Goal: Task Accomplishment & Management: Manage account settings

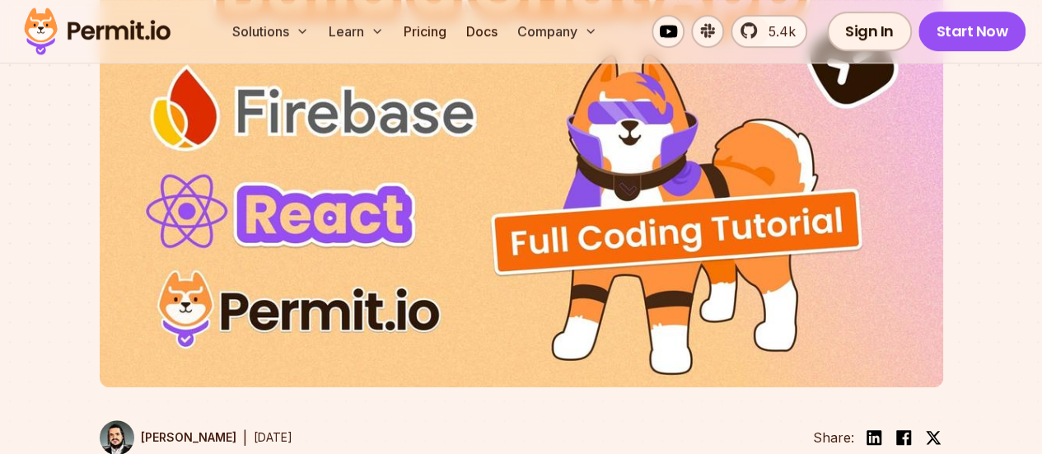
scroll to position [630, 0]
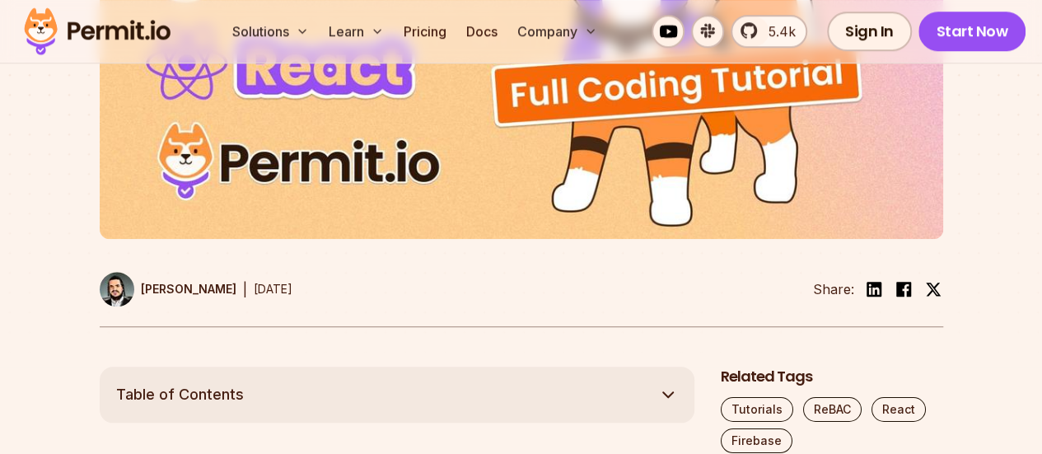
click at [723, 192] on img at bounding box center [522, 1] width 844 height 475
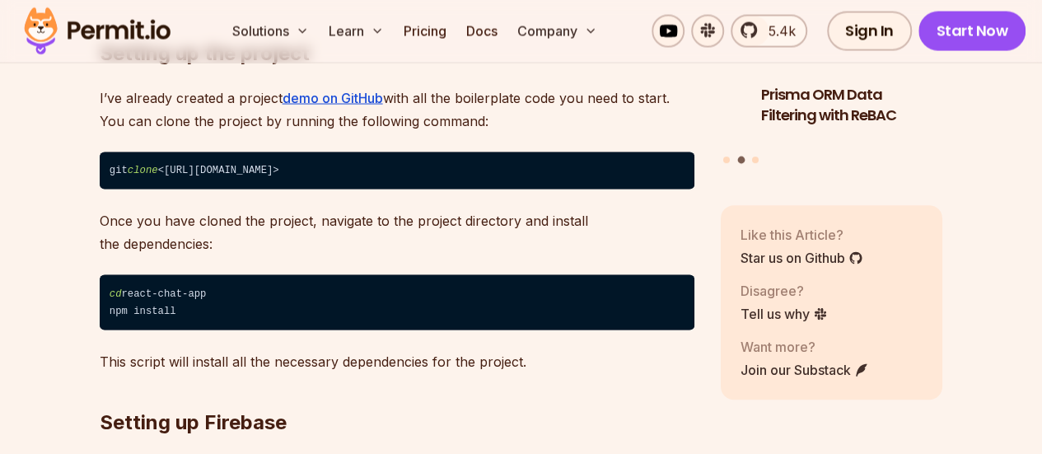
scroll to position [1612, 0]
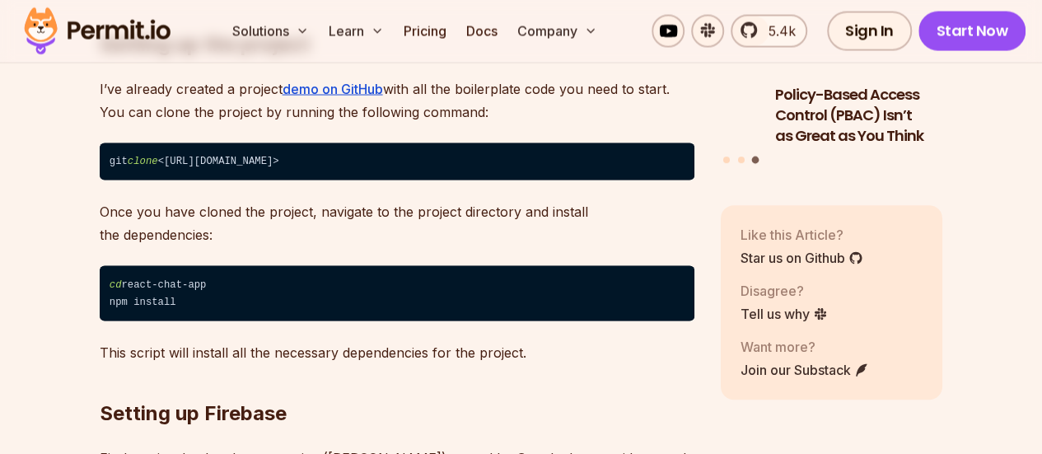
drag, startPoint x: 215, startPoint y: 162, endPoint x: 496, endPoint y: 148, distance: 281.4
click at [496, 148] on code "git clone <https://github.com/timonwa/react-chat-permitio-firebase.git>" at bounding box center [397, 162] width 595 height 38
copy code "github.com/timonwa/react-chat-permitio-firebase.git"
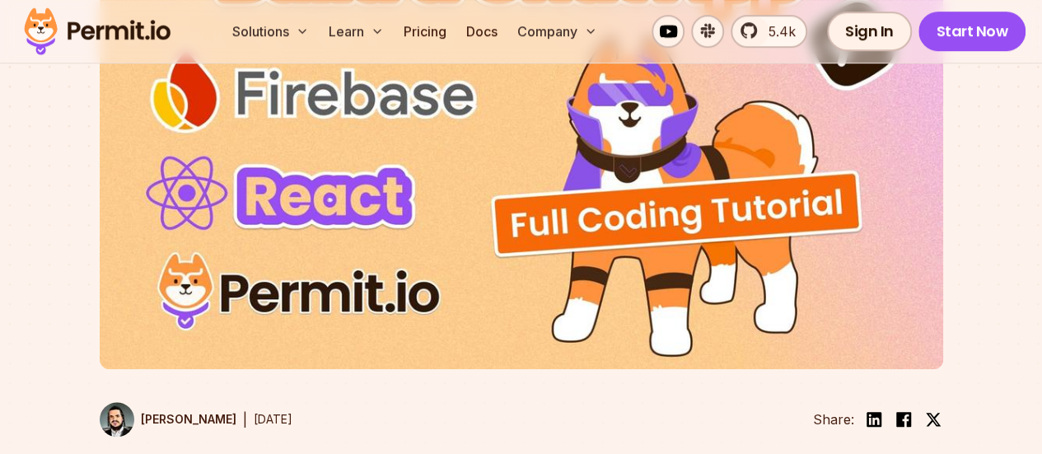
scroll to position [498, 0]
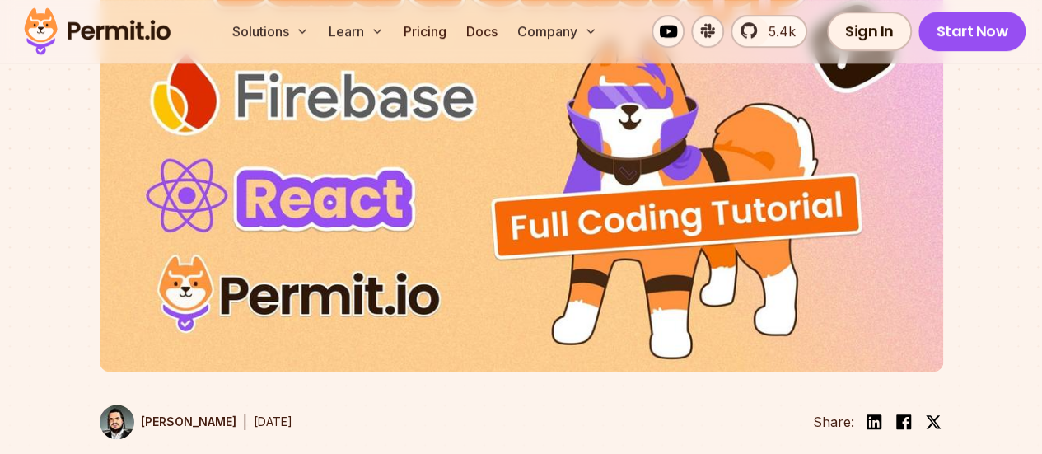
click at [526, 205] on img at bounding box center [522, 134] width 844 height 475
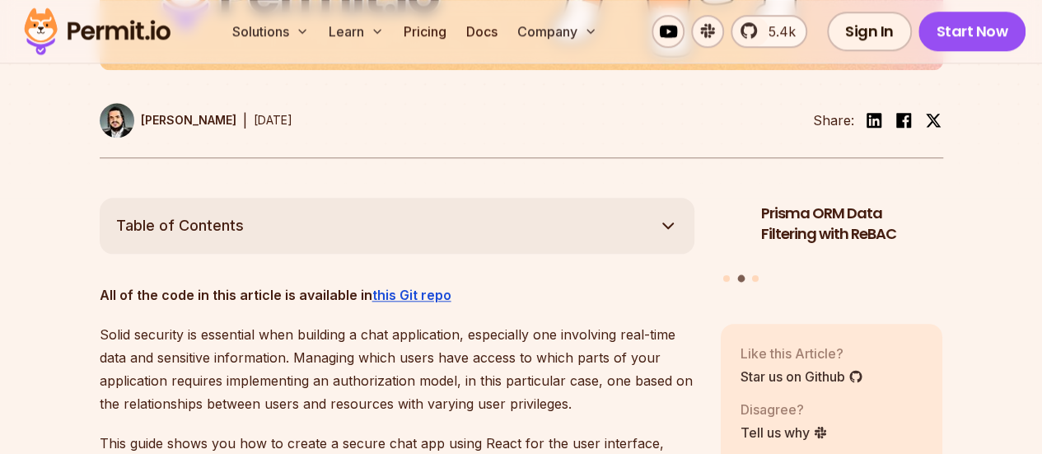
scroll to position [800, 0]
click at [652, 231] on button "Table of Contents" at bounding box center [397, 225] width 595 height 56
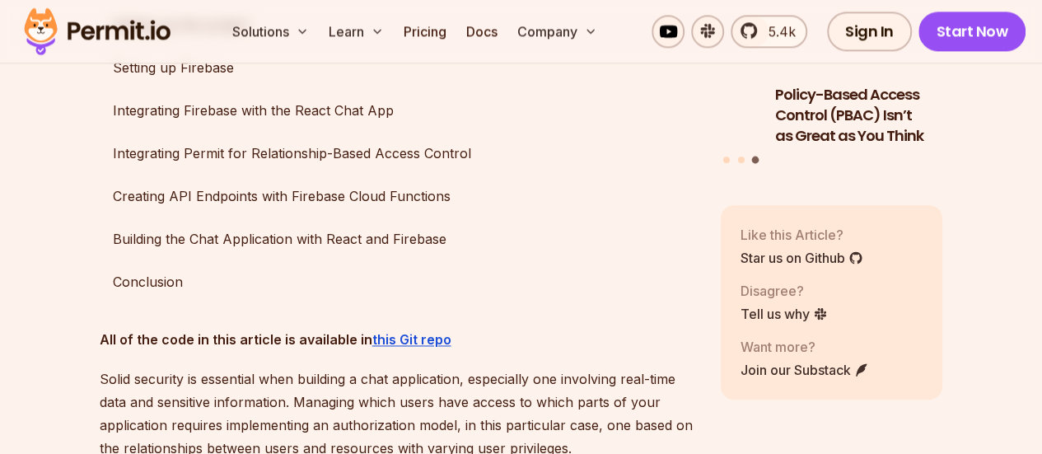
scroll to position [1108, 0]
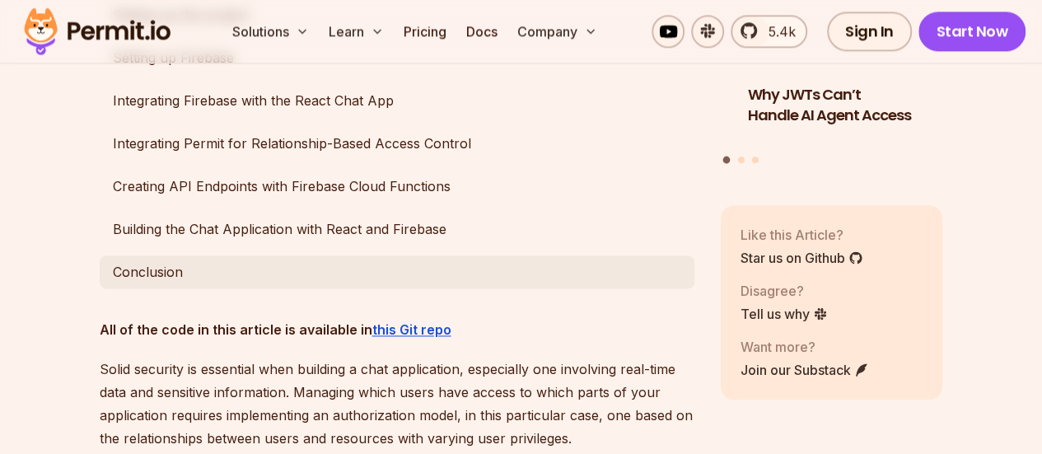
click at [202, 281] on link "Conclusion" at bounding box center [397, 271] width 595 height 33
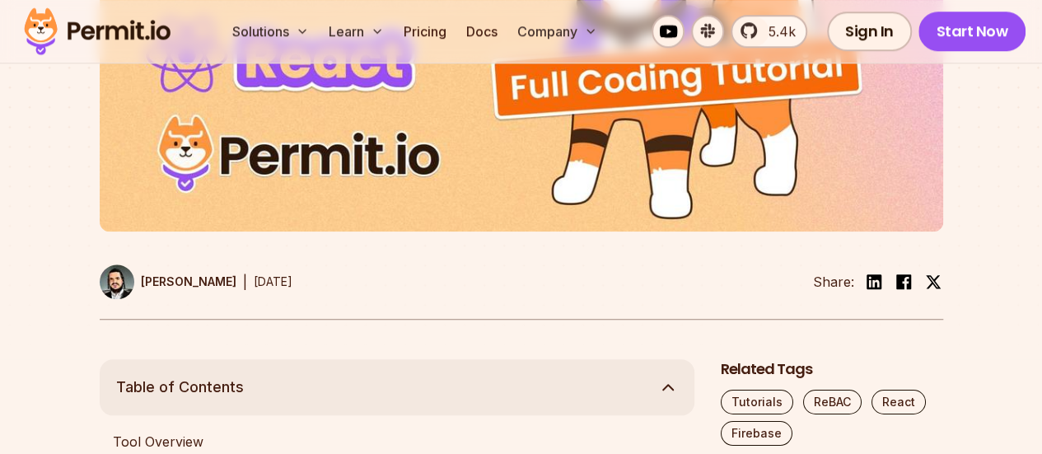
scroll to position [755, 0]
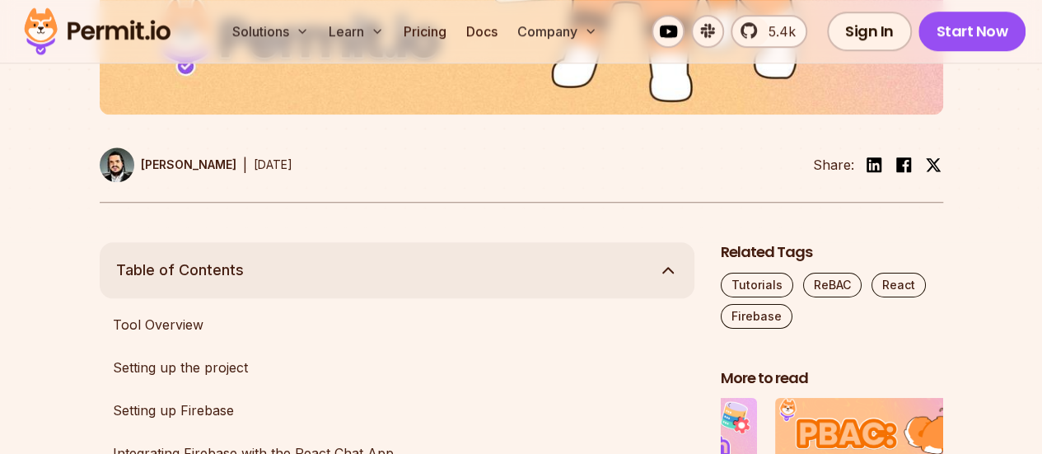
click at [653, 282] on button "Table of Contents" at bounding box center [397, 270] width 595 height 56
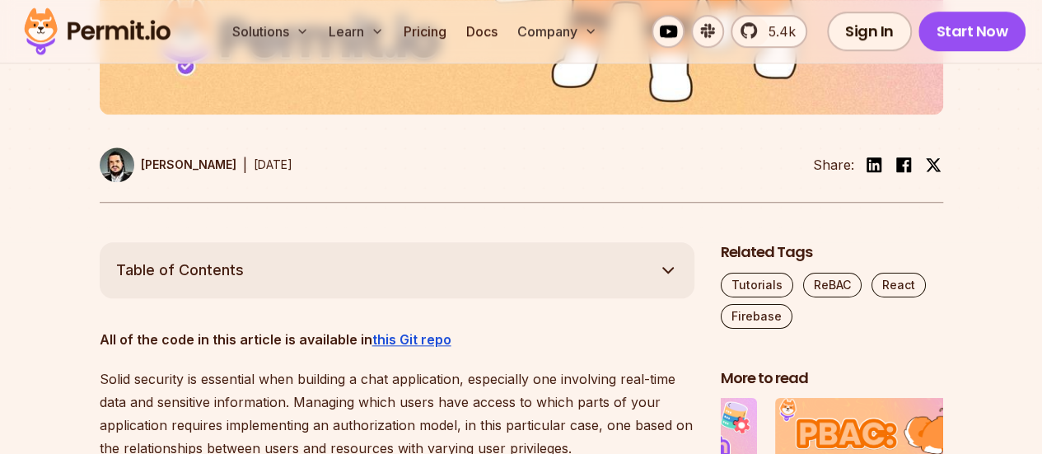
click at [653, 282] on button "Table of Contents" at bounding box center [397, 270] width 595 height 56
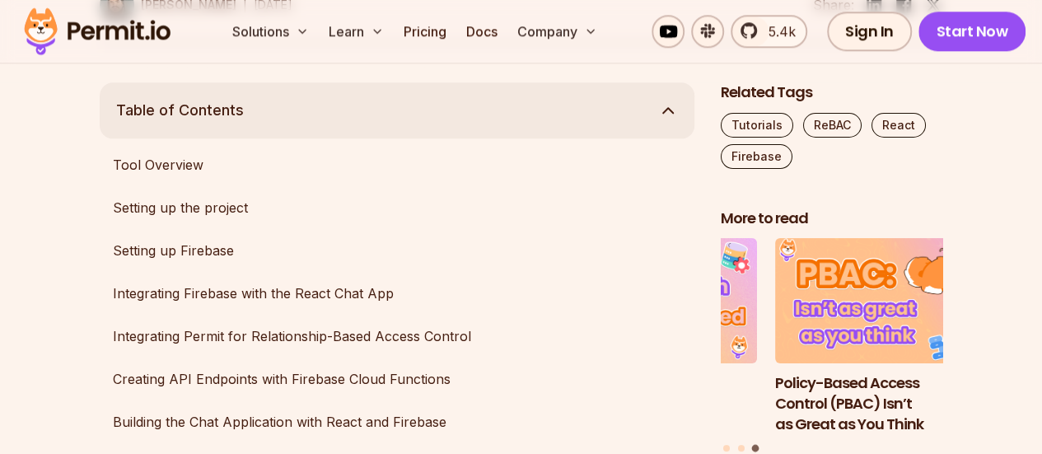
scroll to position [985, 0]
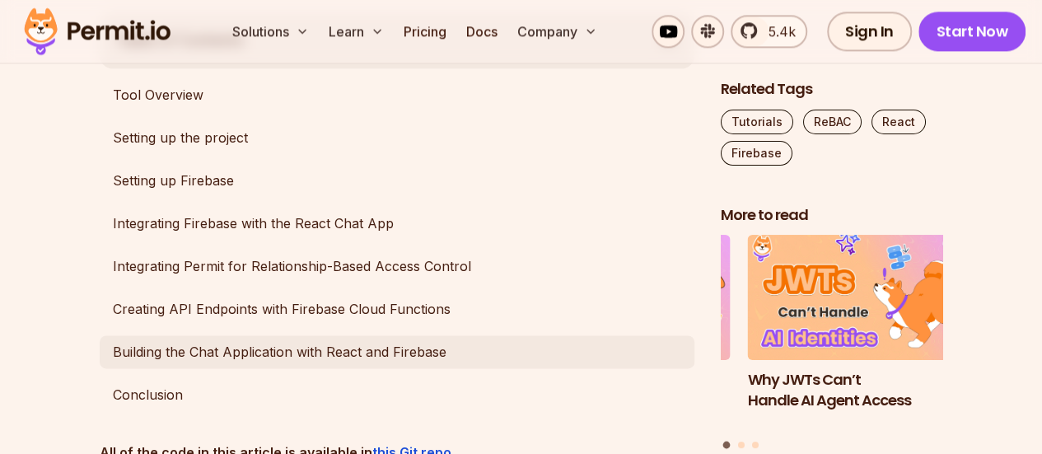
click at [142, 360] on link "Building the Chat Application with React and Firebase" at bounding box center [397, 351] width 595 height 33
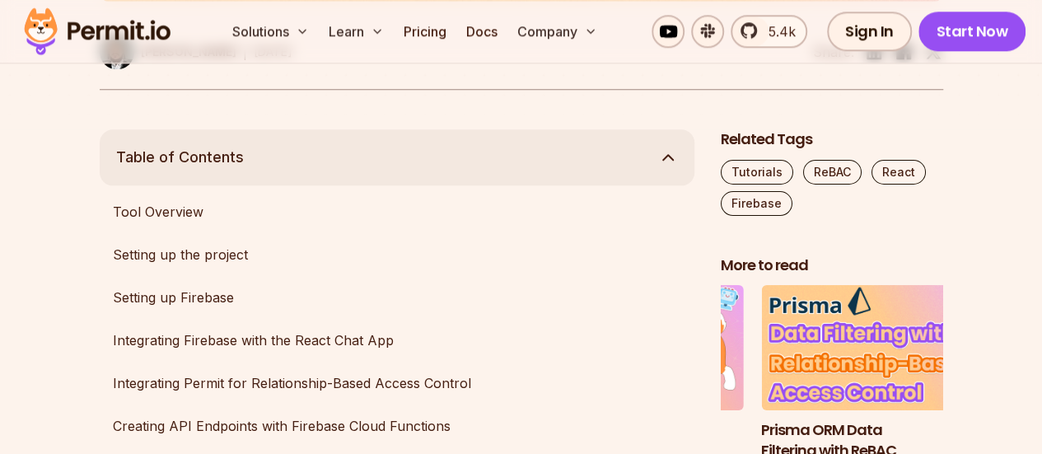
scroll to position [869, 0]
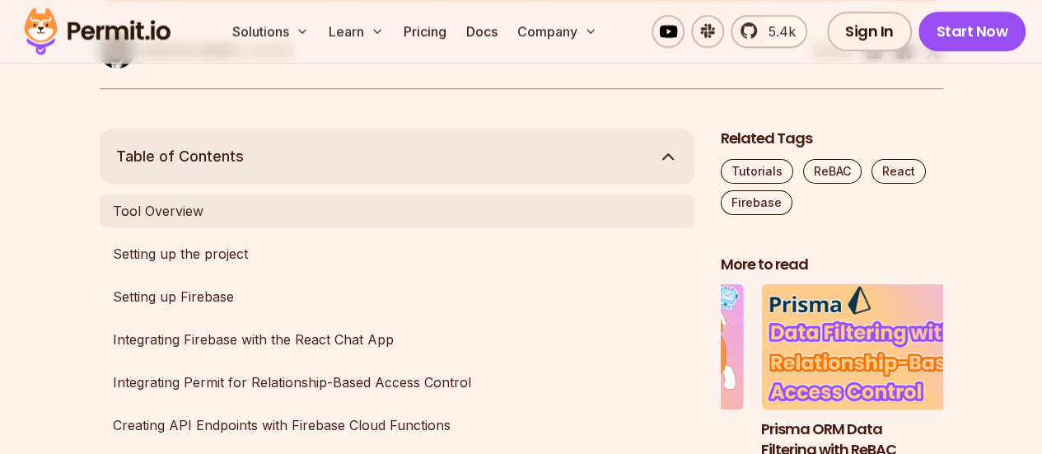
click at [291, 207] on link "Tool Overview" at bounding box center [397, 210] width 595 height 33
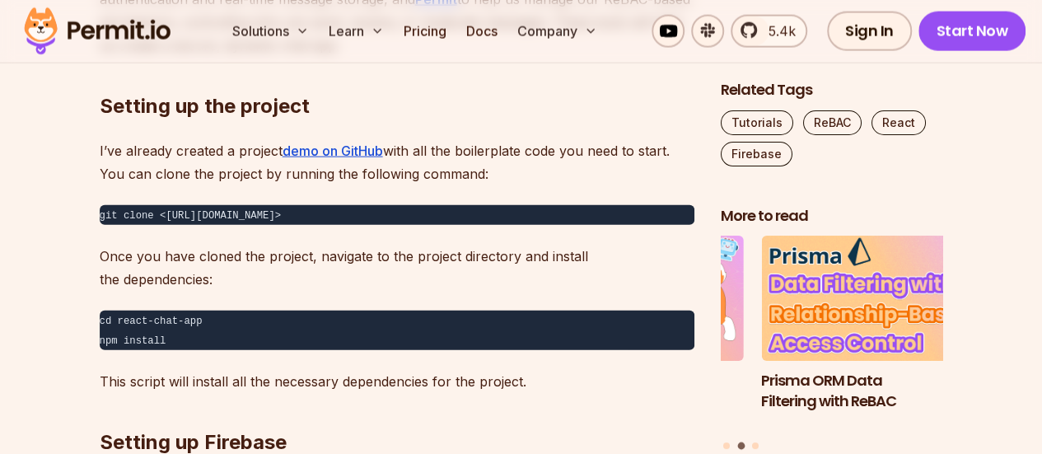
scroll to position [1907, 0]
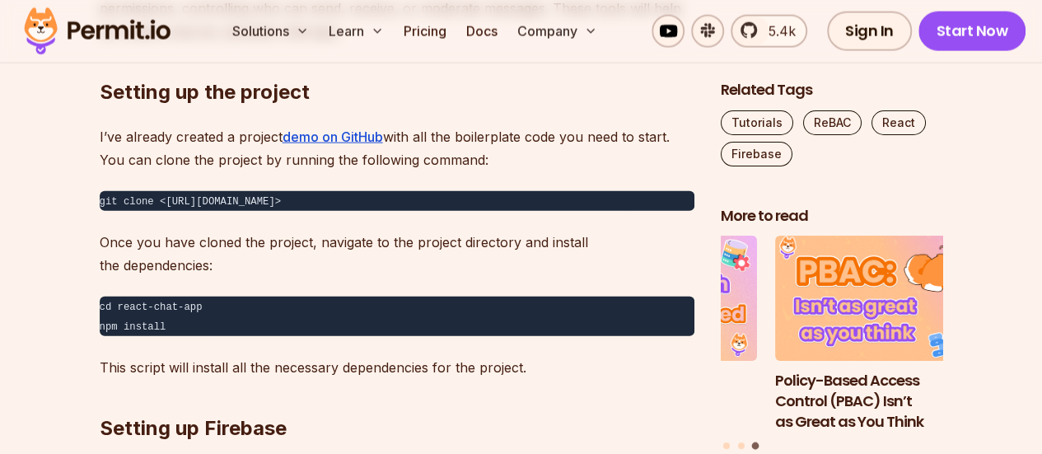
click at [559, 204] on pre "git clone <https://github.com/timonwa/react-chat-permitio-firebase.git>" at bounding box center [397, 201] width 595 height 20
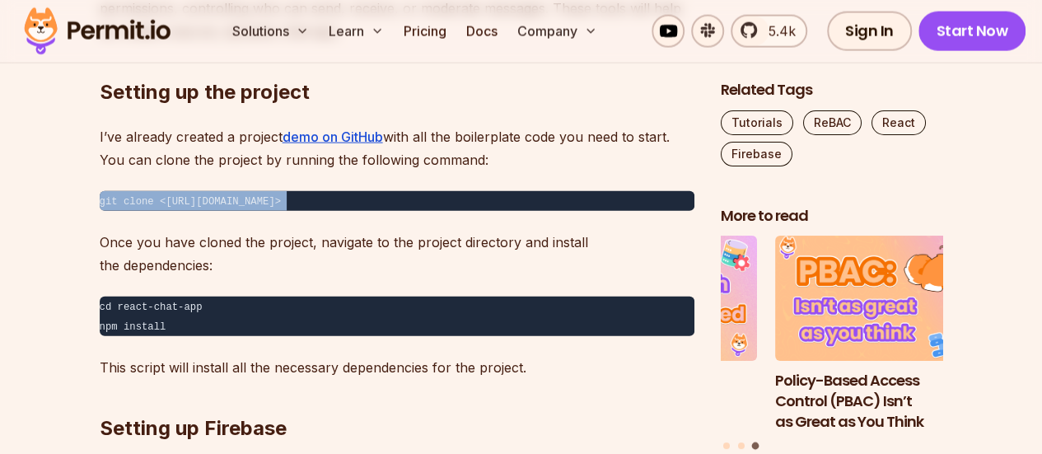
copy code "git clone <https://github.com/timonwa/react-chat-permitio-firebase.git>"
click at [574, 196] on pre "git clone <https://github.com/timonwa/react-chat-permitio-firebase.git>" at bounding box center [397, 201] width 595 height 20
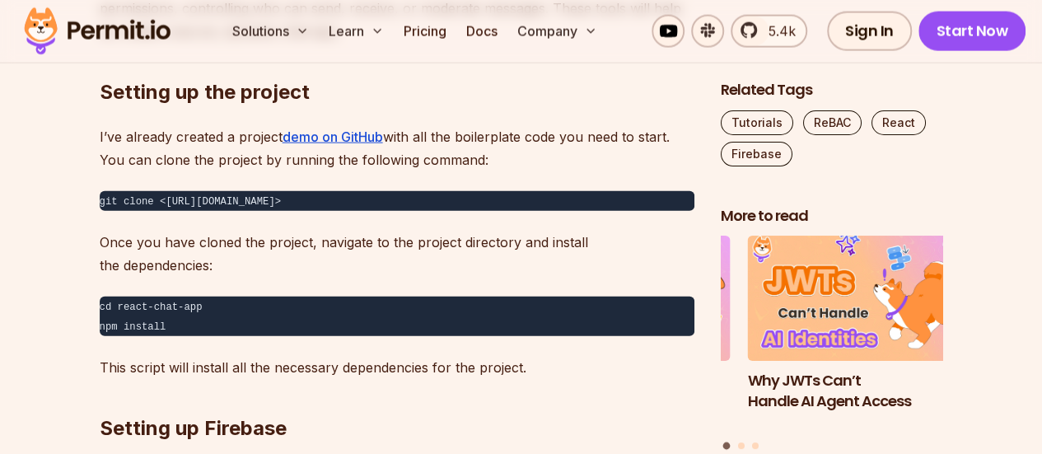
drag, startPoint x: 160, startPoint y: 202, endPoint x: 489, endPoint y: 200, distance: 328.8
click at [282, 200] on code "git clone <https://github.com/timonwa/react-chat-permitio-firebase.git>" at bounding box center [191, 202] width 182 height 12
copy code "https://github.com/timonwa/react-chat-permitio-firebase.git"
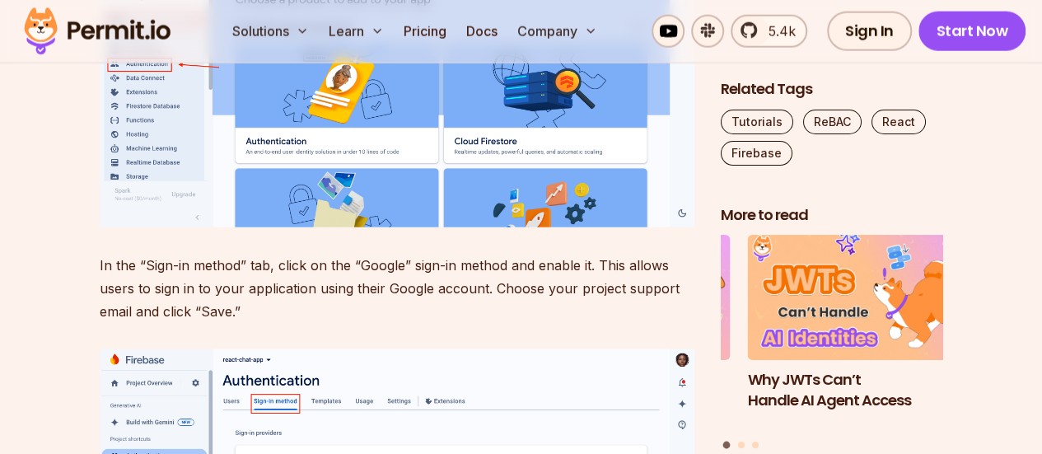
scroll to position [5145, 0]
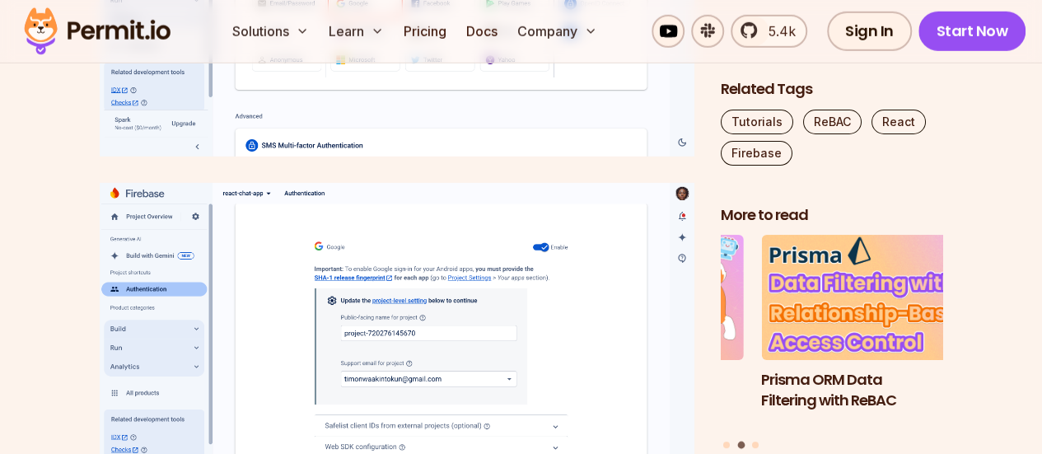
click at [558, 332] on img at bounding box center [397, 343] width 595 height 321
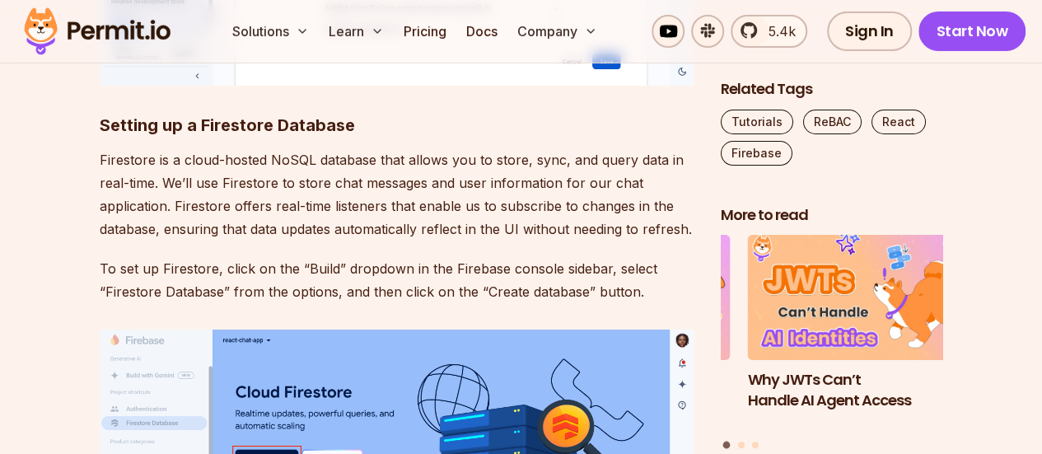
scroll to position [6018, 0]
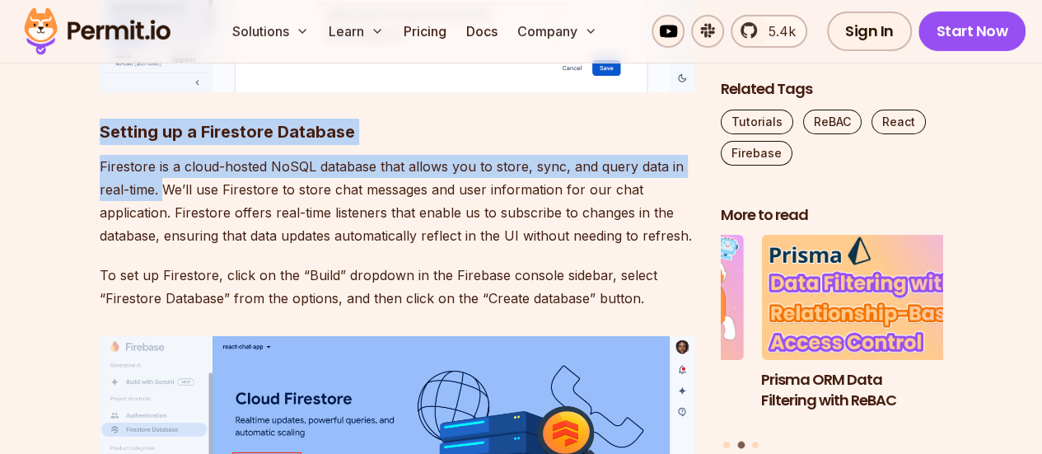
drag, startPoint x: 97, startPoint y: 141, endPoint x: 165, endPoint y: 187, distance: 81.8
copy div "Setting up a Firestore Database Firestore is a cloud-hosted NoSQL database that…"
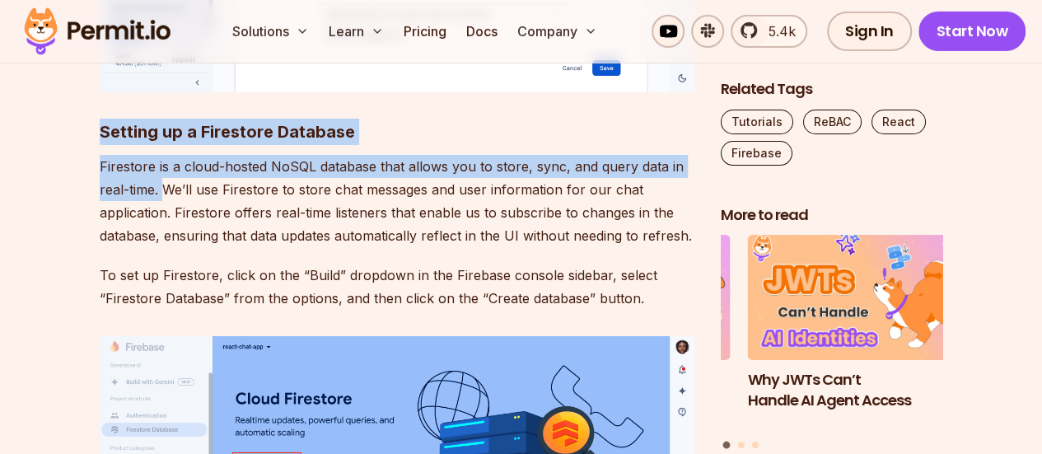
drag, startPoint x: 618, startPoint y: 340, endPoint x: 509, endPoint y: 176, distance: 196.8
click at [509, 176] on p "Firestore is a cloud-hosted NoSQL database that allows you to store, sync, and …" at bounding box center [397, 201] width 595 height 92
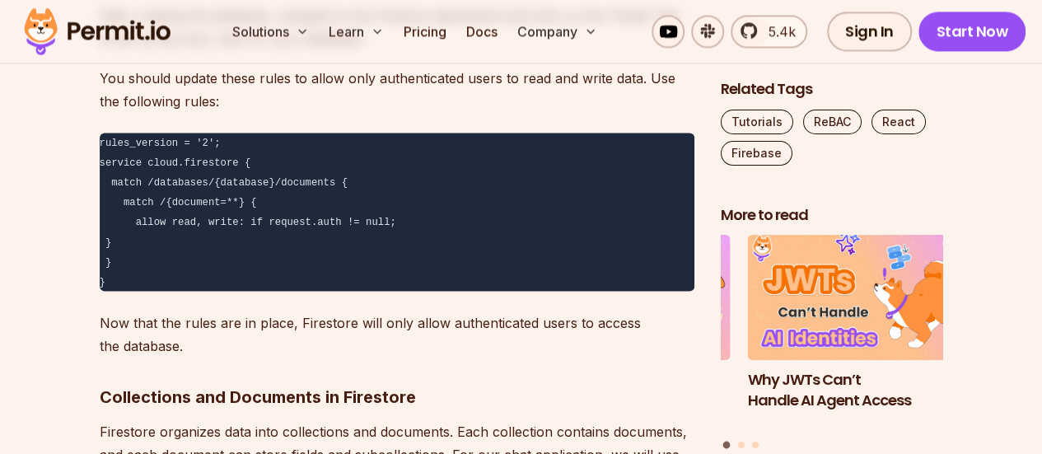
scroll to position [7585, 0]
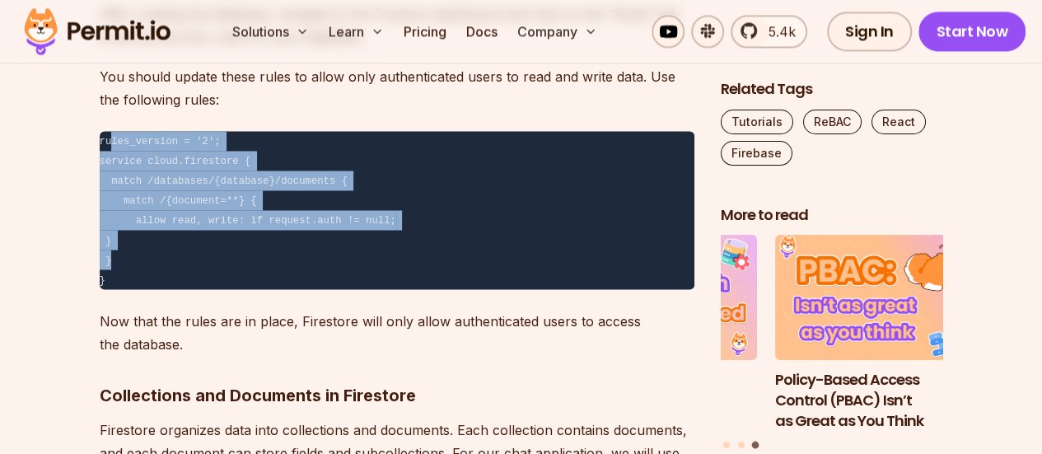
drag, startPoint x: 152, startPoint y: 265, endPoint x: 110, endPoint y: 144, distance: 128.0
click at [110, 144] on pre "rules_version = '2'; service cloud.firestore { match /databases/{database}/docu…" at bounding box center [397, 210] width 595 height 158
click at [110, 144] on code "rules_version = '2'; service cloud.firestore { match /databases/{database}/docu…" at bounding box center [248, 211] width 297 height 150
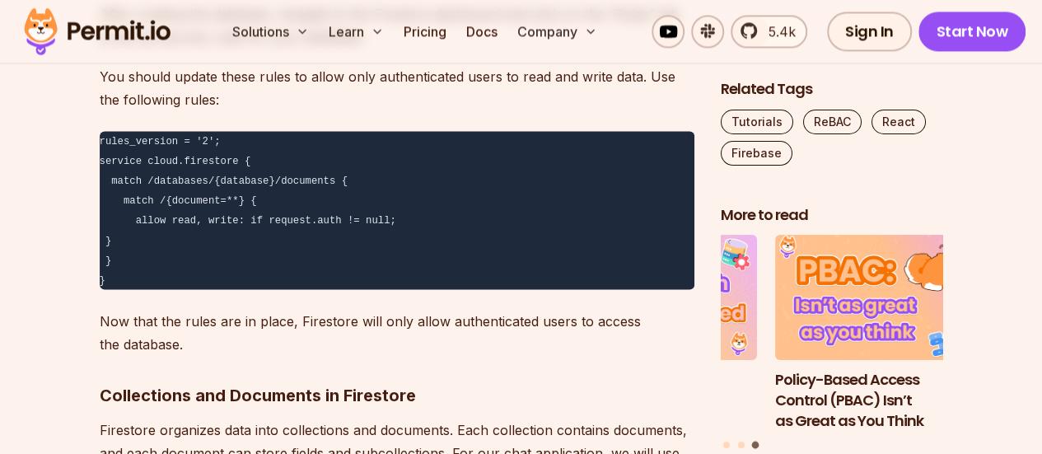
click at [109, 272] on pre "rules_version = '2'; service cloud.firestore { match /databases/{database}/docu…" at bounding box center [397, 210] width 595 height 158
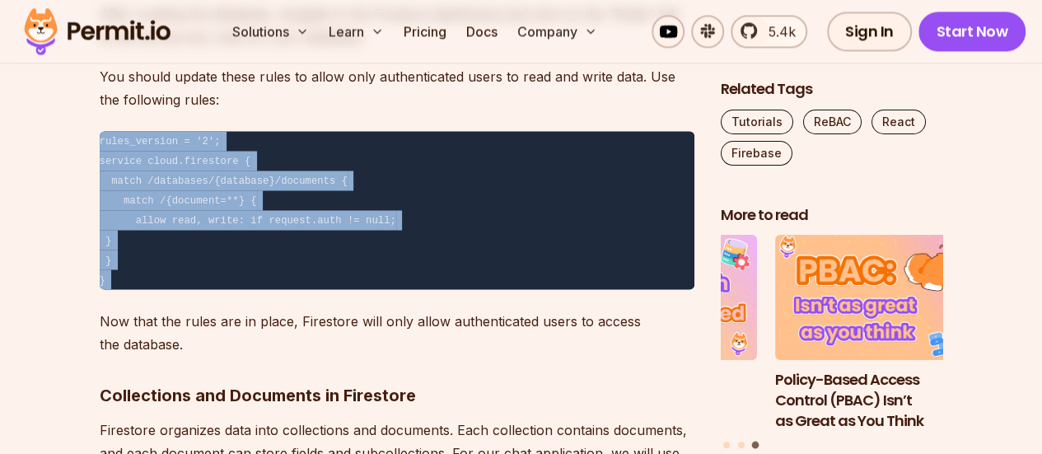
drag, startPoint x: 109, startPoint y: 272, endPoint x: 93, endPoint y: 119, distance: 154.1
copy code "rules_version = '2'; service cloud.firestore { match /databases/{database}/docu…"
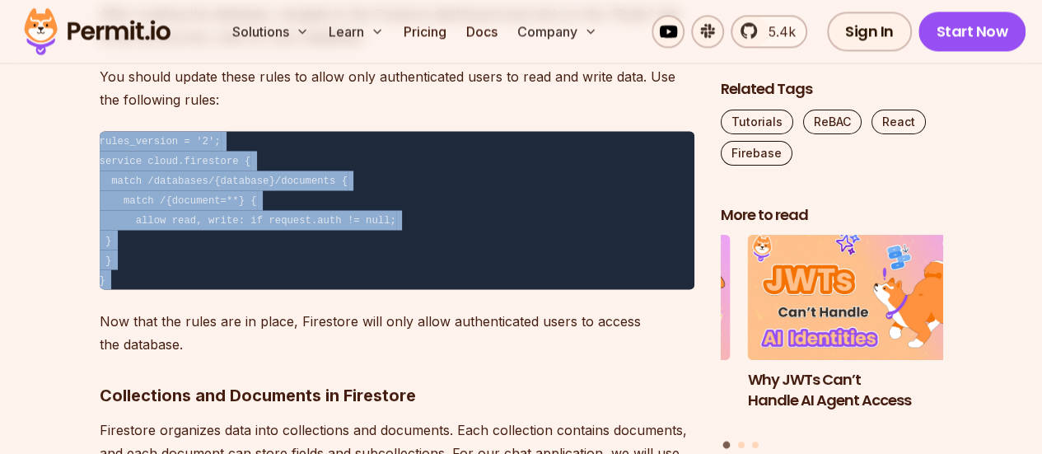
click at [588, 225] on pre "rules_version = '2'; service cloud.firestore { match /databases/{database}/docu…" at bounding box center [397, 210] width 595 height 158
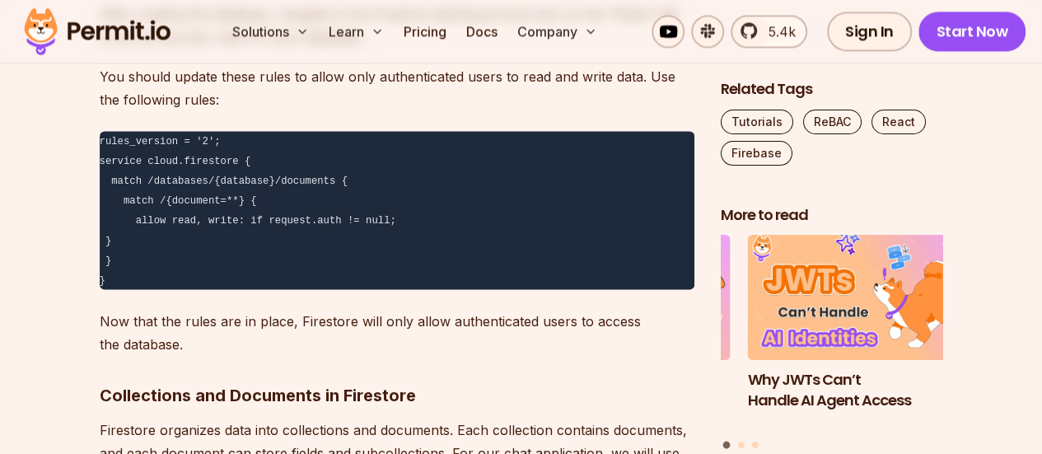
click at [588, 225] on pre "rules_version = '2'; service cloud.firestore { match /databases/{database}/docu…" at bounding box center [397, 210] width 595 height 158
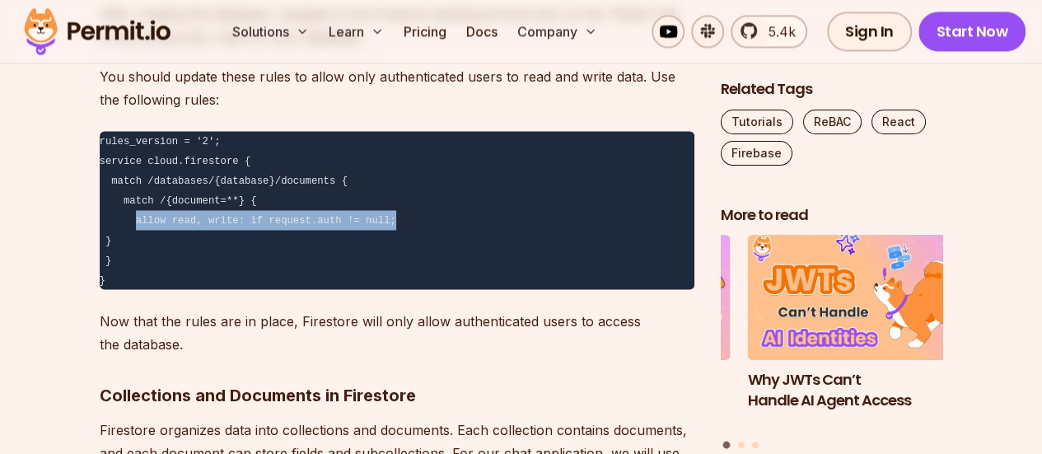
drag, startPoint x: 134, startPoint y: 221, endPoint x: 396, endPoint y: 219, distance: 261.2
click at [396, 219] on pre "rules_version = '2'; service cloud.firestore { match /databases/{database}/docu…" at bounding box center [397, 210] width 595 height 158
copy code "allow read, write: if request.auth != null;"
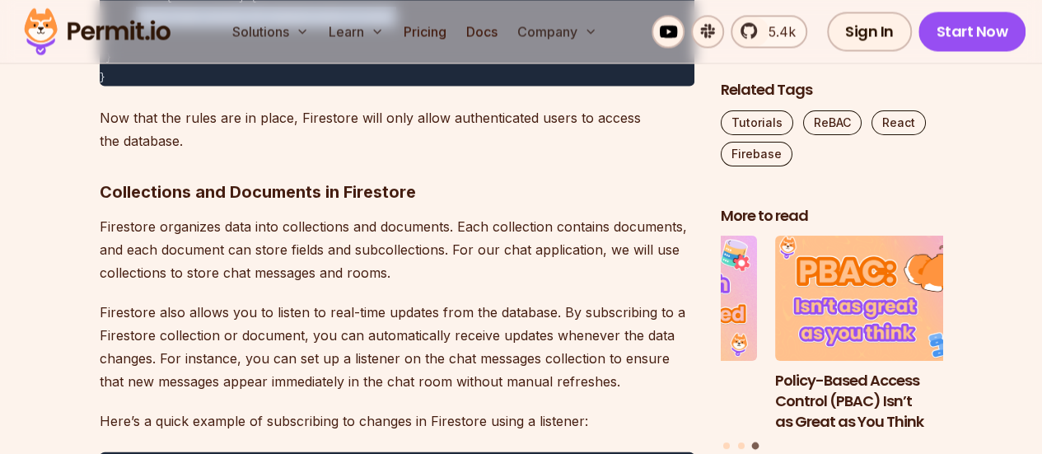
scroll to position [7789, 0]
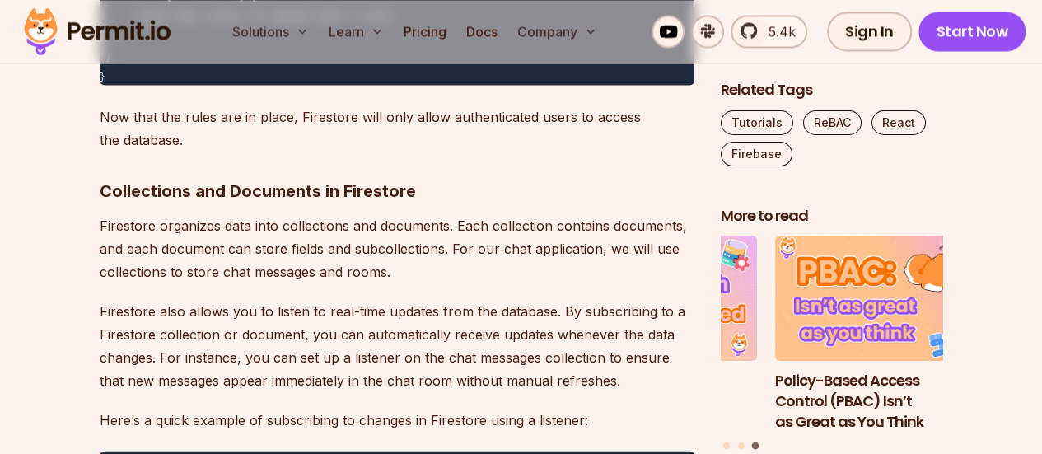
click at [557, 276] on p "Firestore organizes data into collections and documents. Each collection contai…" at bounding box center [397, 247] width 595 height 69
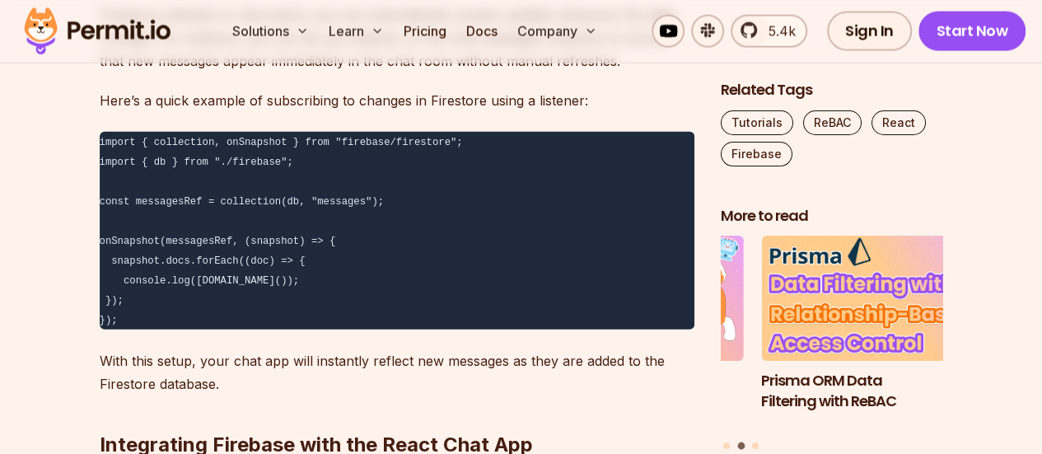
scroll to position [8105, 0]
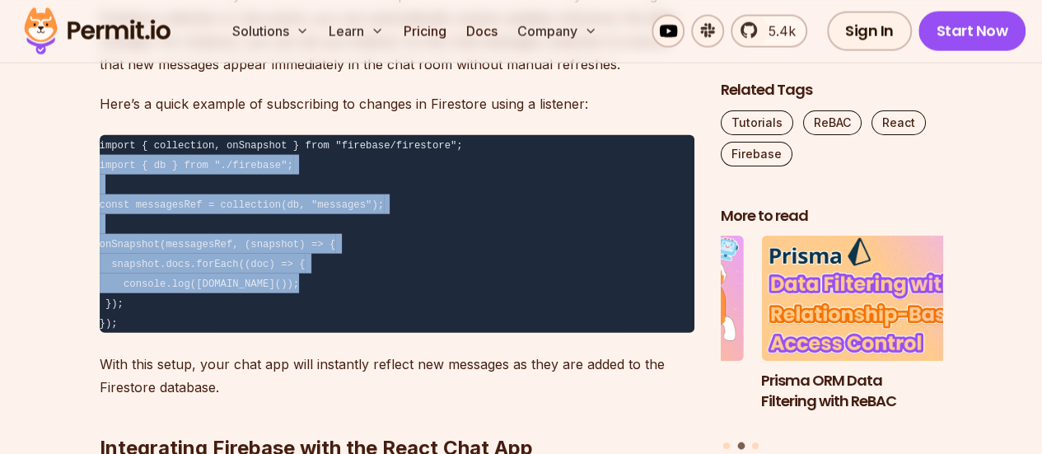
drag, startPoint x: 142, startPoint y: 312, endPoint x: 96, endPoint y: 174, distance: 145.9
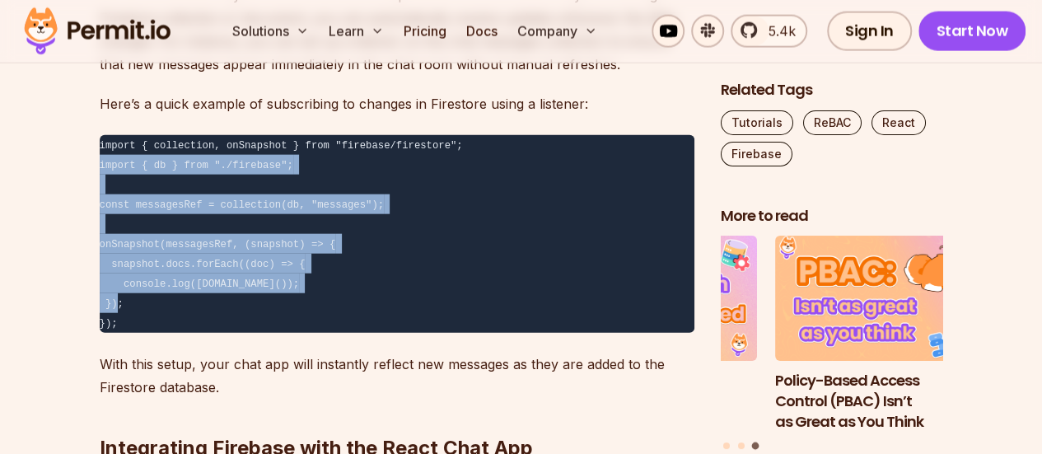
drag, startPoint x: 162, startPoint y: 321, endPoint x: 91, endPoint y: 171, distance: 165.5
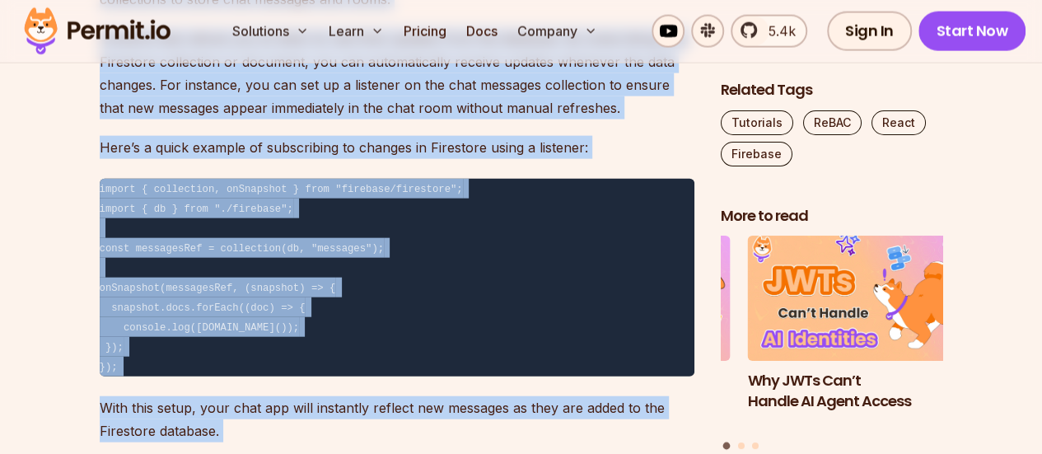
scroll to position [8111, 0]
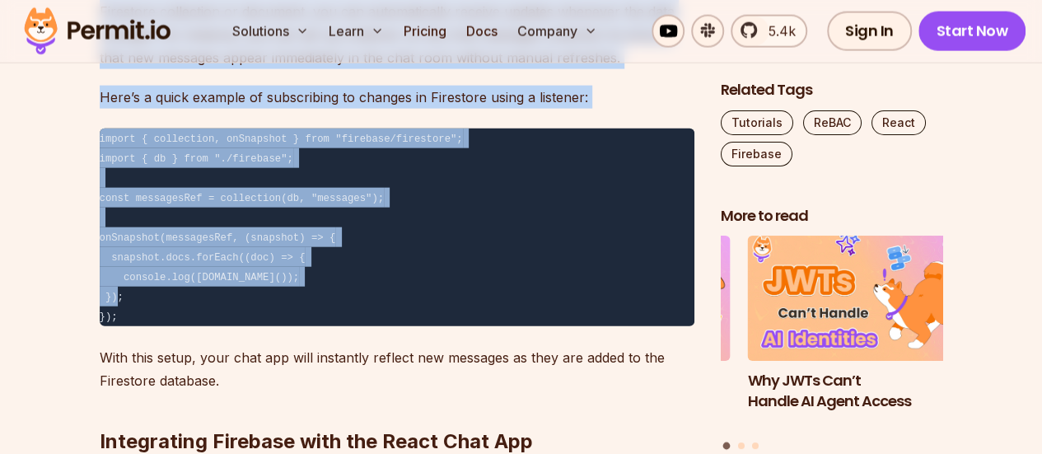
drag, startPoint x: 96, startPoint y: 67, endPoint x: 267, endPoint y: 309, distance: 296.3
copy div "Collections and Documents in Firestore Firestore organizes data into collection…"
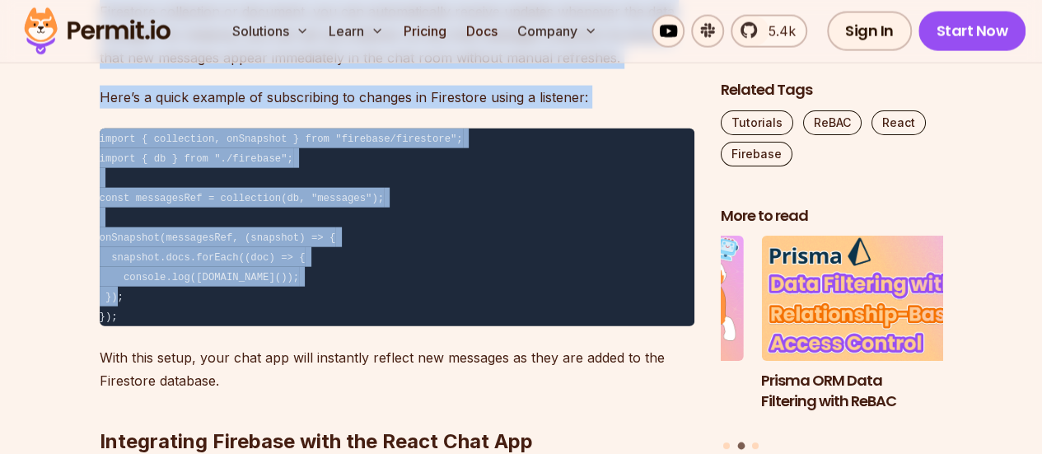
click at [550, 306] on pre "import { collection, onSnapshot } from "firebase/firestore"; import { db } from…" at bounding box center [397, 228] width 595 height 198
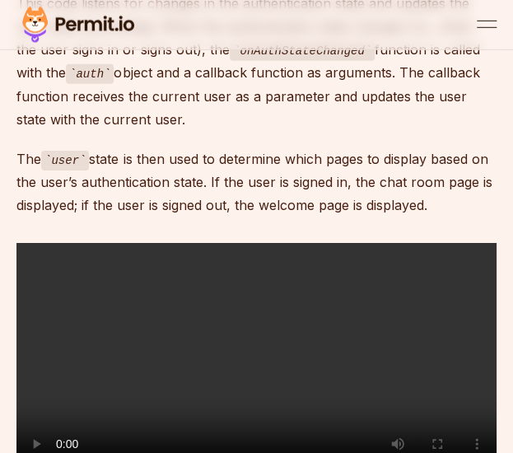
scroll to position [10444, 0]
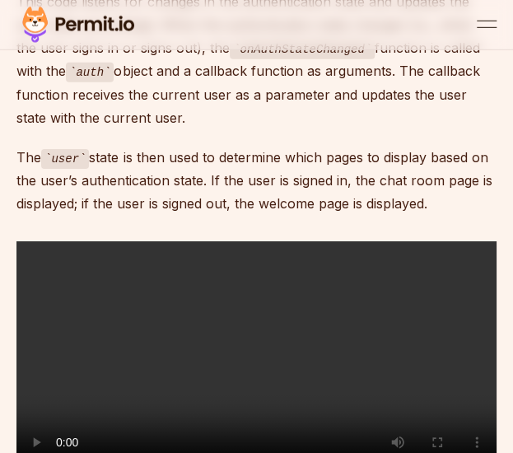
click at [199, 245] on video "Sorry, your browser doesn't support embedded videos." at bounding box center [256, 361] width 480 height 241
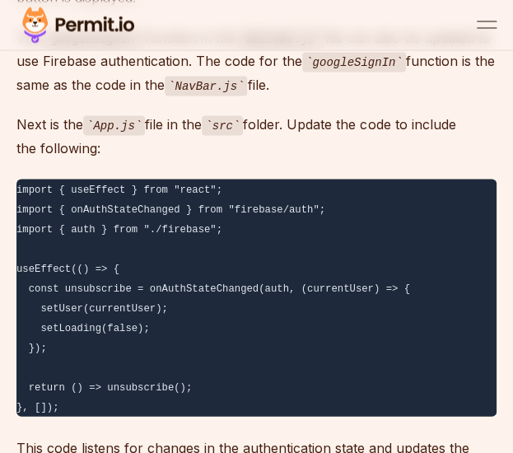
scroll to position [9995, 0]
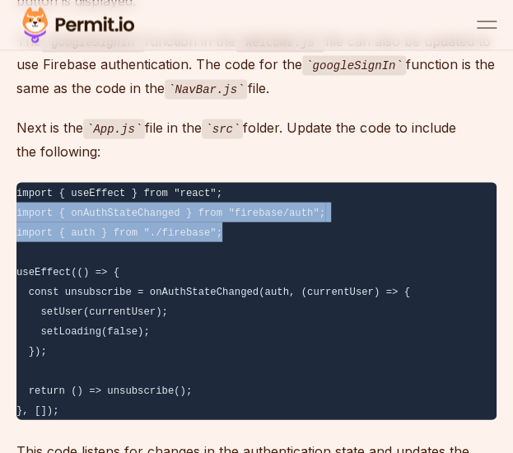
drag, startPoint x: 204, startPoint y: 193, endPoint x: -2, endPoint y: 169, distance: 207.4
copy code "import { onAuthStateChanged } from "firebase/auth"; import { auth } from "./fir…"
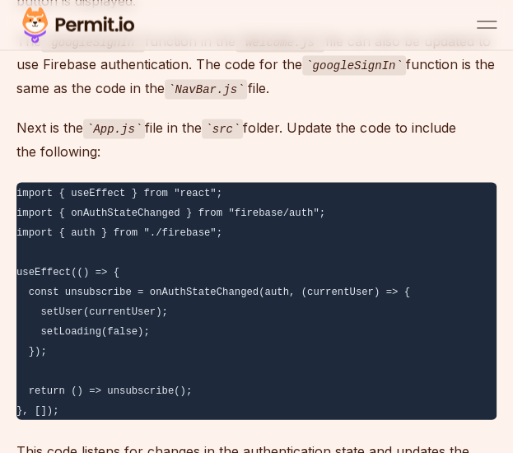
click at [431, 224] on pre "import { useEffect } from "react"; import { onAuthStateChanged } from "firebase…" at bounding box center [256, 300] width 480 height 237
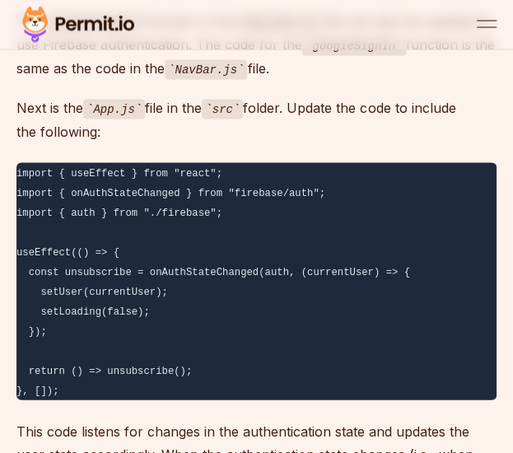
scroll to position [10015, 0]
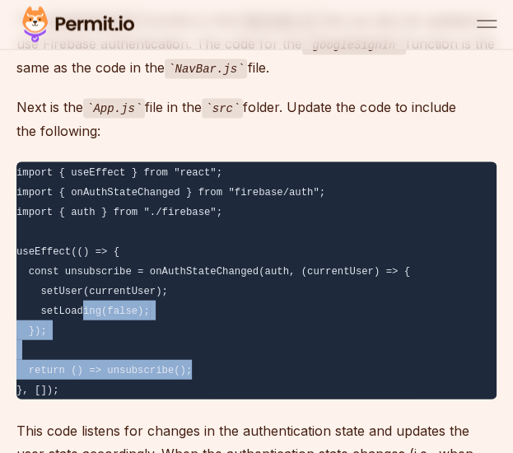
drag, startPoint x: 177, startPoint y: 328, endPoint x: 76, endPoint y: 259, distance: 122.7
click at [76, 259] on pre "import { useEffect } from "react"; import { onAuthStateChanged } from "firebase…" at bounding box center [256, 280] width 480 height 237
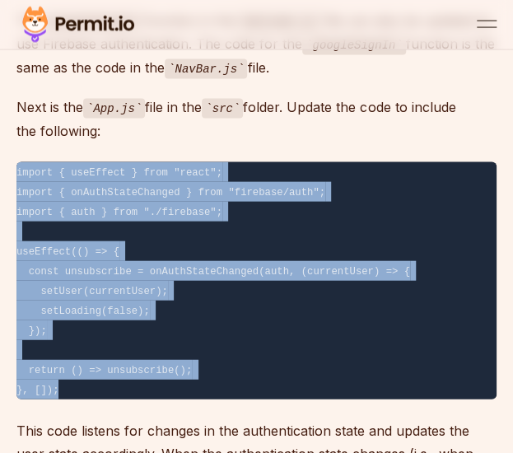
drag, startPoint x: 91, startPoint y: 343, endPoint x: 12, endPoint y: 99, distance: 256.7
copy code "import { useEffect } from "react"; import { onAuthStateChanged } from "firebase…"
click at [337, 233] on pre "import { useEffect } from "react"; import { onAuthStateChanged } from "firebase…" at bounding box center [256, 280] width 480 height 237
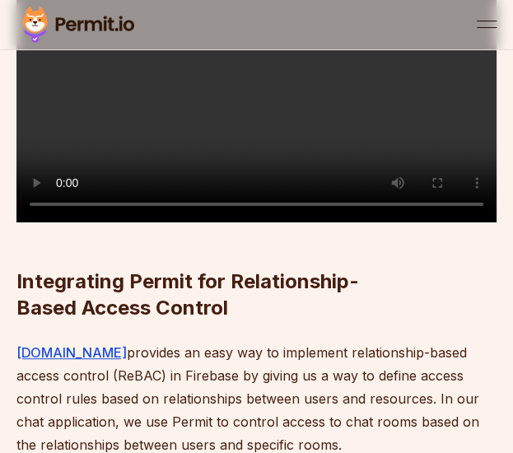
scroll to position [10705, 0]
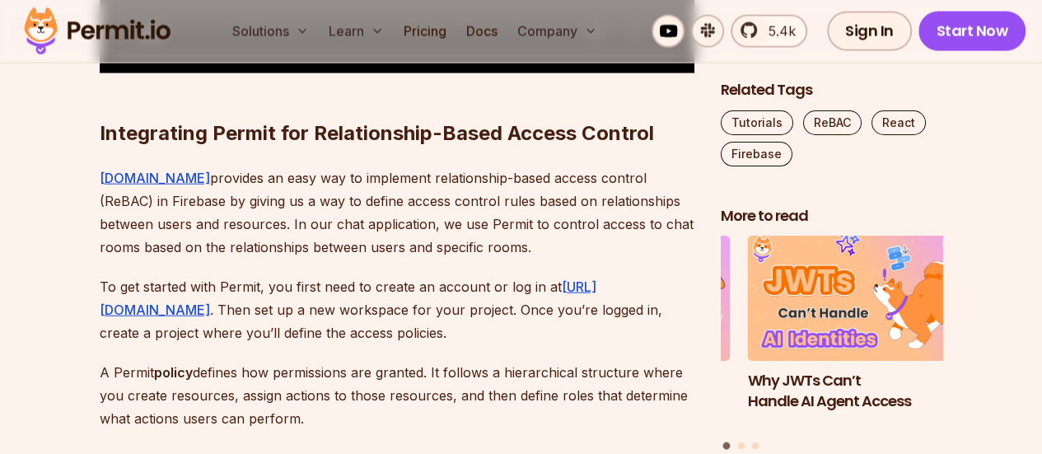
scroll to position [11290, 0]
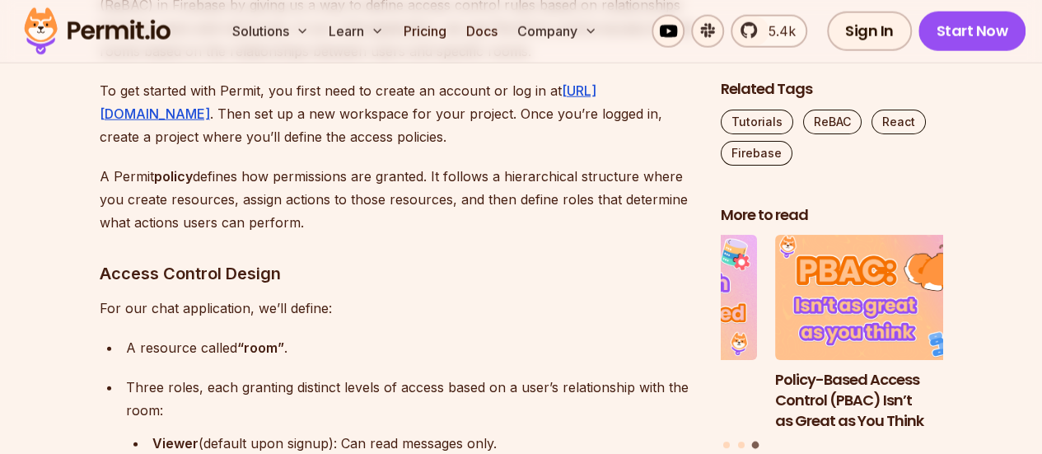
scroll to position [11485, 0]
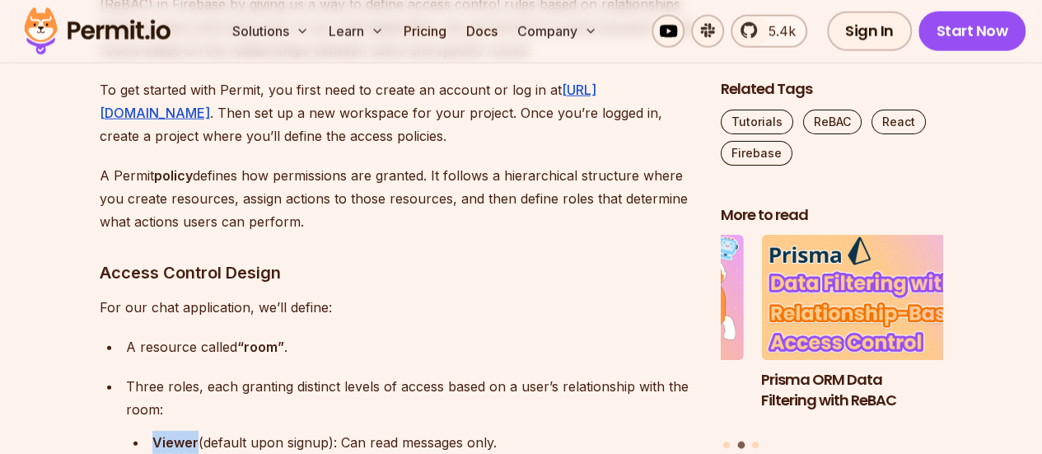
drag, startPoint x: 152, startPoint y: 260, endPoint x: 196, endPoint y: 255, distance: 44.0
click at [196, 434] on strong "Viewer" at bounding box center [175, 442] width 46 height 16
copy strong "Viewer"
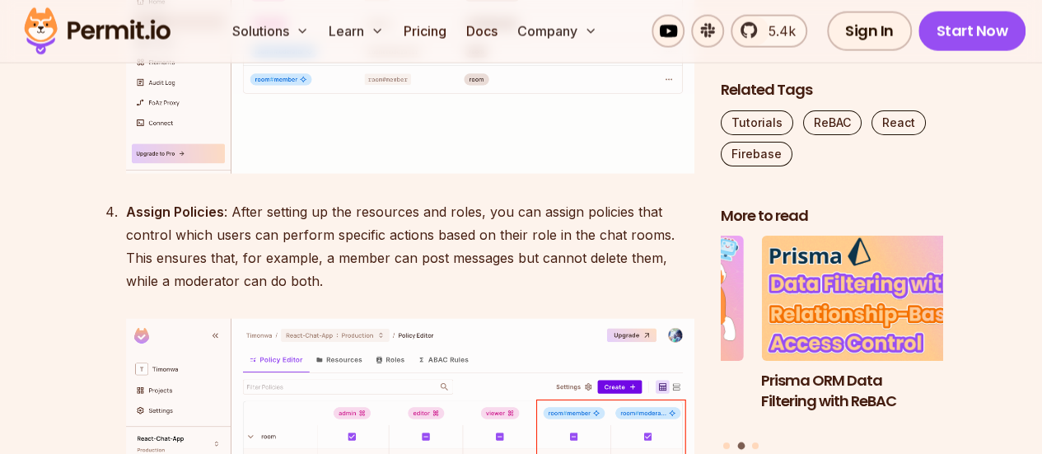
scroll to position [14420, 0]
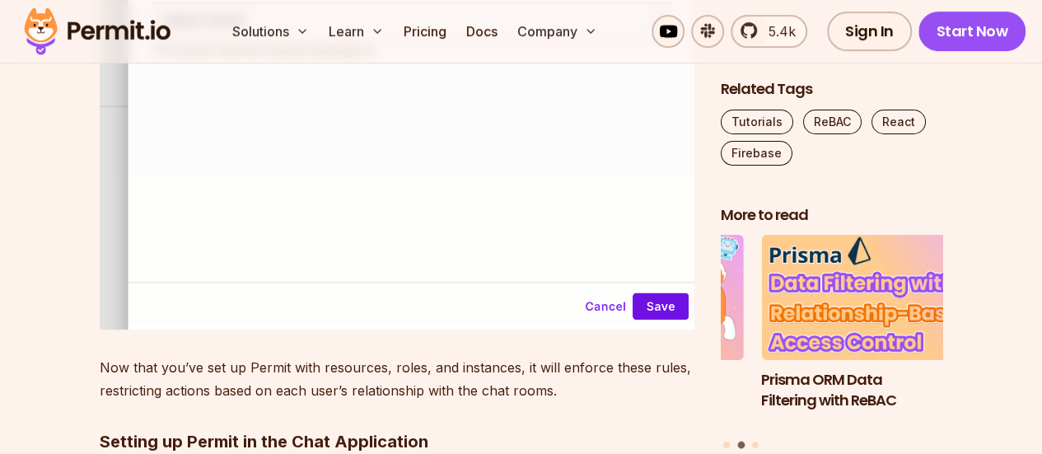
scroll to position [15895, 0]
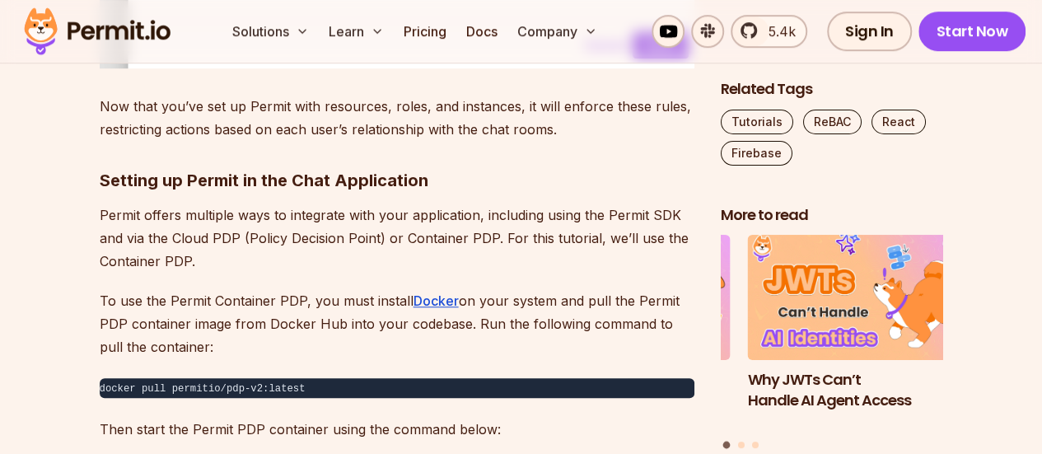
scroll to position [16155, 0]
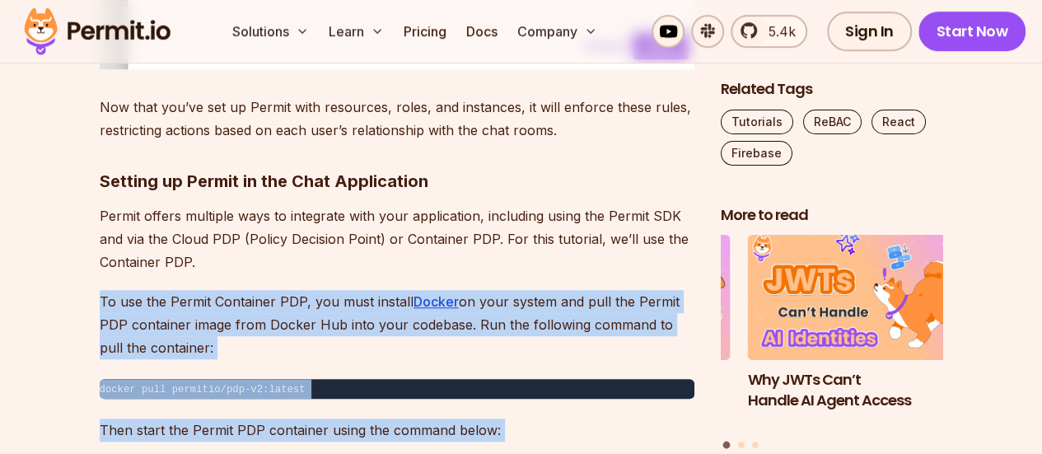
drag, startPoint x: 87, startPoint y: 114, endPoint x: 307, endPoint y: 347, distance: 320.6
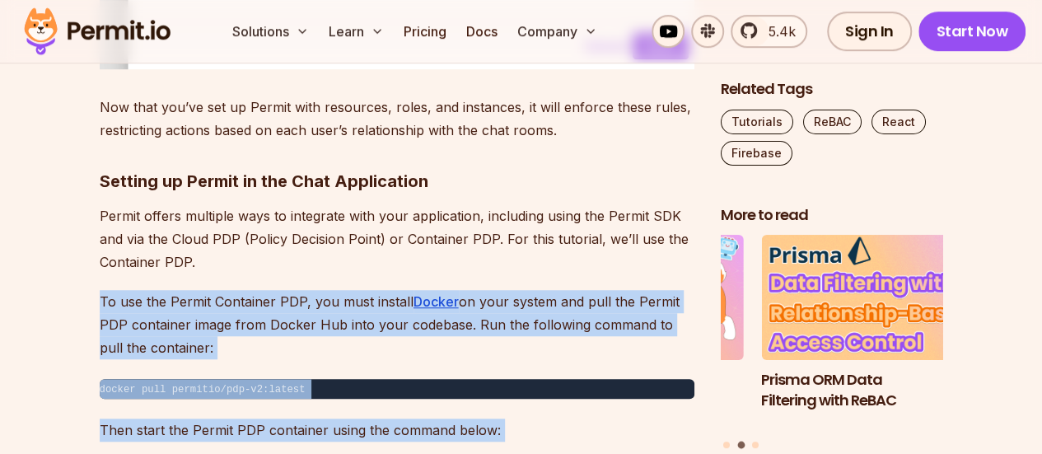
click at [337, 290] on p "To use the Permit Container PDP, you must install Docker on your system and pul…" at bounding box center [397, 324] width 595 height 69
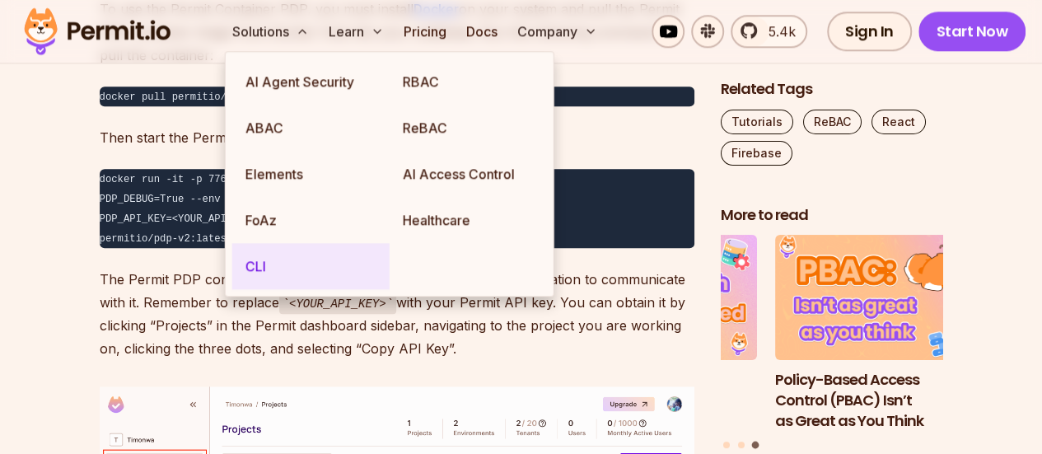
scroll to position [16448, 0]
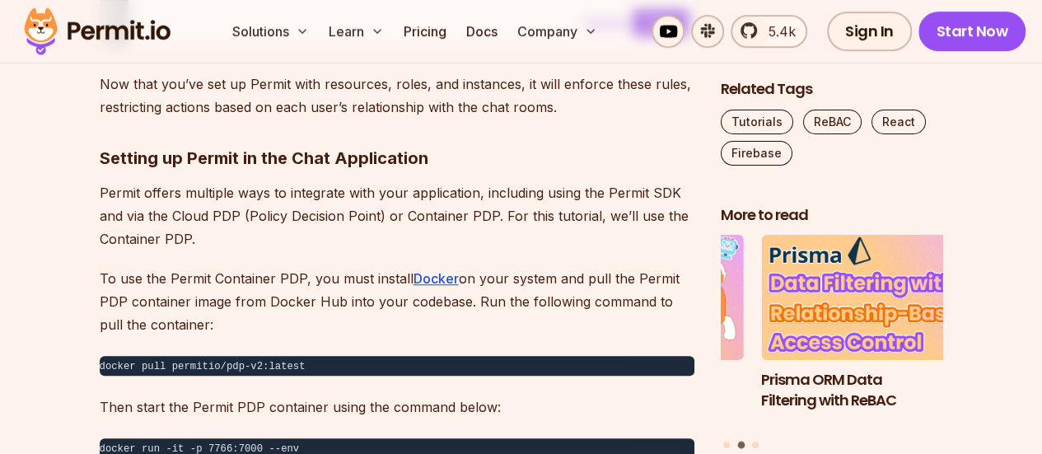
scroll to position [16164, 0]
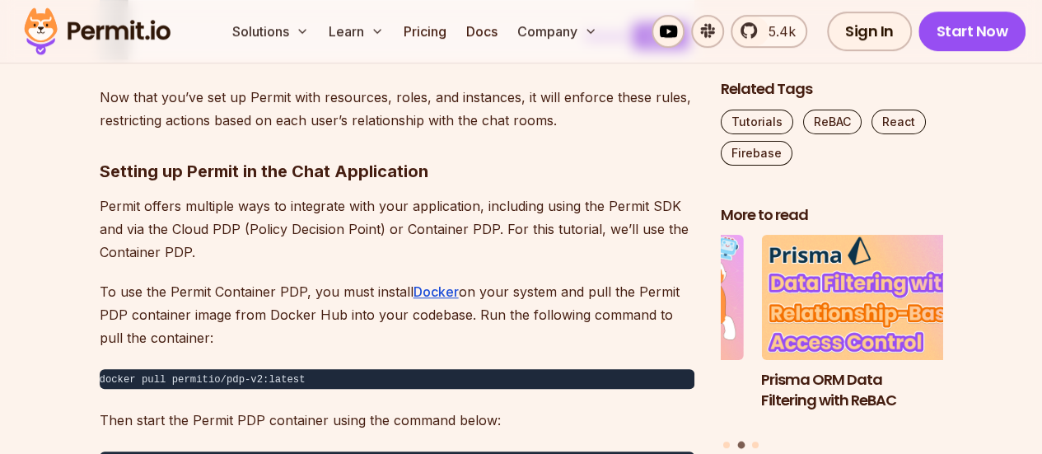
click at [353, 369] on pre "docker pull permitio/pdp-v2:latest" at bounding box center [397, 379] width 595 height 20
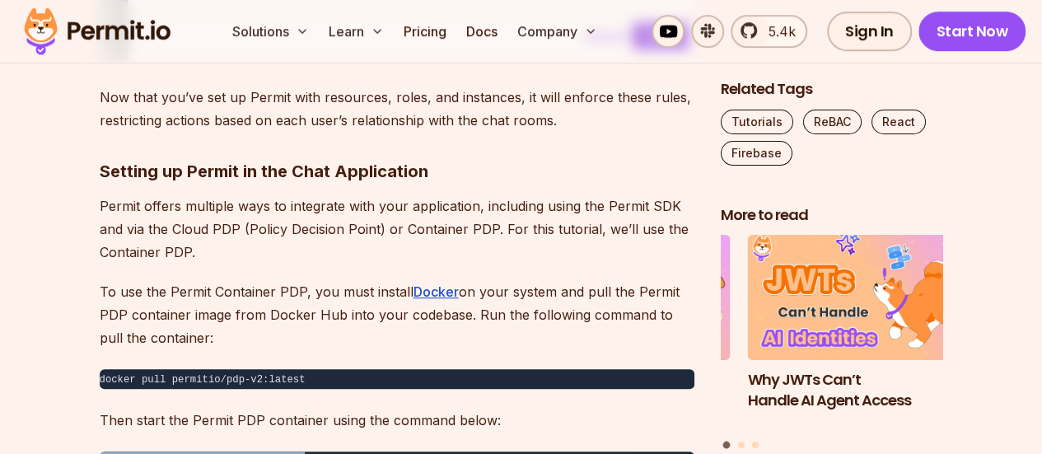
drag, startPoint x: 281, startPoint y: 334, endPoint x: 97, endPoint y: 289, distance: 189.1
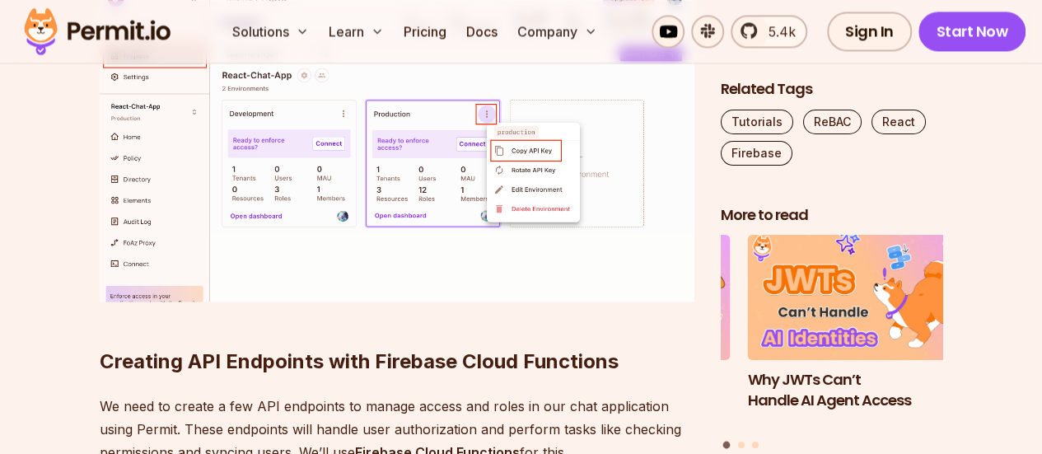
scroll to position [16854, 0]
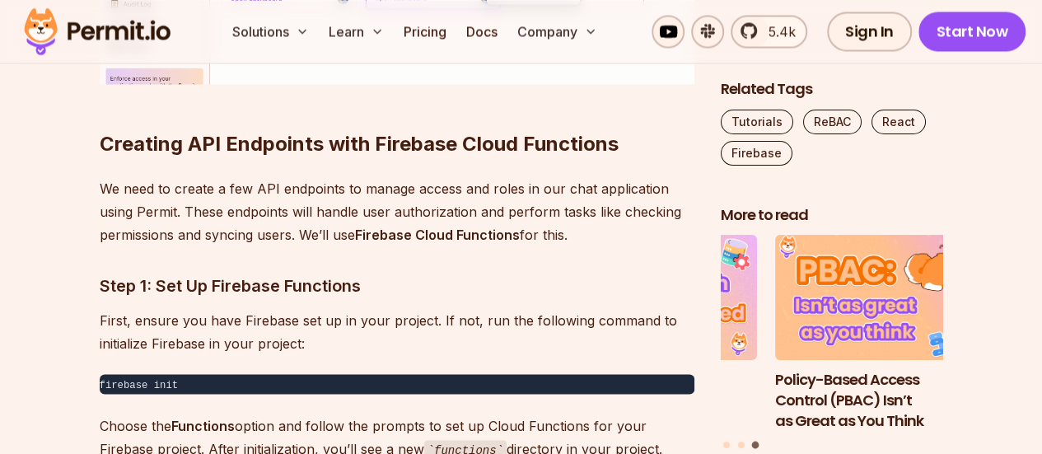
scroll to position [17070, 0]
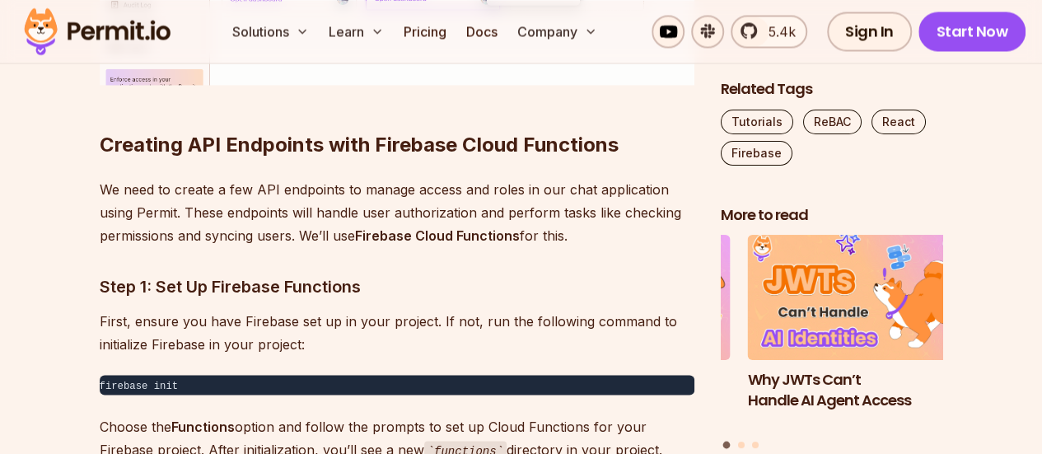
click at [282, 375] on pre "firebase init" at bounding box center [397, 385] width 595 height 20
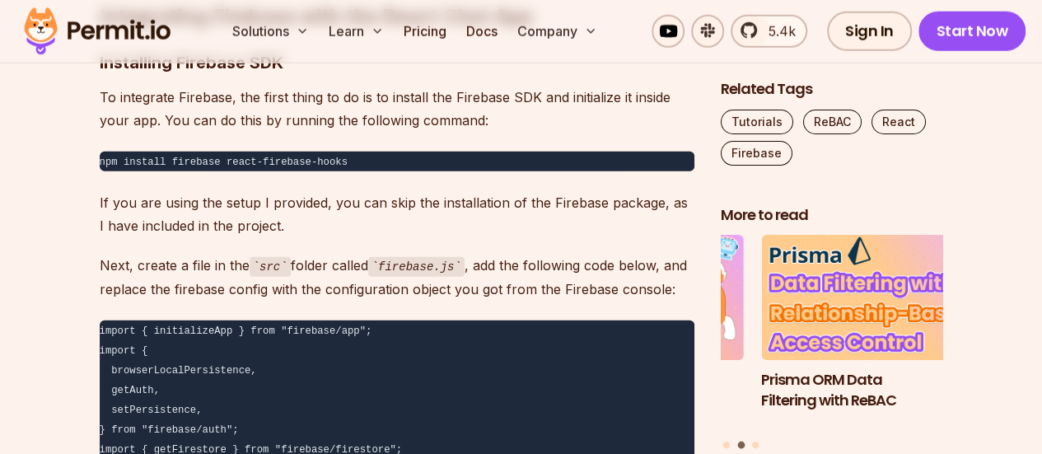
scroll to position [8538, 0]
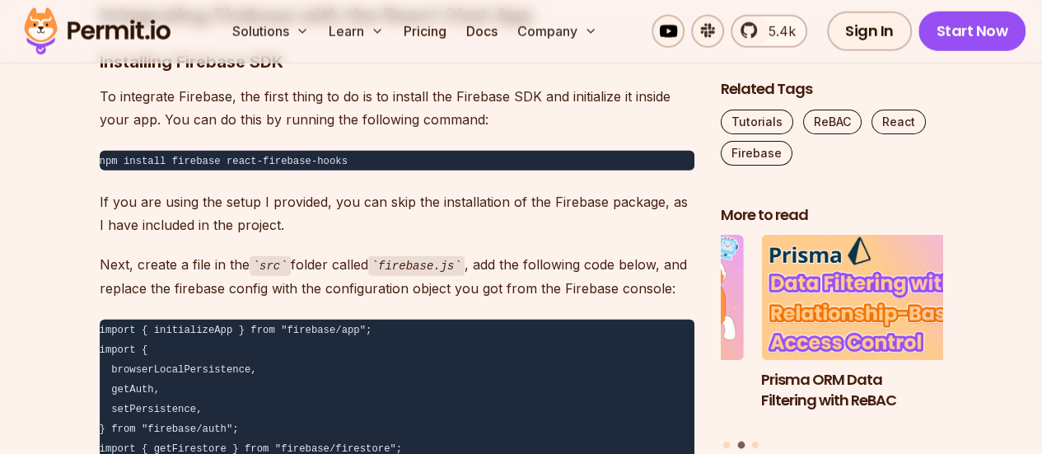
click at [493, 157] on pre "npm install firebase react-firebase-hooks" at bounding box center [397, 161] width 595 height 20
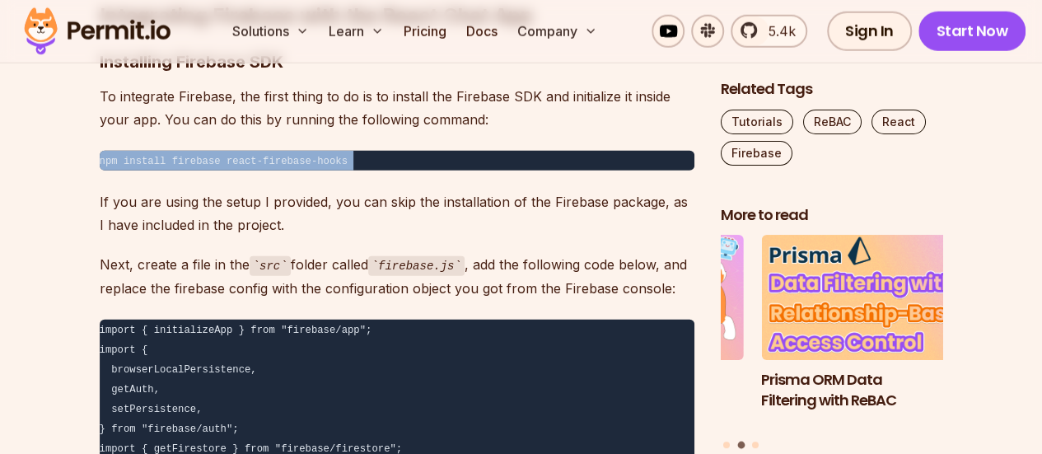
click at [493, 157] on pre "npm install firebase react-firebase-hooks" at bounding box center [397, 161] width 595 height 20
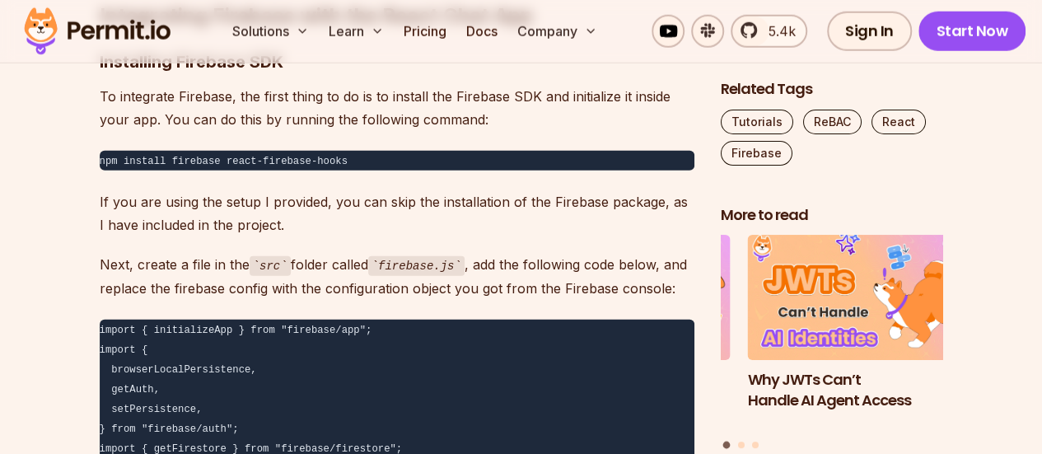
click at [429, 295] on p "Next, create a file in the src folder called firebase.js , add the following co…" at bounding box center [397, 276] width 595 height 47
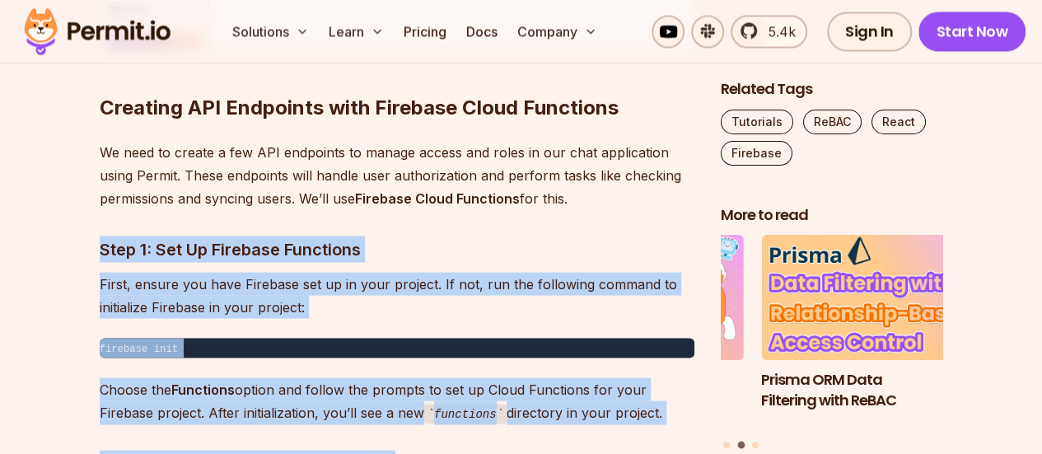
scroll to position [17112, 0]
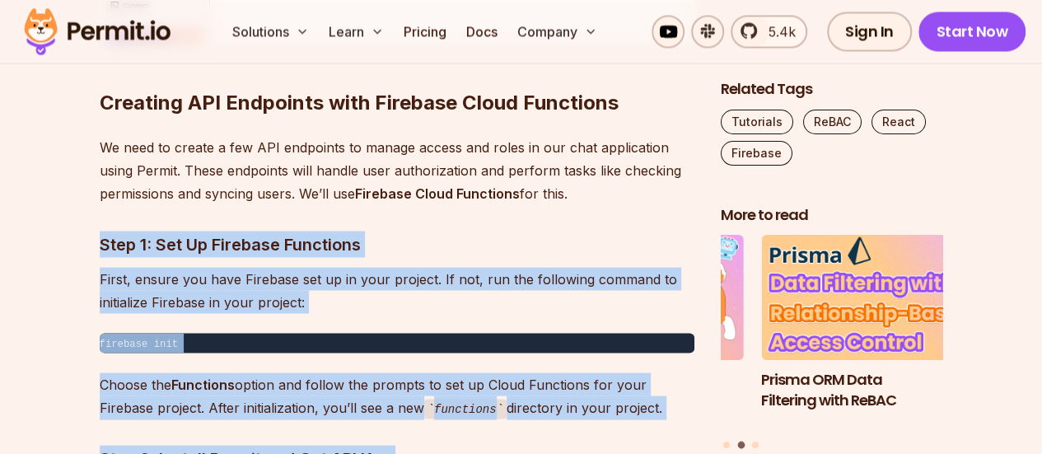
drag, startPoint x: 76, startPoint y: 107, endPoint x: 419, endPoint y: 340, distance: 414.6
drag, startPoint x: 335, startPoint y: 375, endPoint x: 94, endPoint y: 65, distance: 392.3
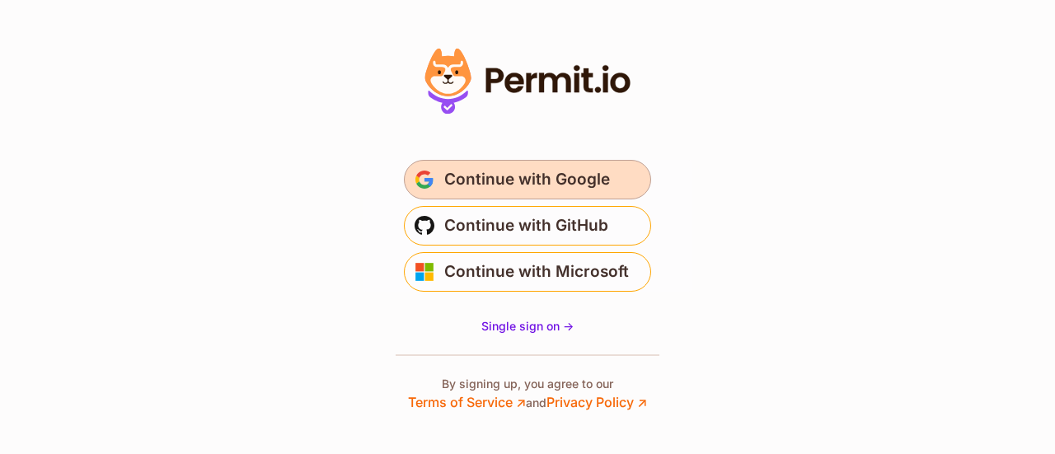
click at [513, 190] on span "Continue with Google" at bounding box center [527, 179] width 166 height 26
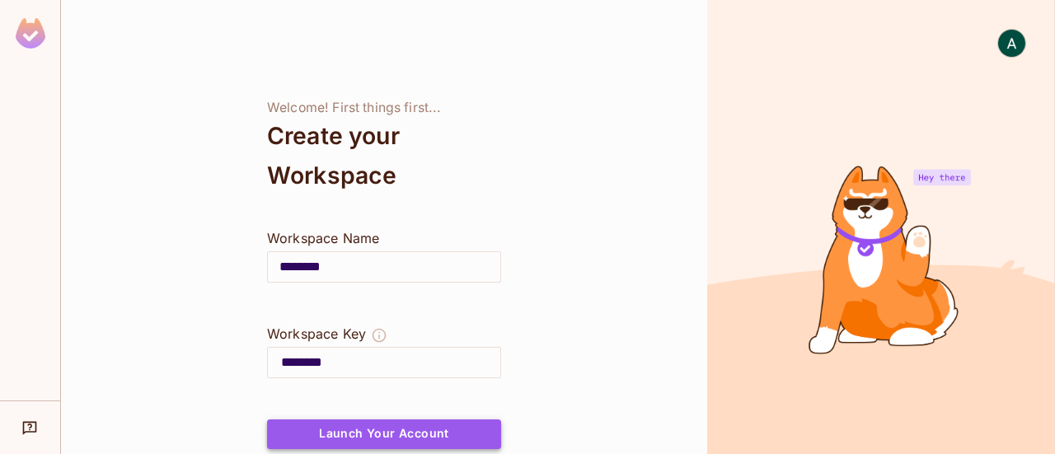
click at [377, 429] on button "Launch Your Account" at bounding box center [384, 434] width 234 height 30
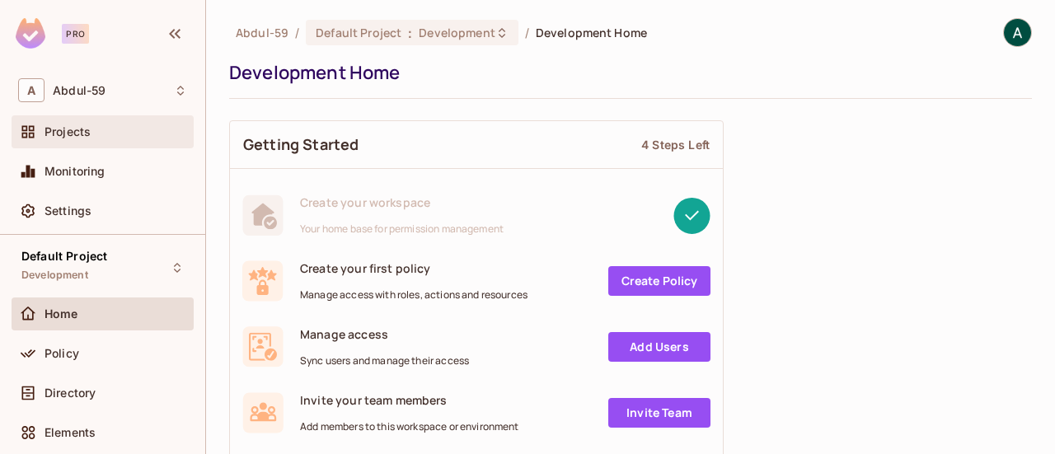
click at [86, 124] on div "Projects" at bounding box center [102, 132] width 169 height 20
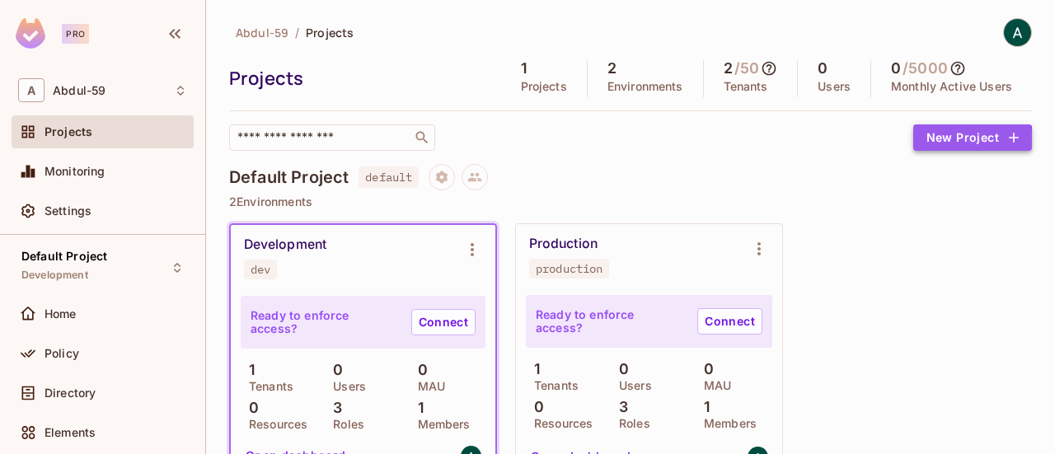
click at [936, 143] on button "New Project" at bounding box center [972, 137] width 119 height 26
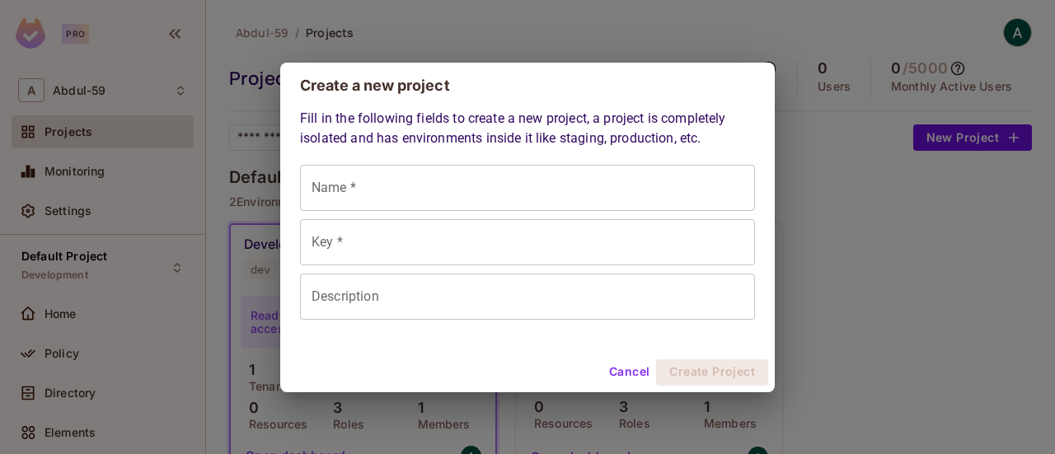
click at [641, 156] on div "Fill in the following fields to create a new project, a project is completely i…" at bounding box center [527, 214] width 455 height 211
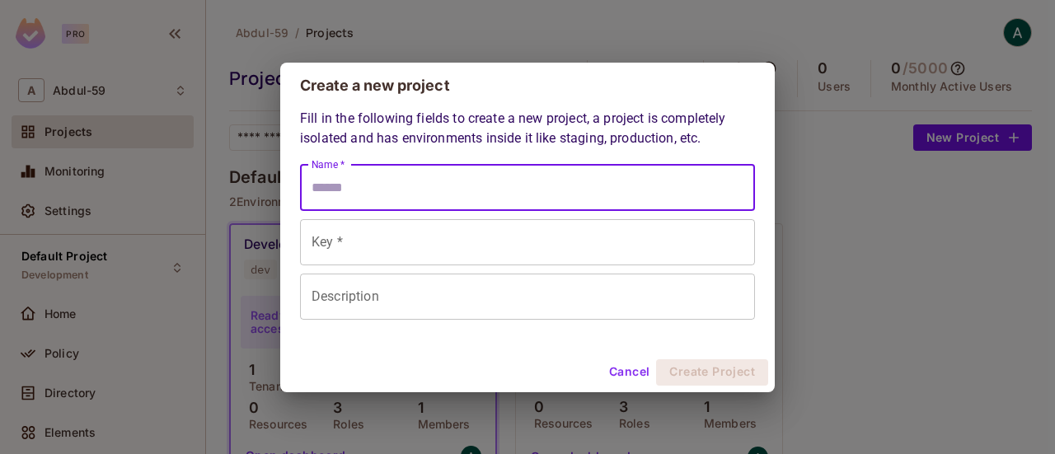
click at [631, 176] on input "Name *" at bounding box center [527, 188] width 455 height 46
type input "*"
type input "**"
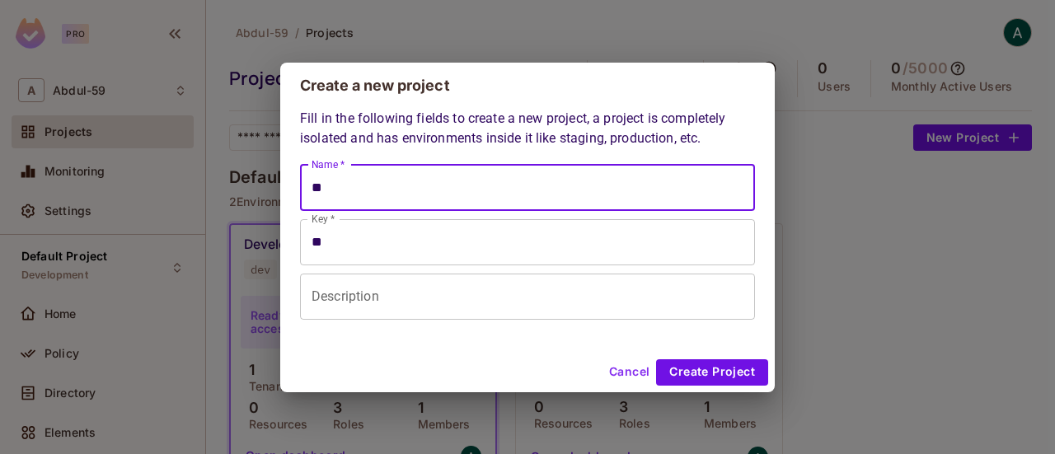
type input "***"
type input "****"
type input "*****"
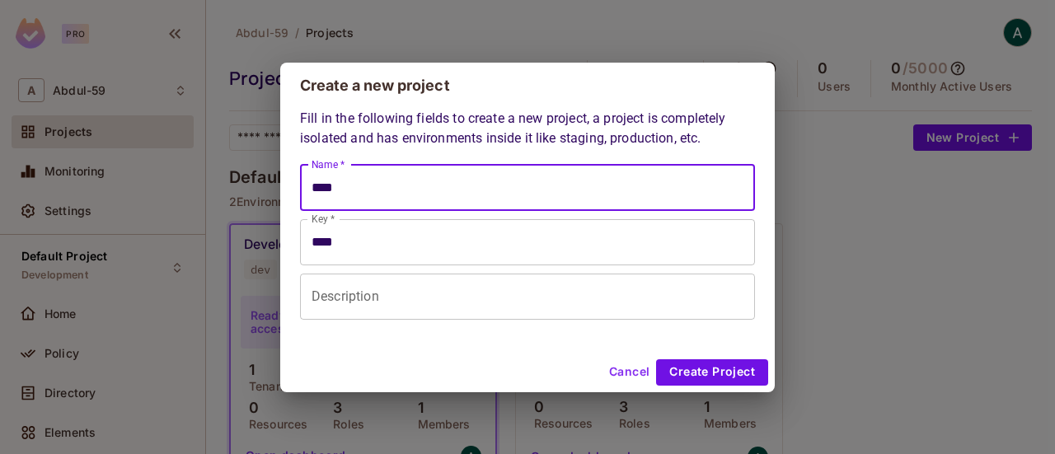
type input "*****"
type input "*******"
type input "********"
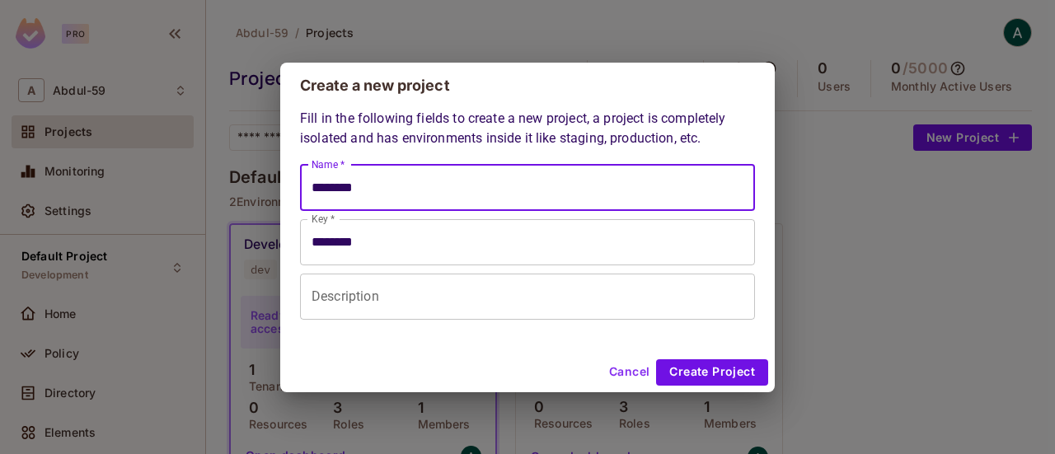
type input "*********"
type input "**********"
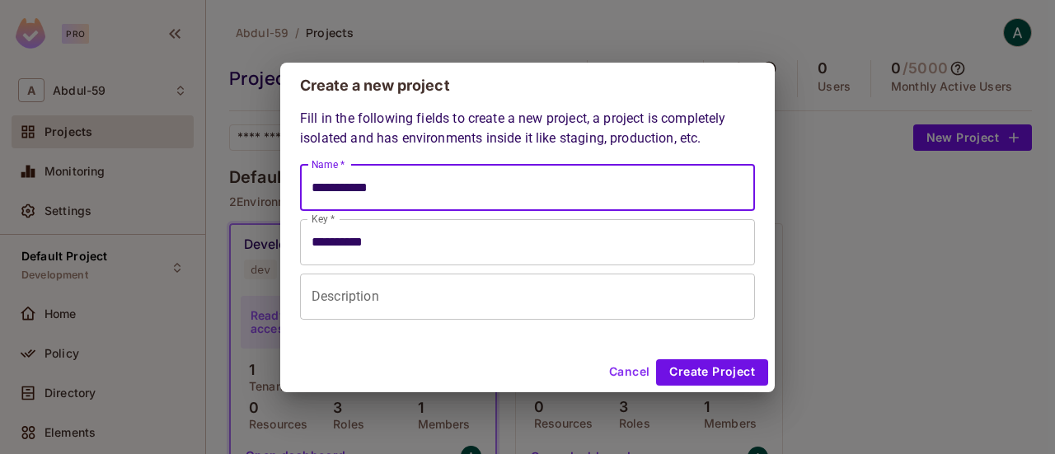
type input "**********"
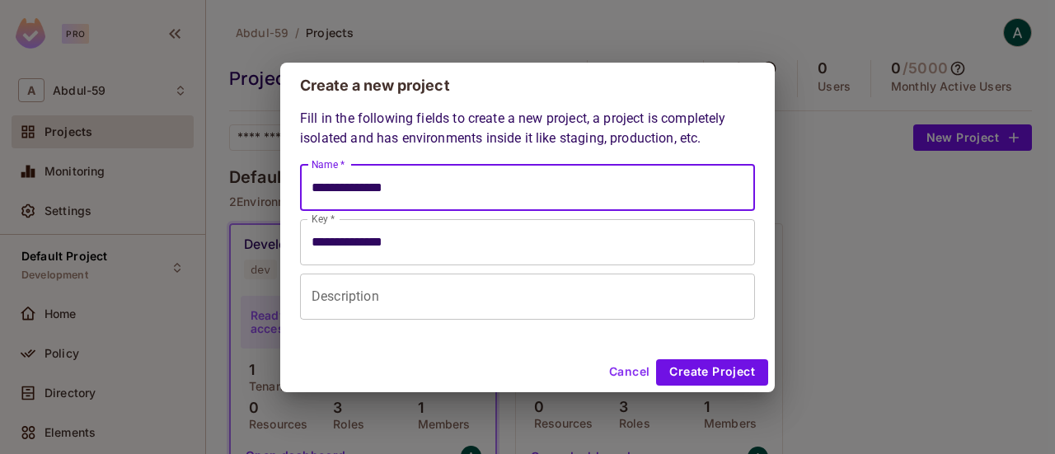
type input "**********"
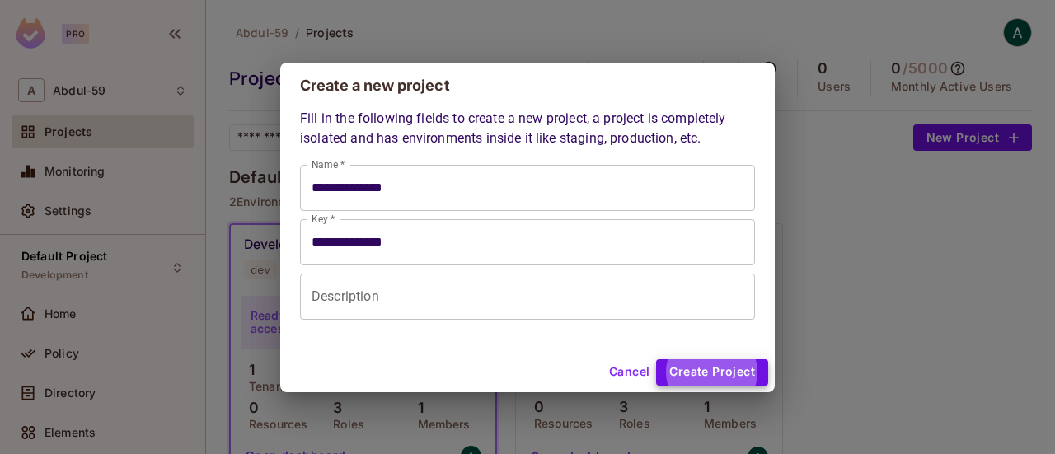
click button "Create Project" at bounding box center [712, 372] width 112 height 26
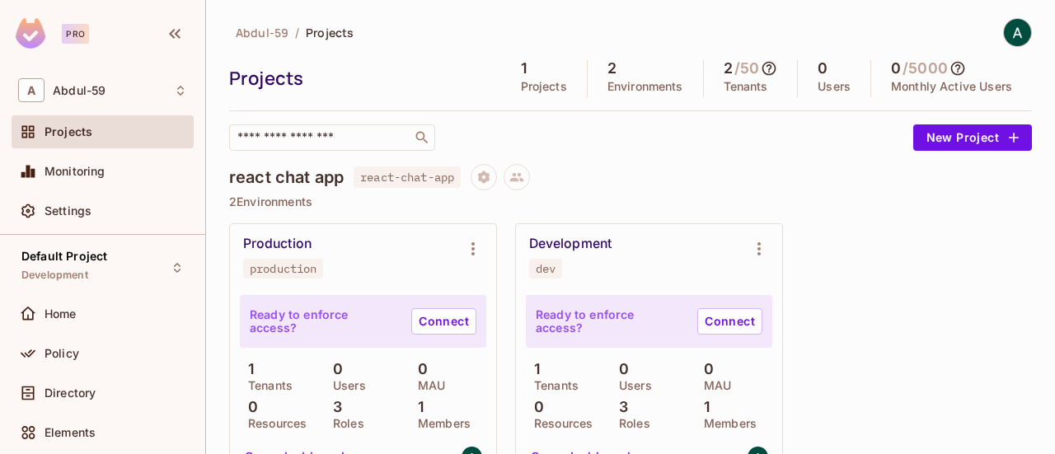
click at [287, 174] on h4 "react chat app" at bounding box center [286, 177] width 115 height 20
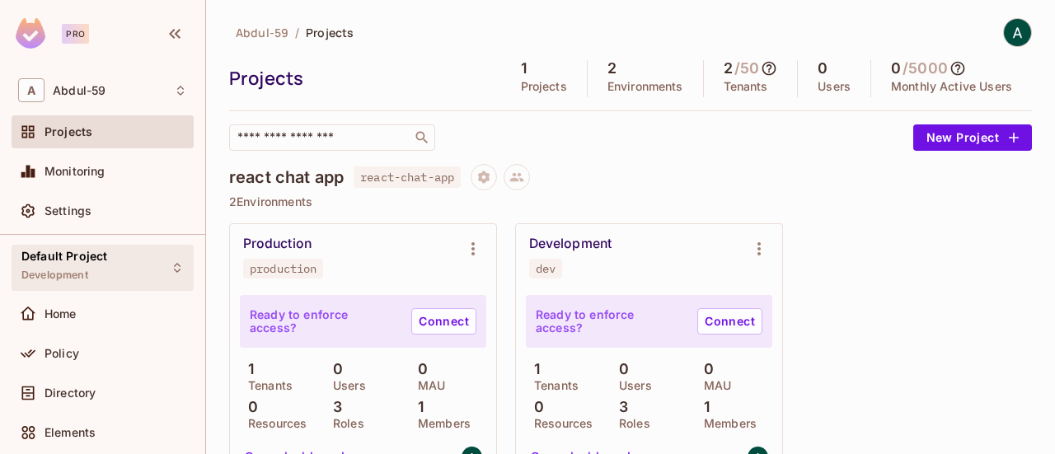
click at [171, 263] on icon at bounding box center [177, 267] width 13 height 13
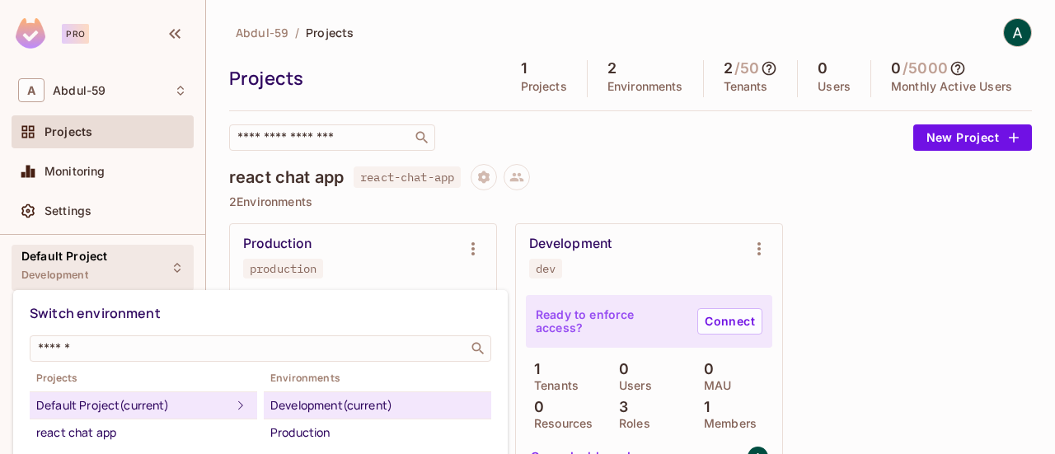
click at [280, 225] on div at bounding box center [527, 227] width 1055 height 454
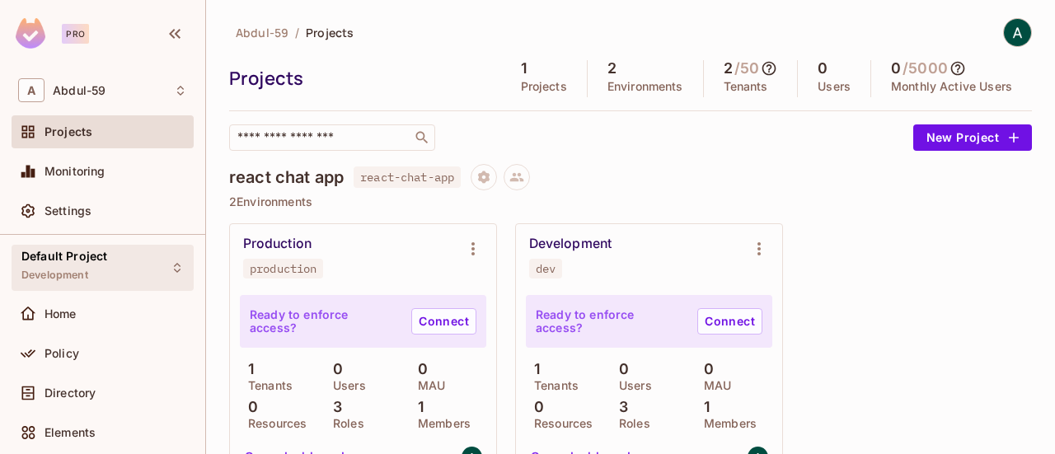
click at [174, 268] on icon at bounding box center [177, 268] width 7 height 10
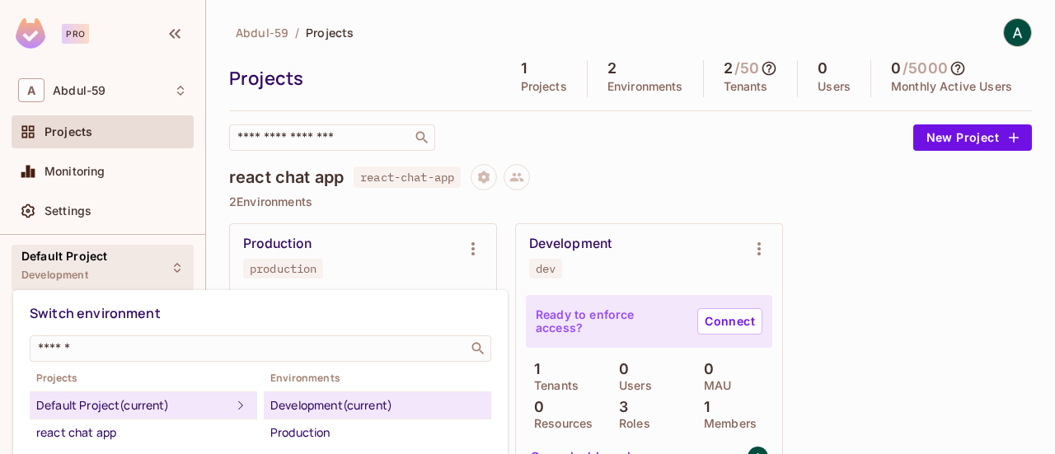
drag, startPoint x: 1054, startPoint y: 129, endPoint x: 1042, endPoint y: 148, distance: 21.9
click at [1042, 148] on div at bounding box center [527, 227] width 1055 height 454
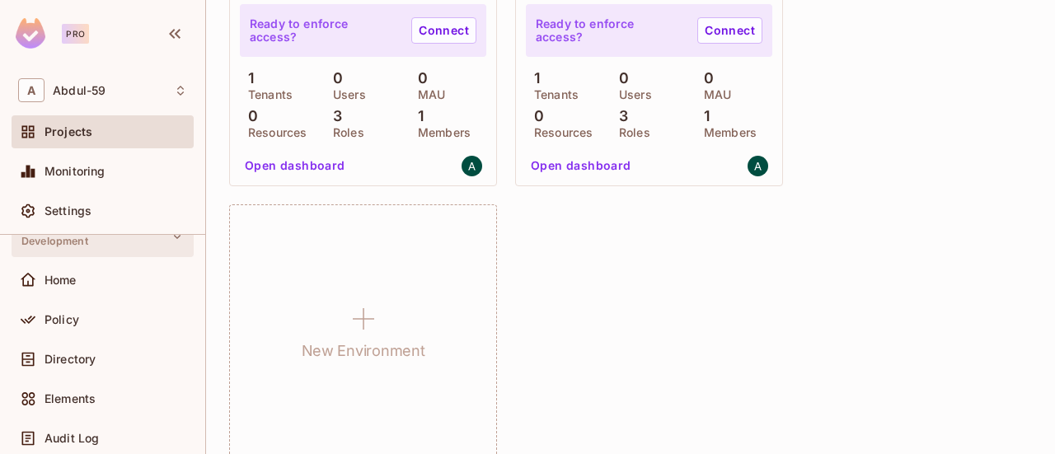
scroll to position [35, 0]
click at [170, 241] on div "Default Project Development" at bounding box center [103, 232] width 182 height 45
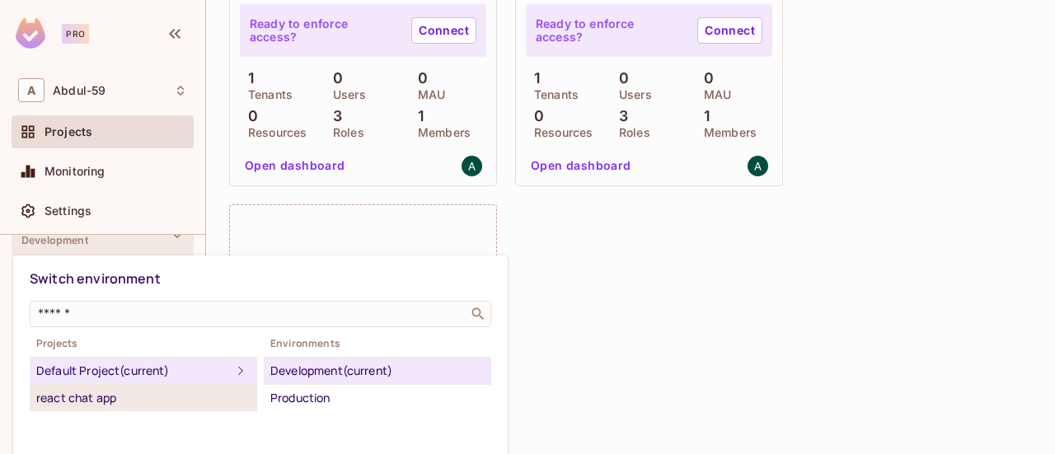
click at [148, 398] on div "react chat app" at bounding box center [143, 398] width 214 height 20
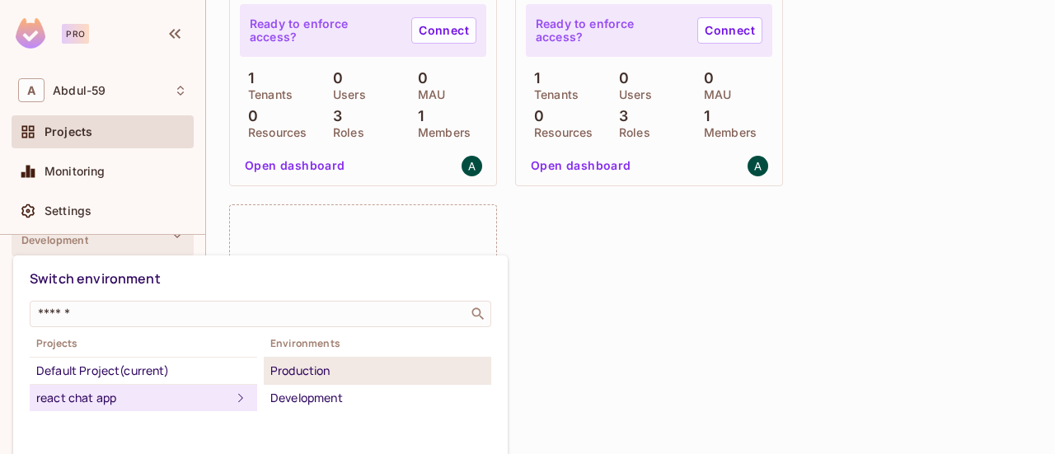
click at [372, 382] on li "Production" at bounding box center [377, 371] width 227 height 27
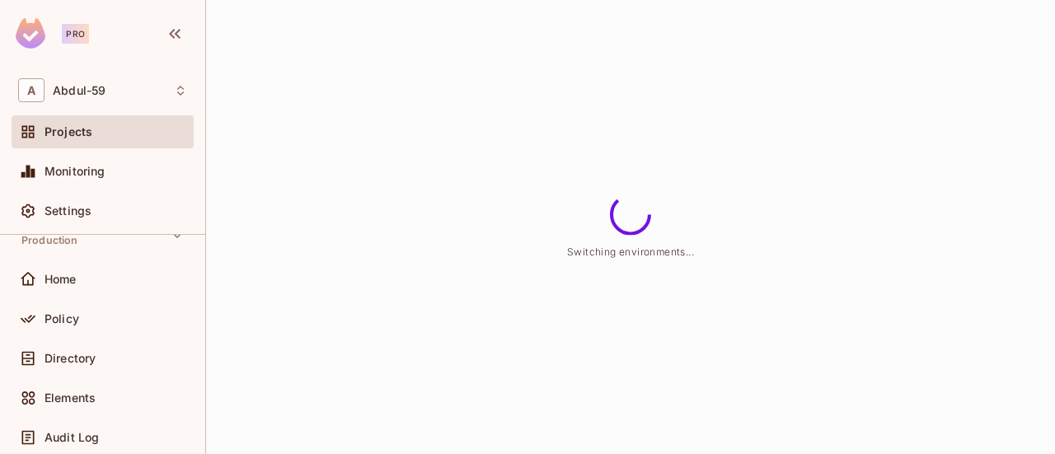
scroll to position [0, 0]
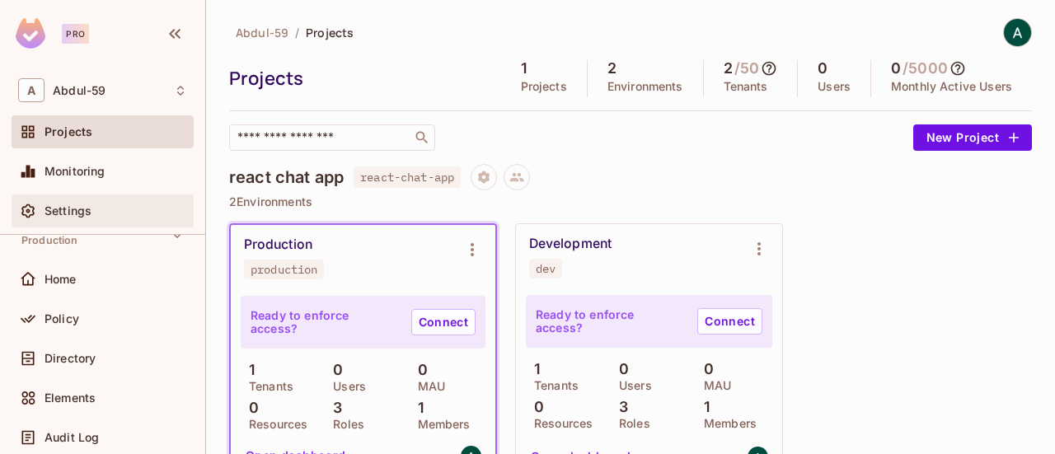
click at [147, 212] on div "Settings" at bounding box center [116, 210] width 143 height 13
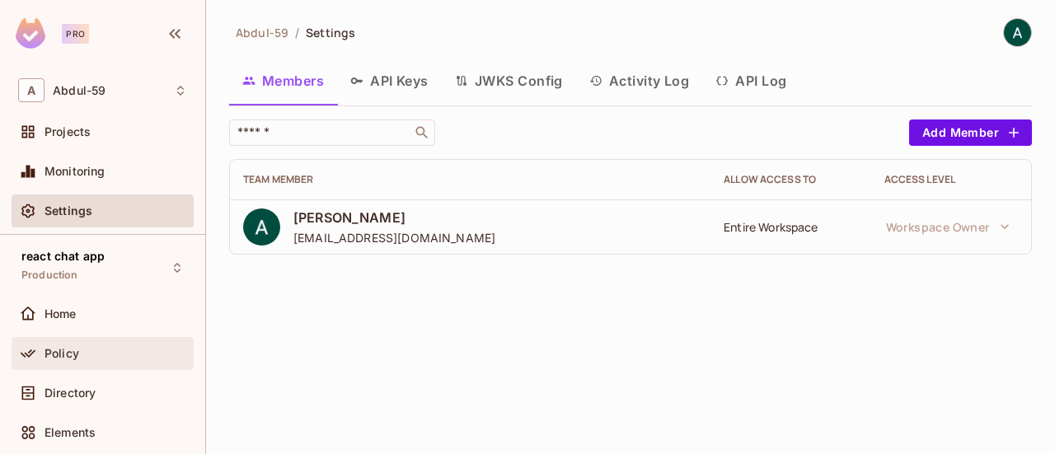
click at [102, 344] on div "Policy" at bounding box center [102, 354] width 169 height 20
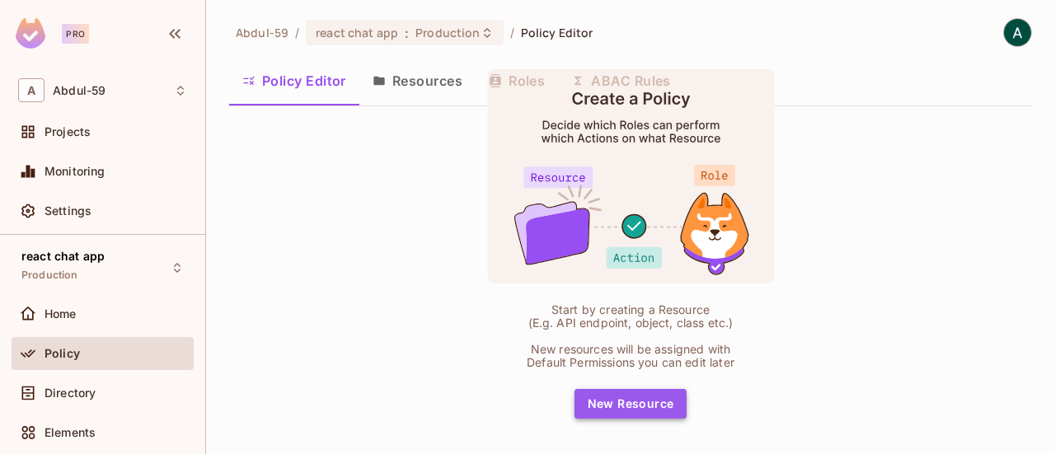
click at [649, 411] on button "New Resource" at bounding box center [630, 404] width 113 height 30
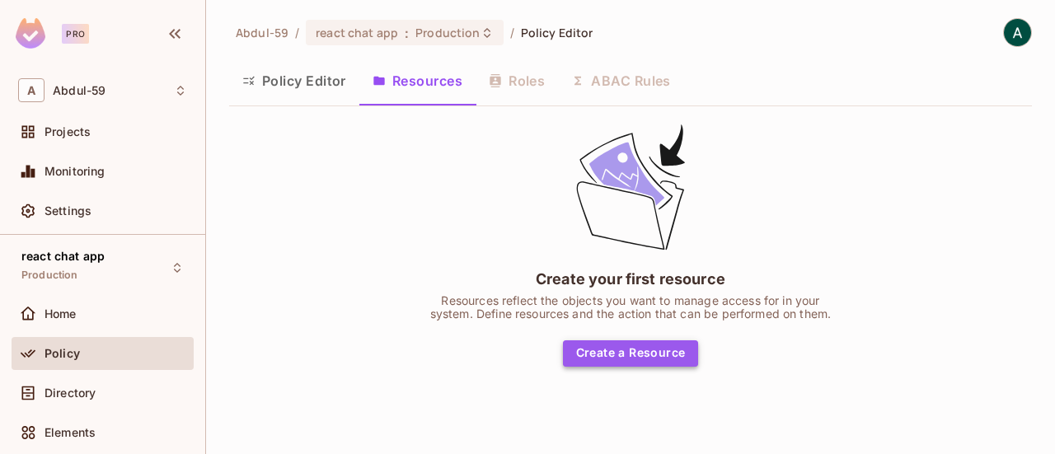
click at [630, 345] on button "Create a Resource" at bounding box center [631, 353] width 136 height 26
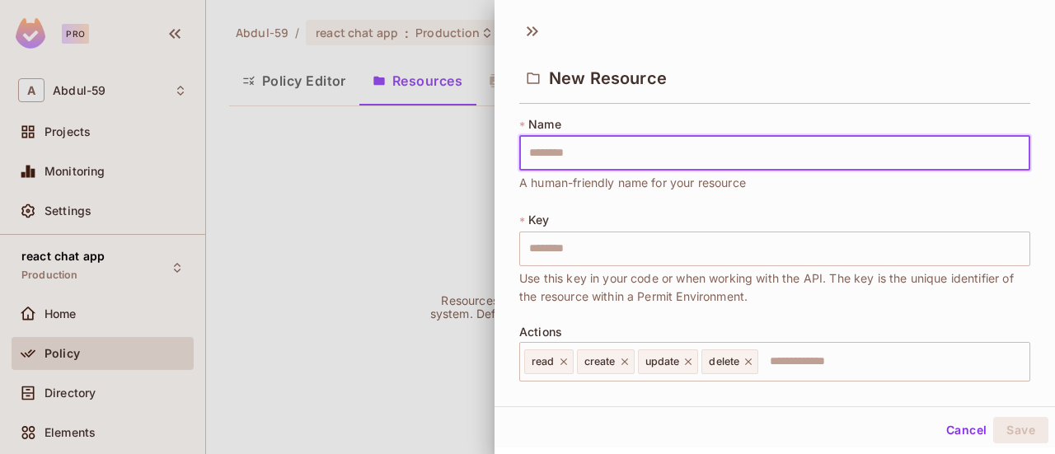
type input "*"
type input "**"
type input "***"
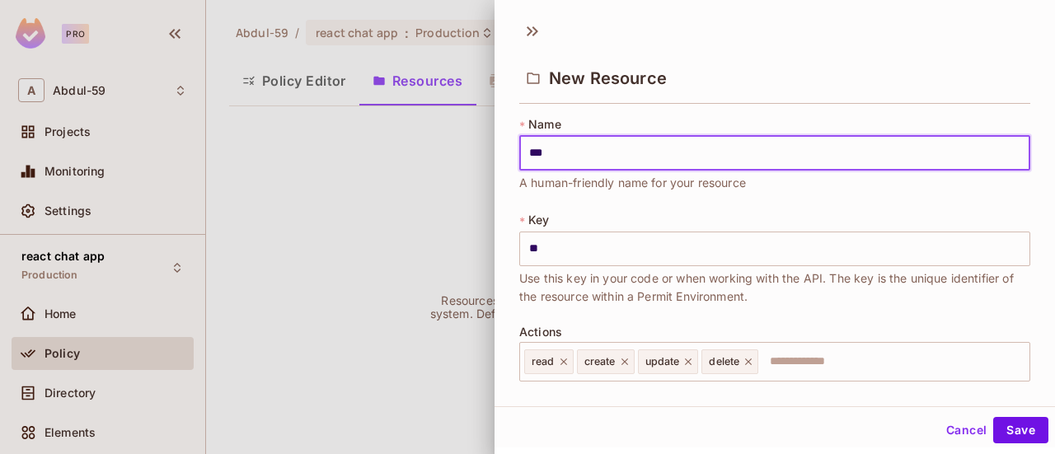
type input "***"
type input "****"
type input "***"
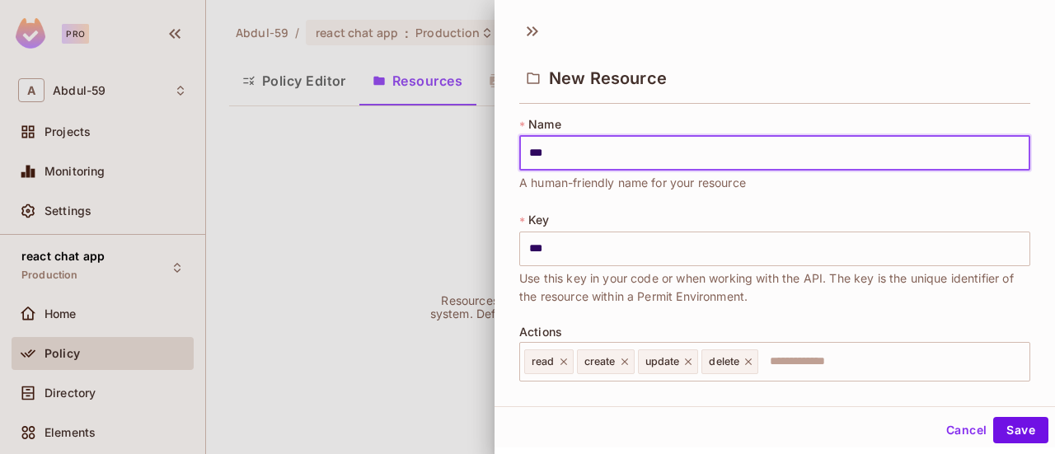
type input "**"
type input "*"
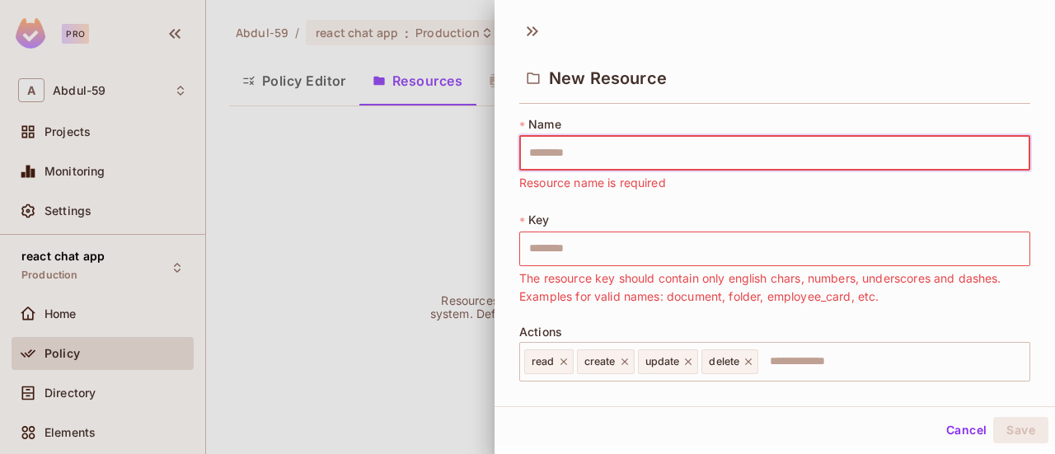
type input "*"
type input "**"
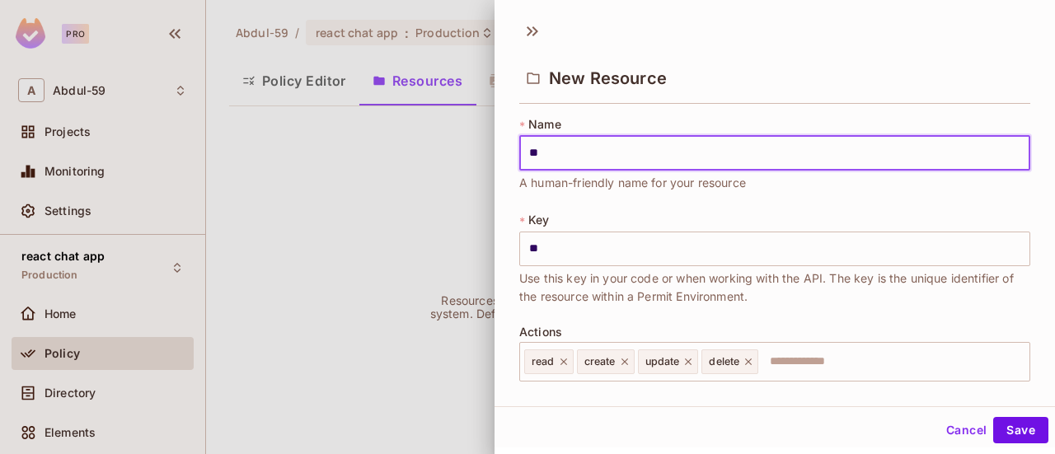
type input "***"
type input "****"
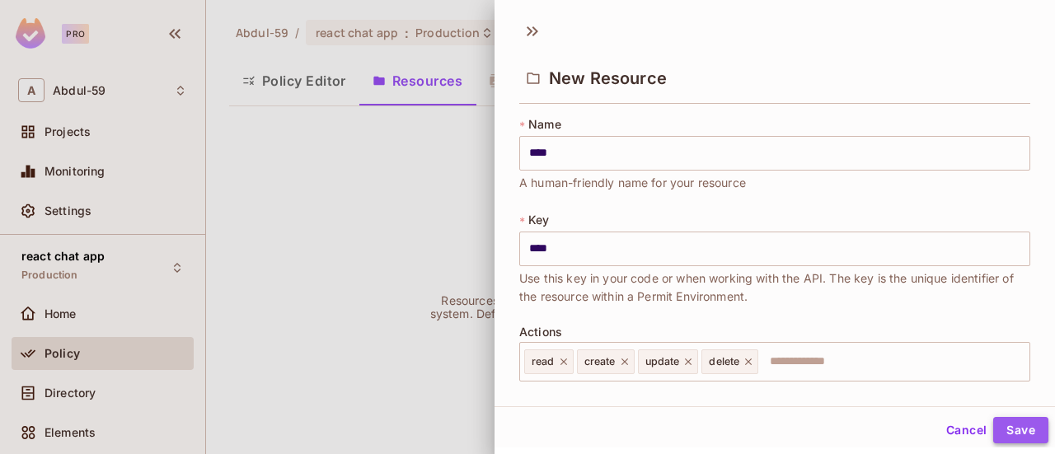
click at [1027, 436] on button "Save" at bounding box center [1020, 430] width 55 height 26
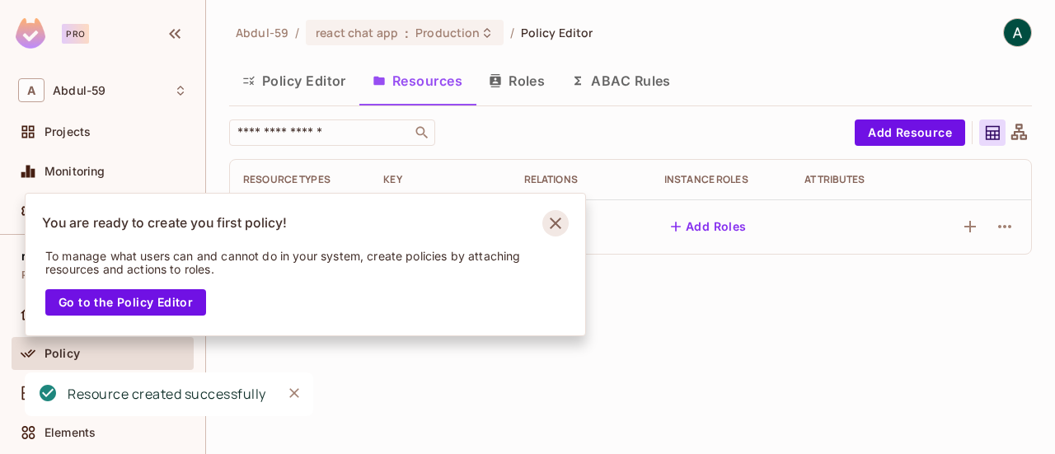
click at [560, 223] on icon "Notifications Alt+T" at bounding box center [555, 223] width 26 height 26
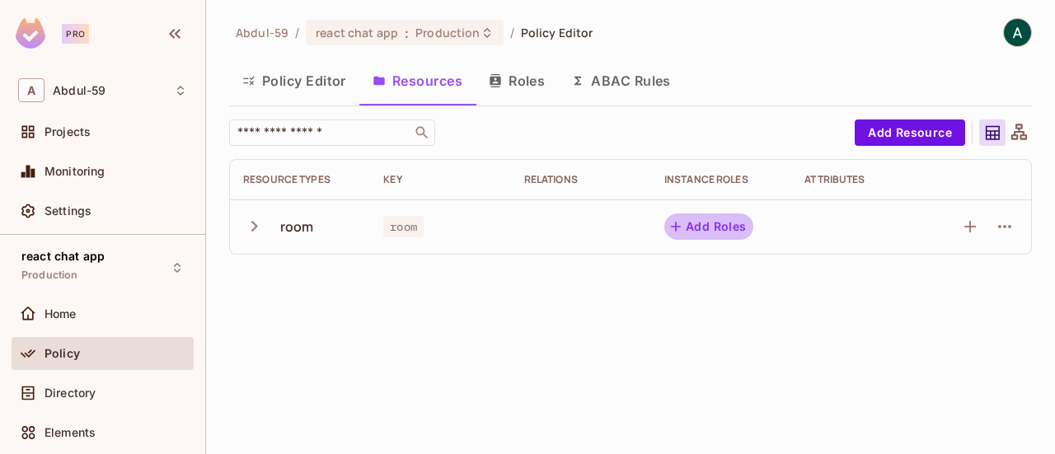
click at [705, 231] on button "Add Roles" at bounding box center [708, 226] width 89 height 26
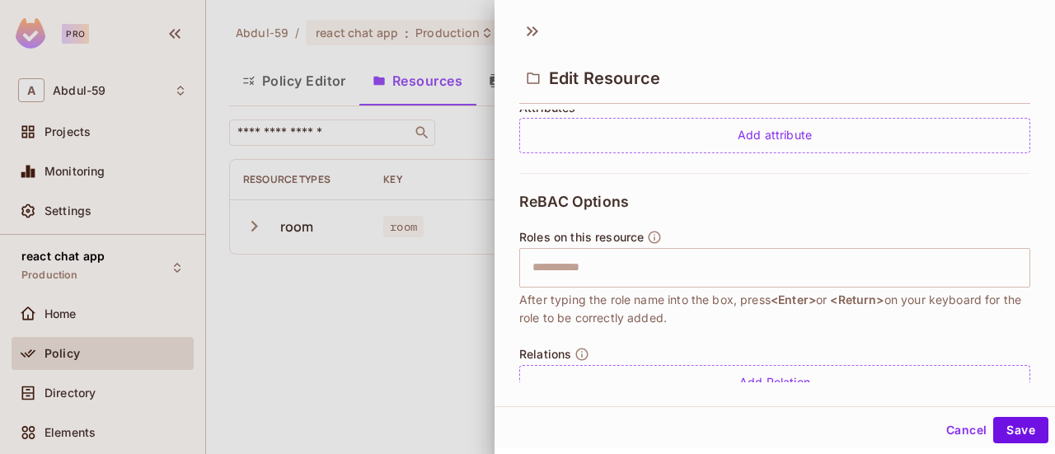
scroll to position [452, 0]
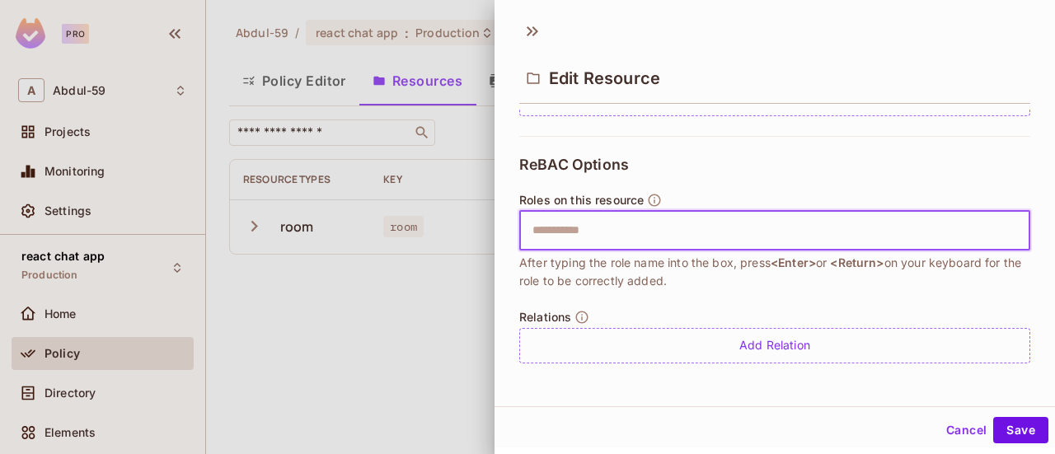
click at [613, 227] on input "text" at bounding box center [772, 230] width 500 height 33
paste input "******"
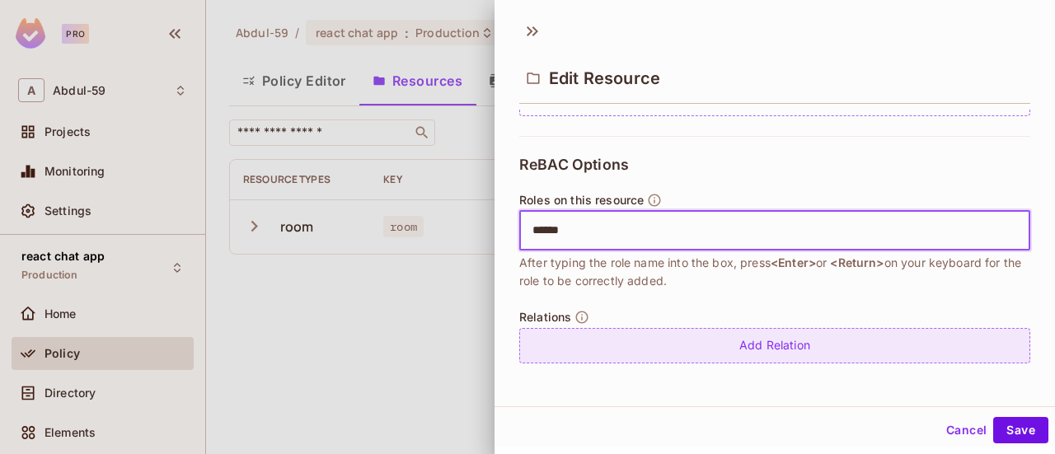
type input "******"
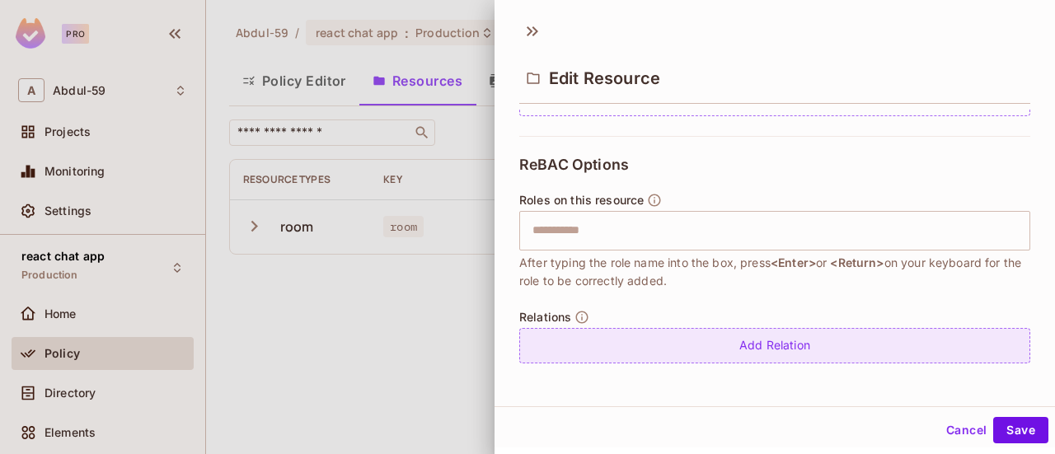
click at [686, 335] on div "Add Relation" at bounding box center [774, 345] width 511 height 35
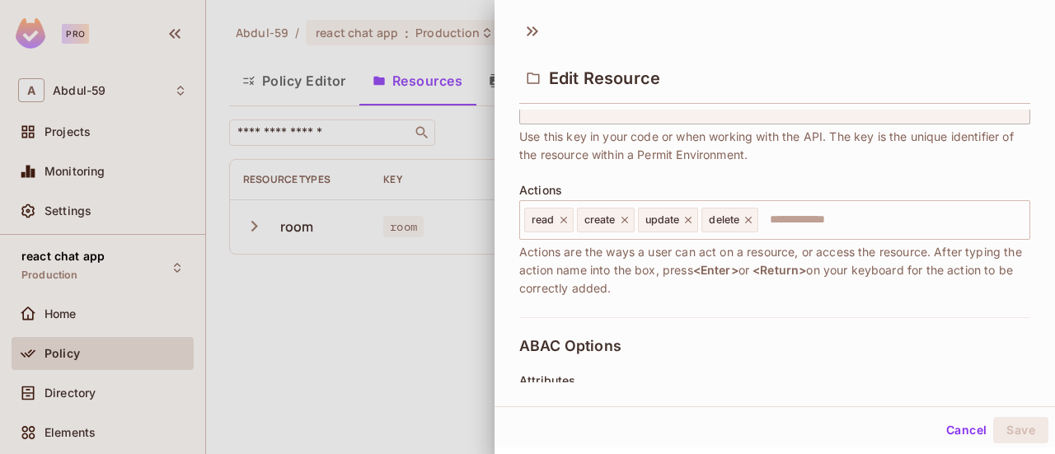
scroll to position [112, 0]
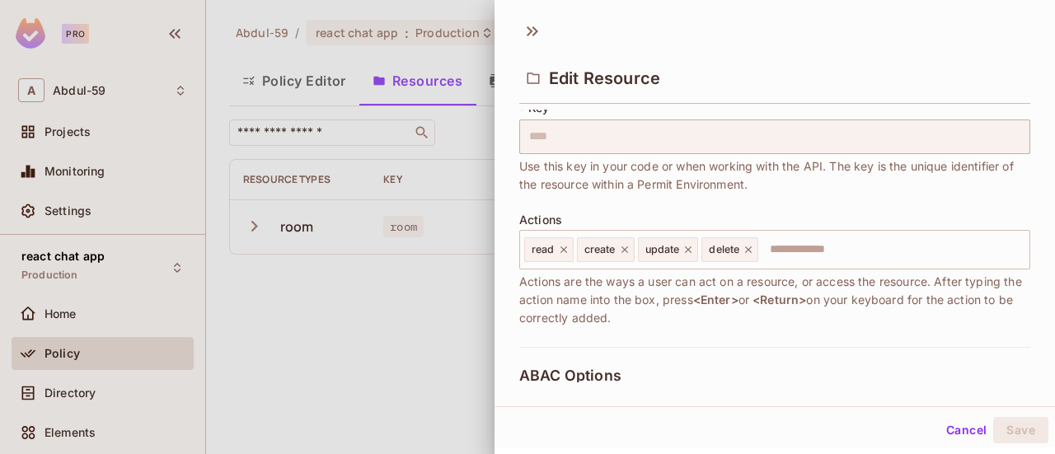
click at [530, 16] on div "Edit Resource * Name **** ​ A human-friendly name for your resource * Key **** …" at bounding box center [774, 209] width 560 height 395
click at [532, 34] on icon at bounding box center [532, 31] width 26 height 26
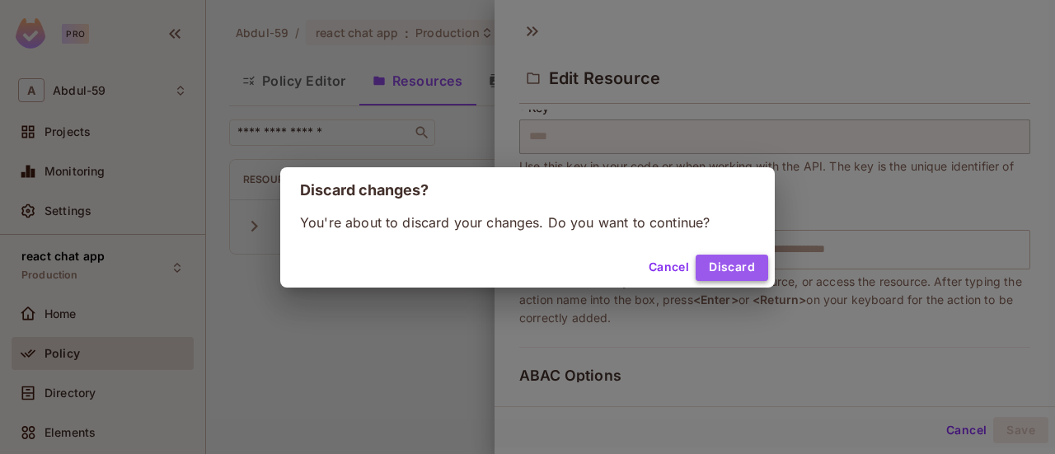
click at [710, 265] on button "Discard" at bounding box center [732, 268] width 73 height 26
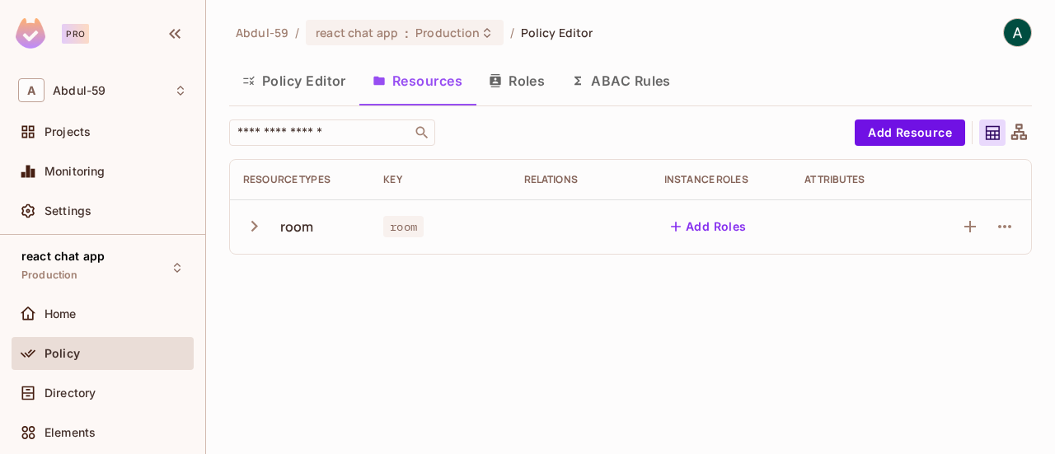
click at [514, 68] on button "Roles" at bounding box center [516, 80] width 82 height 41
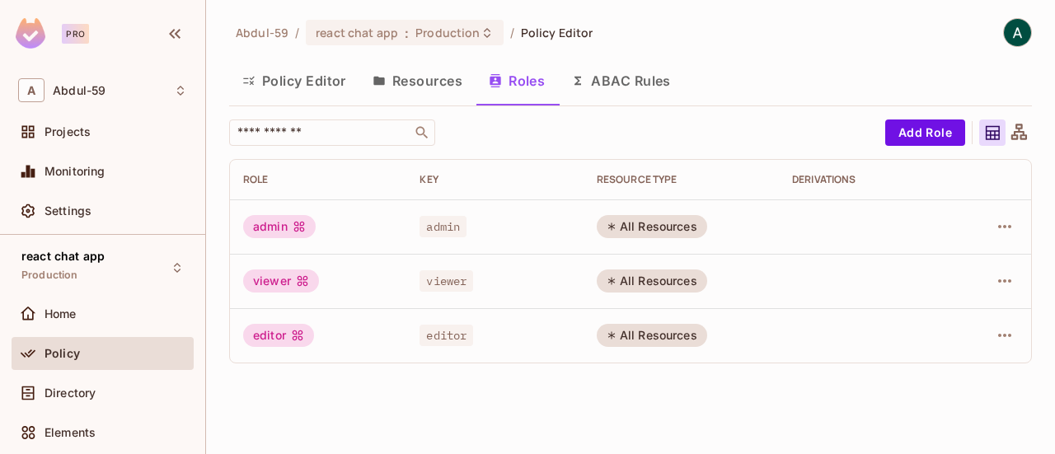
click at [432, 88] on button "Resources" at bounding box center [417, 80] width 116 height 41
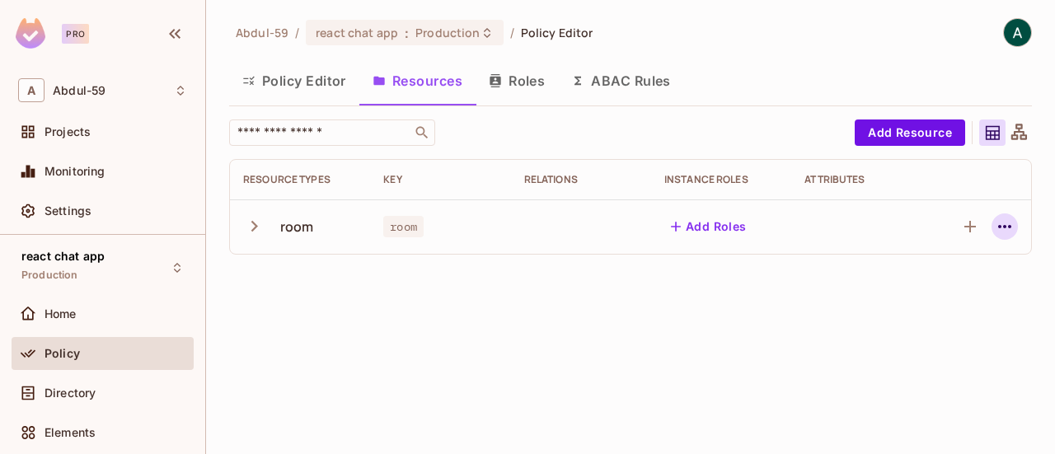
click at [1015, 220] on button "button" at bounding box center [1004, 226] width 26 height 26
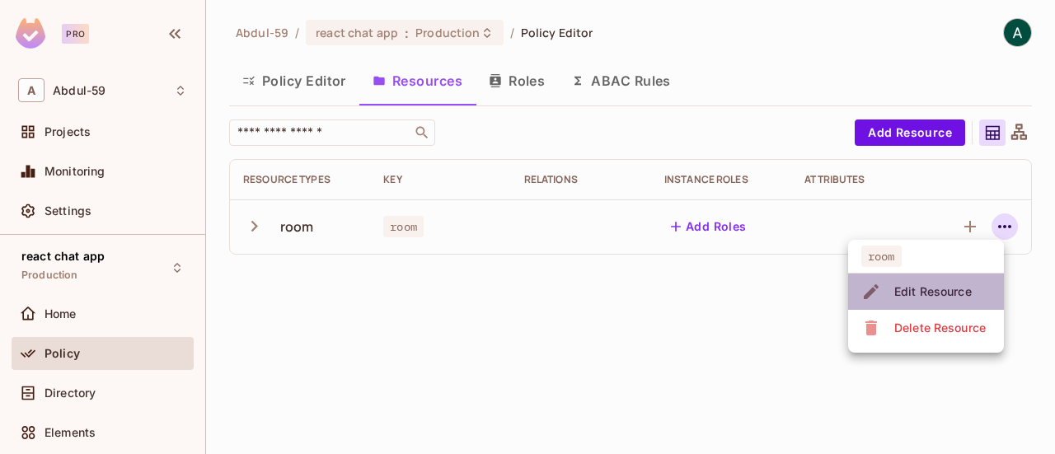
click at [981, 306] on li "Edit Resource" at bounding box center [926, 292] width 156 height 36
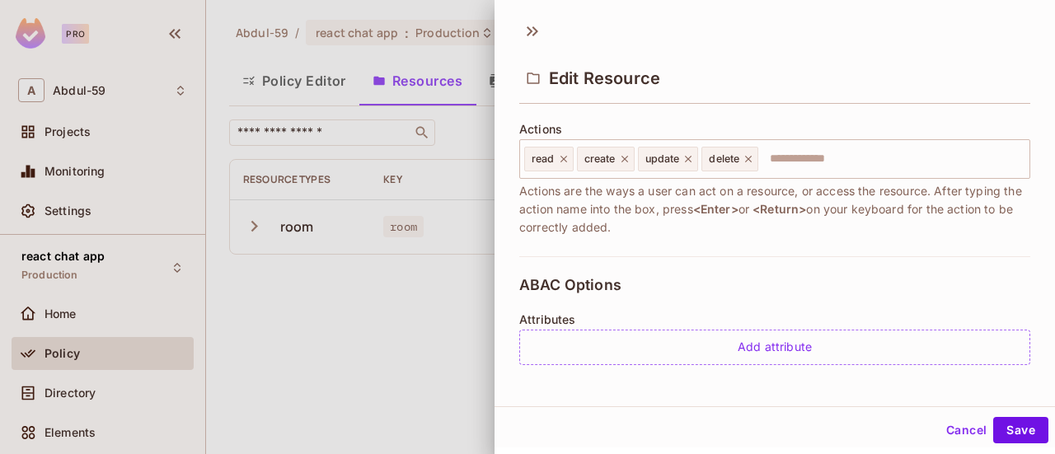
scroll to position [257, 0]
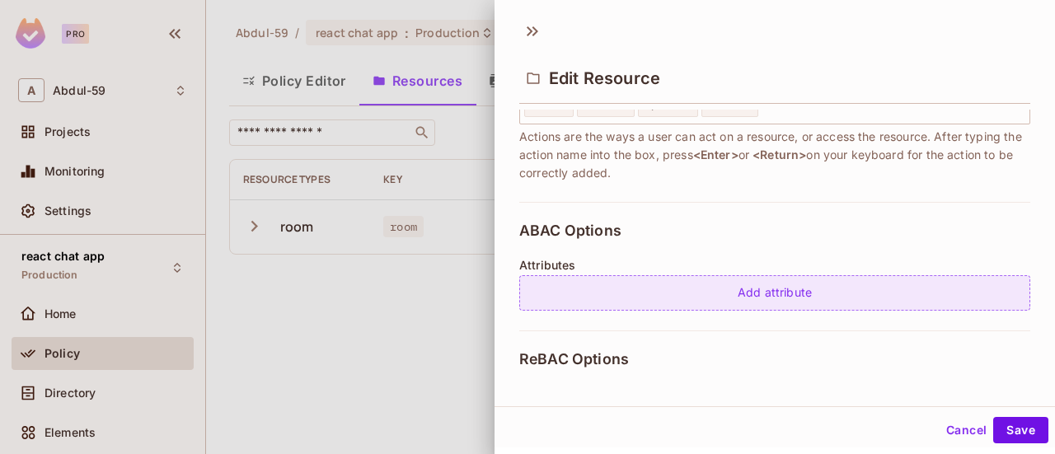
click at [922, 305] on div "Add attribute" at bounding box center [774, 292] width 511 height 35
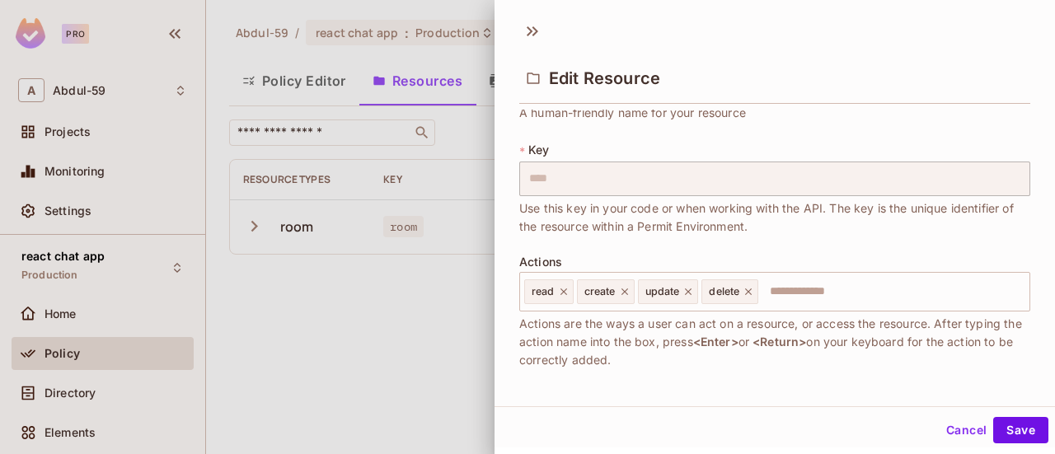
scroll to position [244, 0]
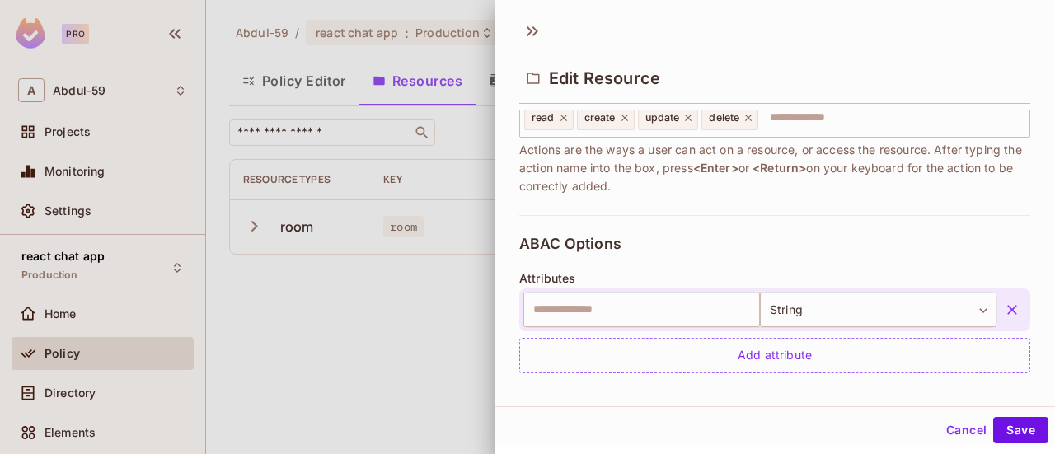
click at [997, 320] on button "button" at bounding box center [1012, 310] width 30 height 30
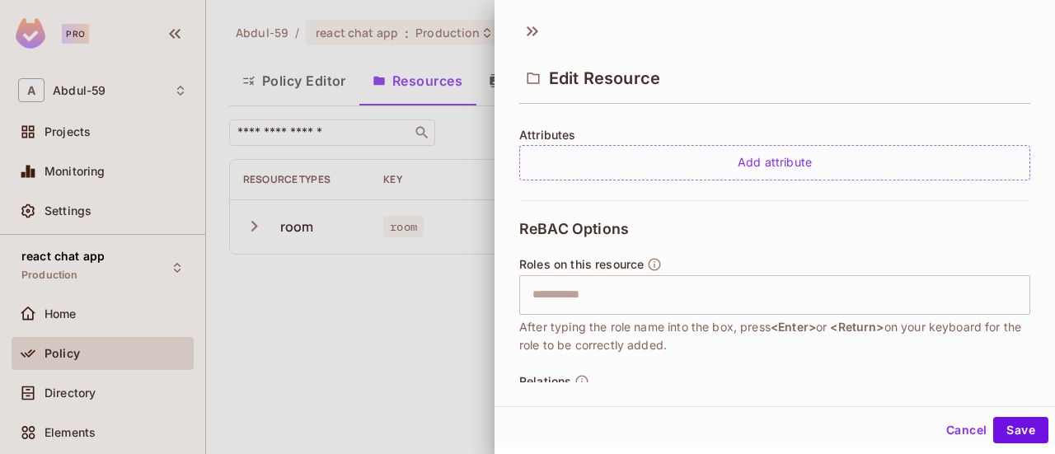
scroll to position [388, 0]
click at [801, 311] on div "​" at bounding box center [774, 294] width 511 height 40
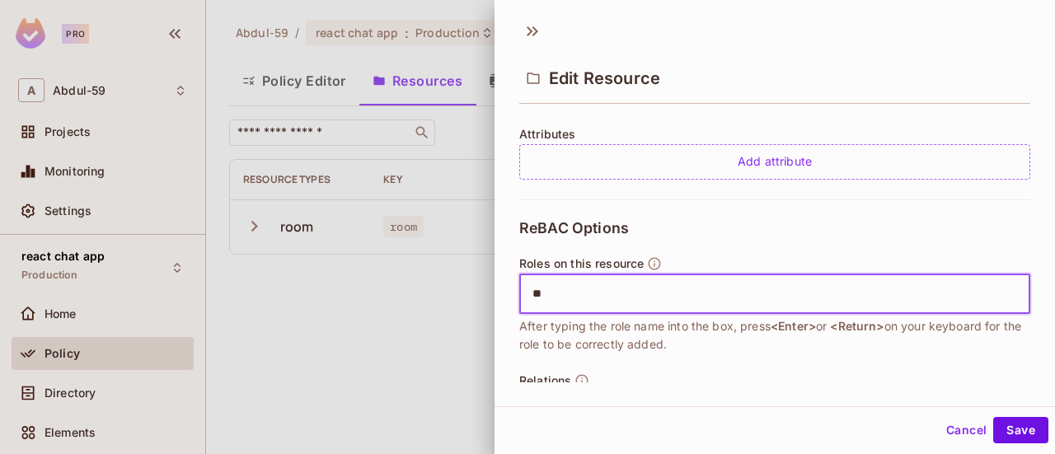
type input "*"
type input "*********"
type input "******"
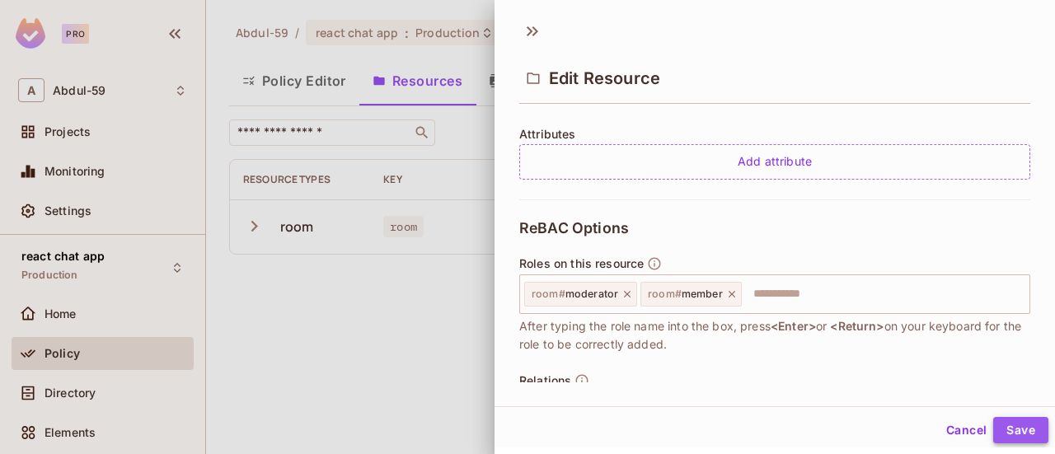
click at [1012, 422] on button "Save" at bounding box center [1020, 430] width 55 height 26
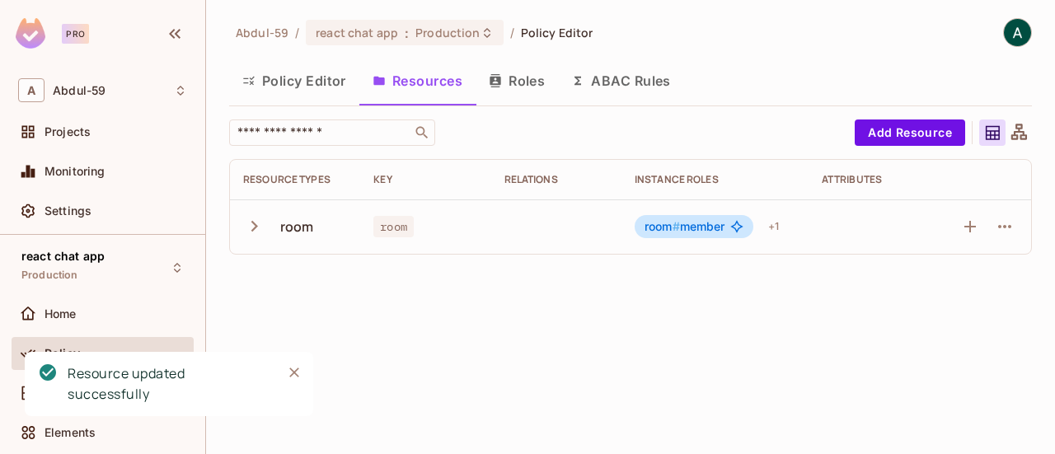
click at [518, 87] on button "Roles" at bounding box center [516, 80] width 82 height 41
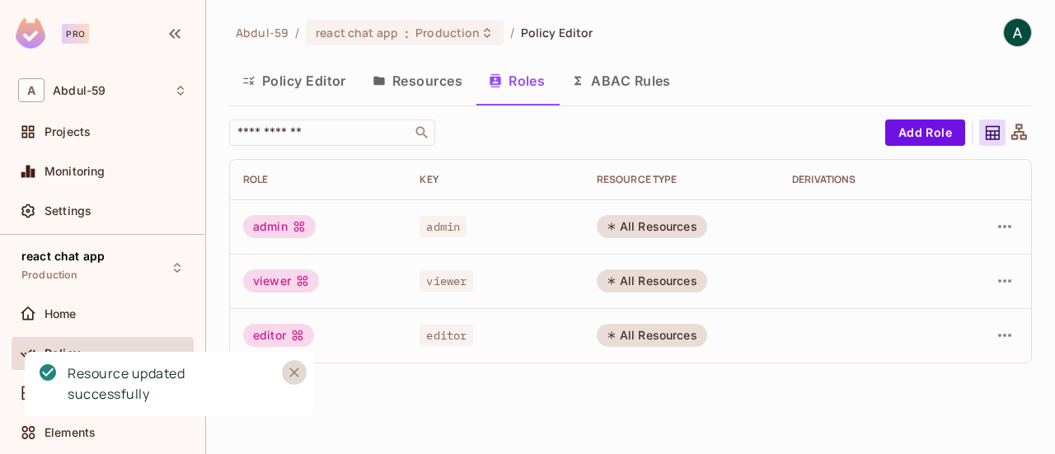
click at [298, 376] on icon "Close" at bounding box center [294, 373] width 10 height 10
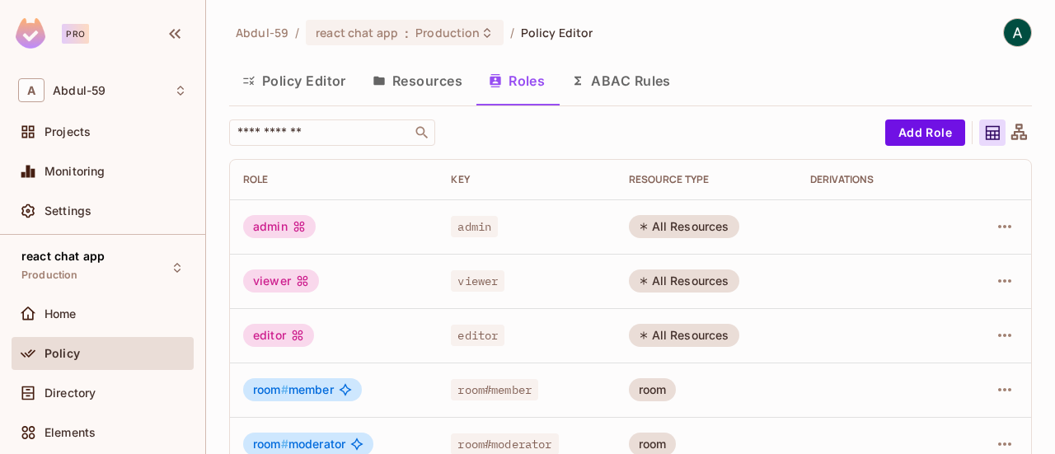
scroll to position [30, 0]
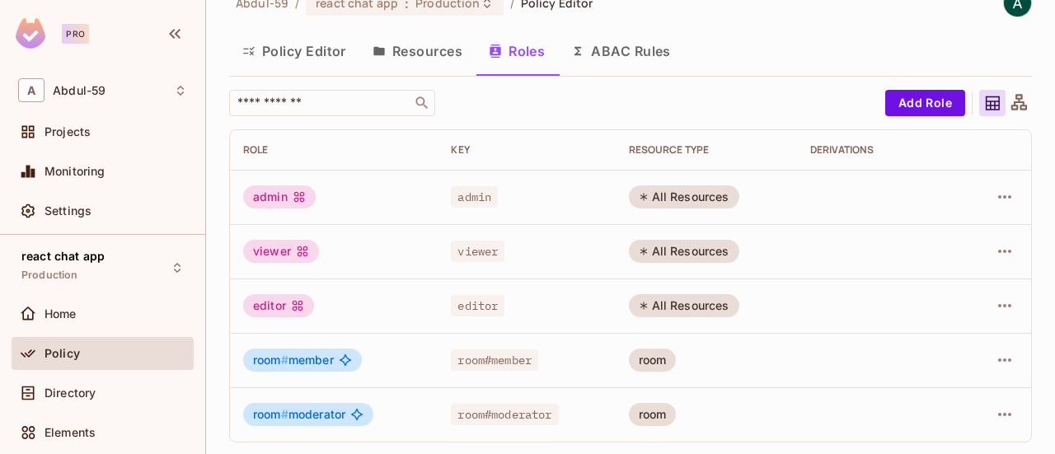
click at [300, 47] on button "Policy Editor" at bounding box center [294, 50] width 130 height 41
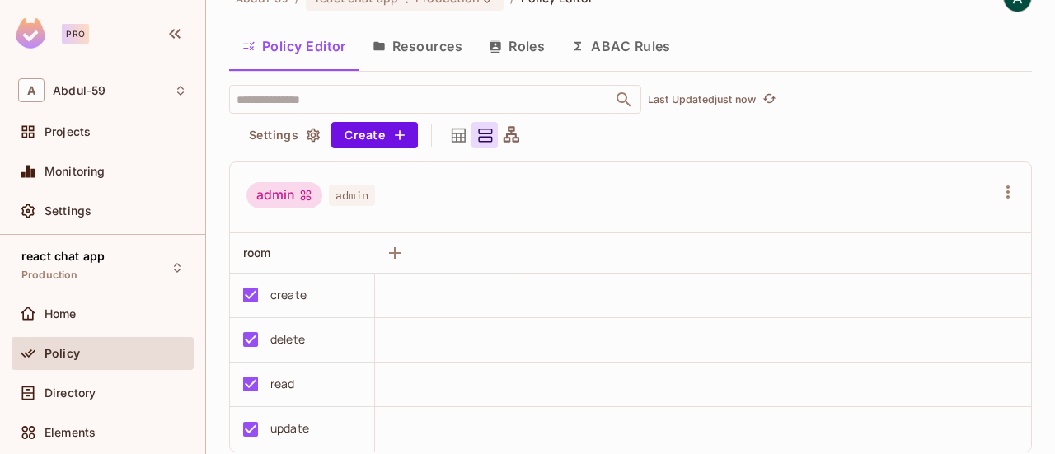
click at [458, 131] on icon at bounding box center [458, 135] width 21 height 21
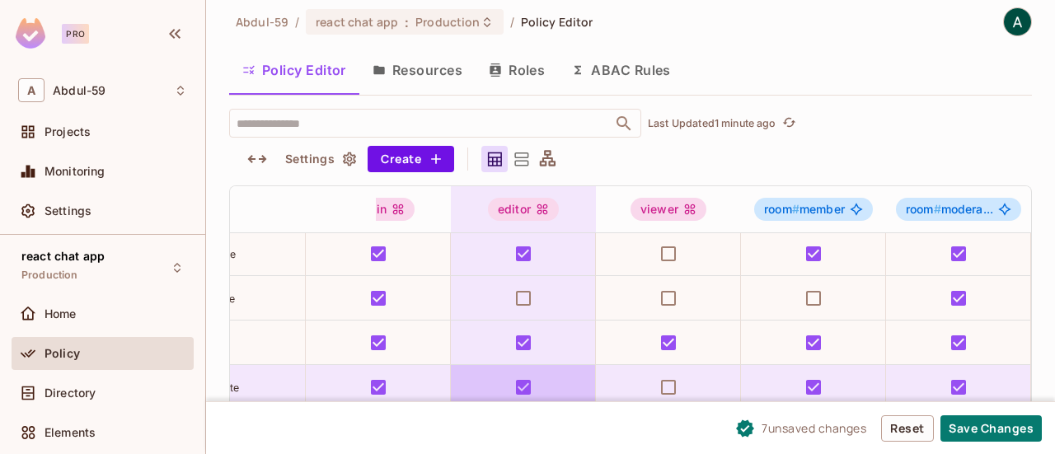
scroll to position [59, 0]
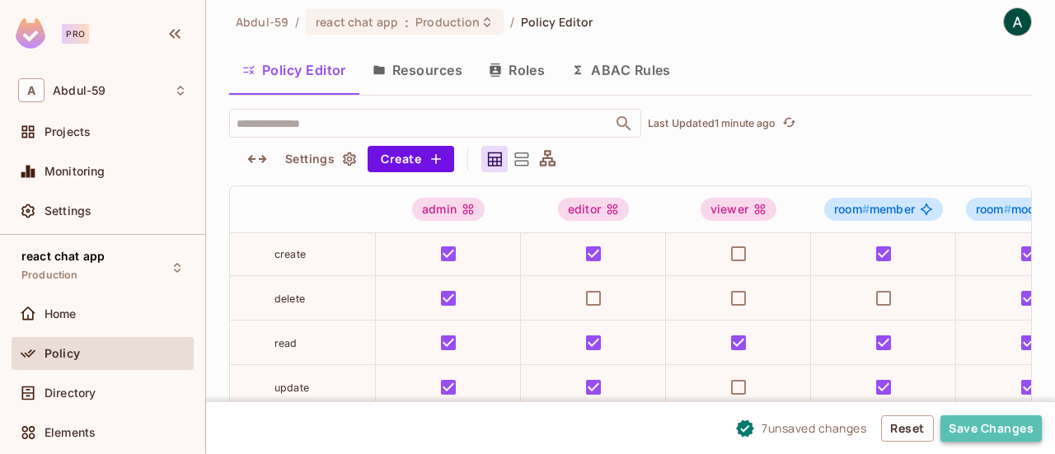
click at [992, 435] on button "Save Changes" at bounding box center [990, 428] width 101 height 26
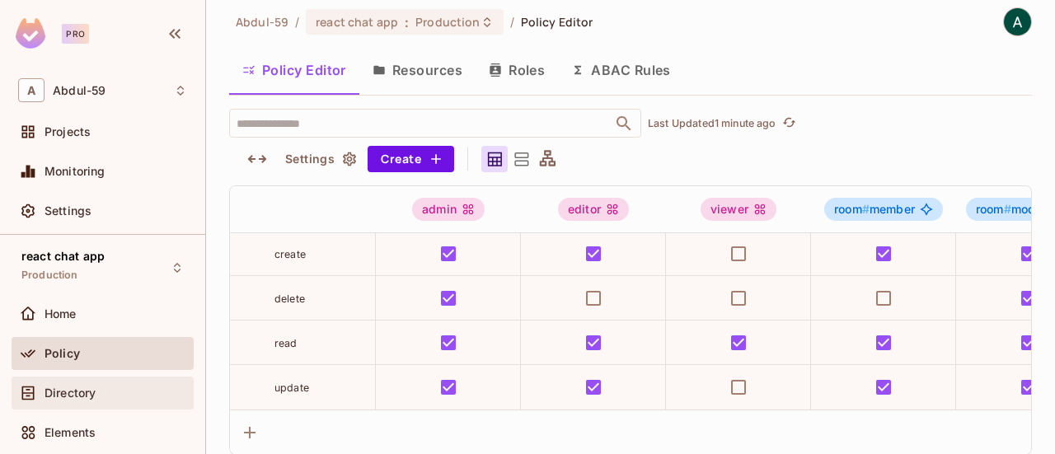
click at [89, 399] on div "Directory" at bounding box center [102, 393] width 169 height 20
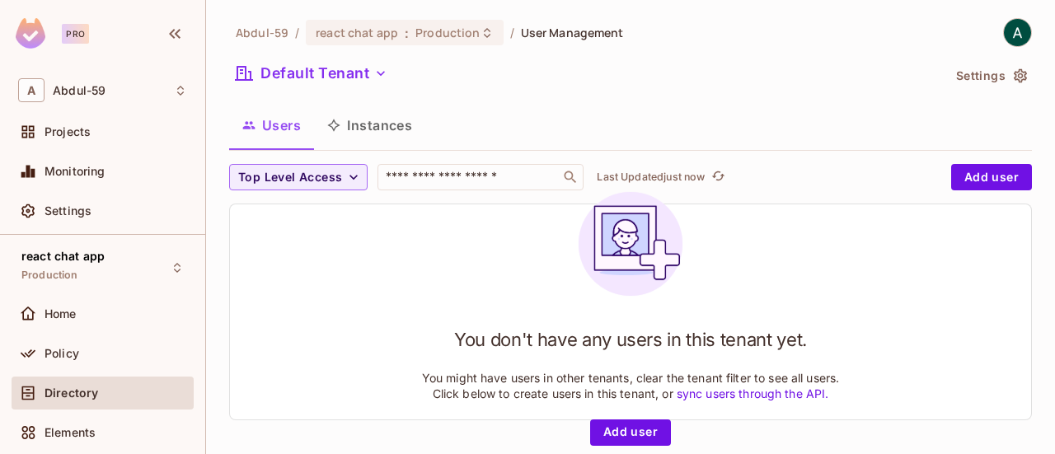
click at [399, 119] on button "Instances" at bounding box center [369, 125] width 111 height 41
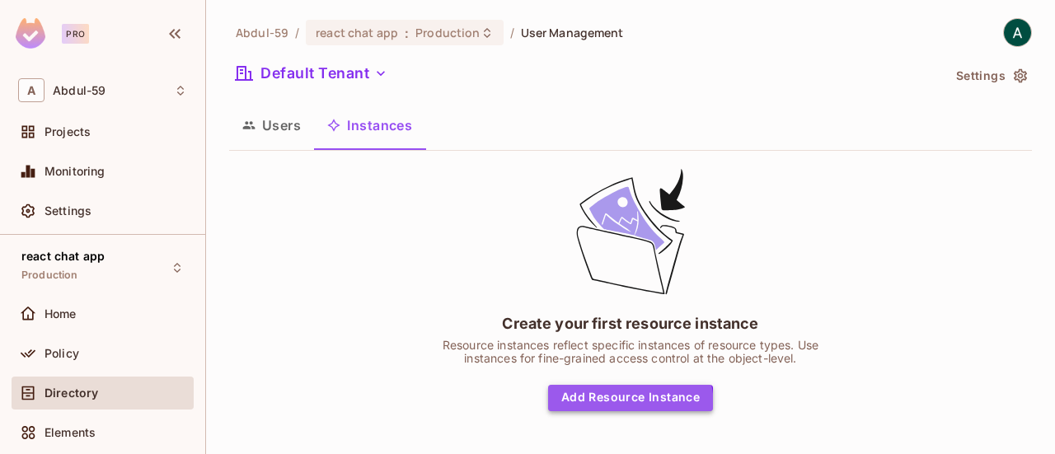
click at [611, 406] on button "Add Resource Instance" at bounding box center [630, 398] width 165 height 26
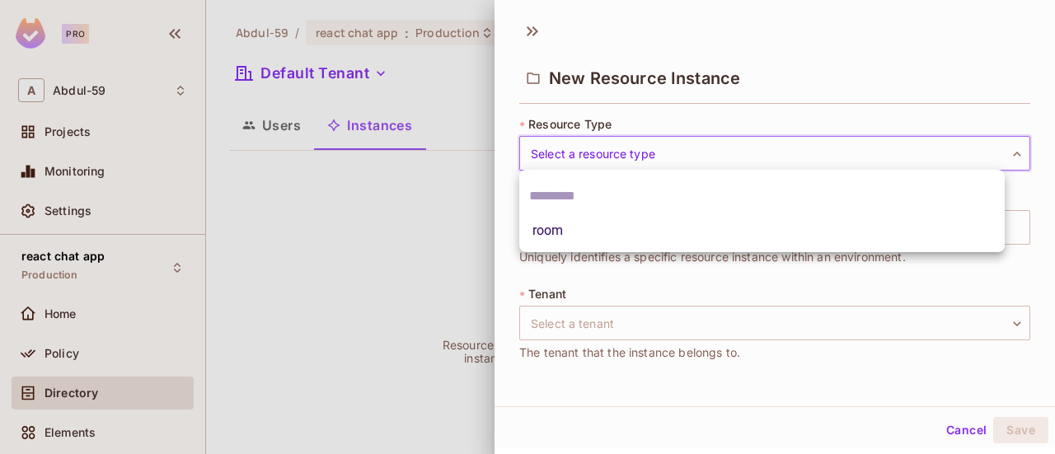
click at [629, 159] on body "Pro A Abdul-59 Projects Monitoring Settings react chat app Production Home Poli…" at bounding box center [527, 227] width 1055 height 454
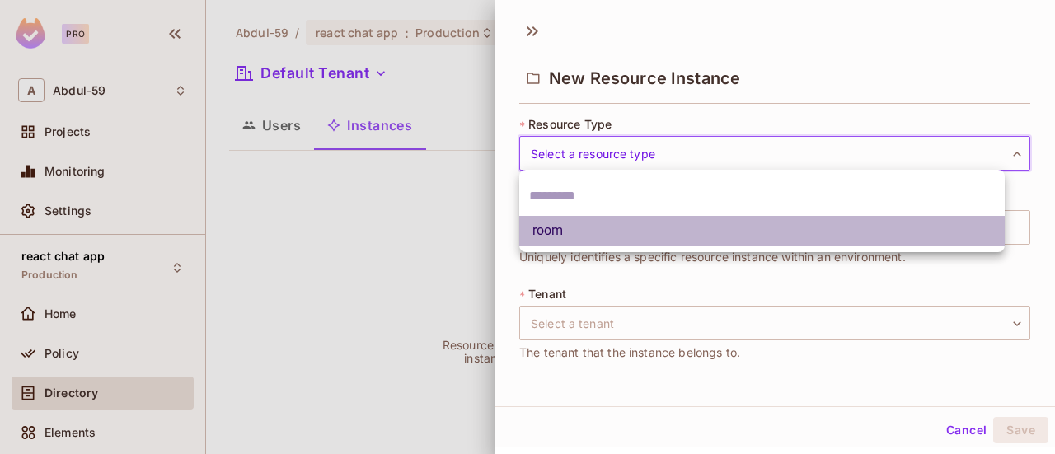
click at [613, 233] on li "room" at bounding box center [761, 231] width 485 height 30
type input "****"
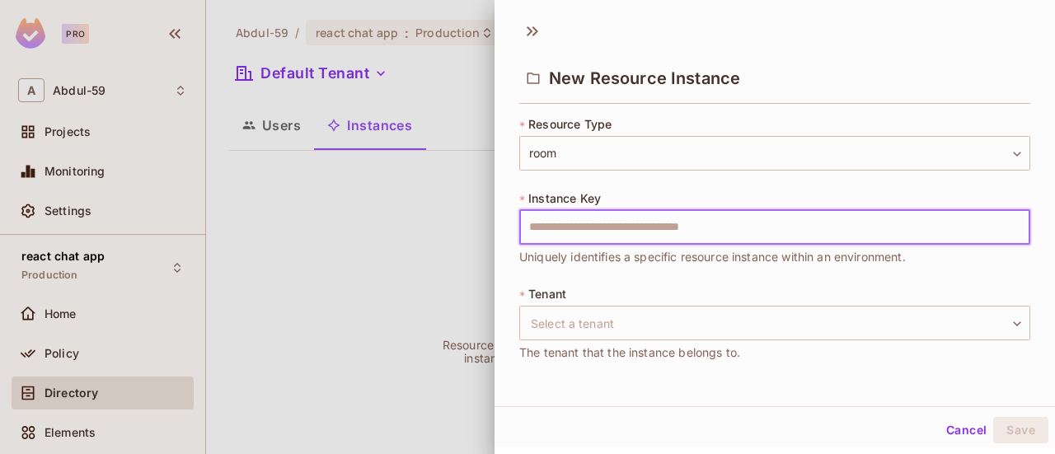
click at [613, 233] on input "text" at bounding box center [774, 227] width 511 height 35
type input "*******"
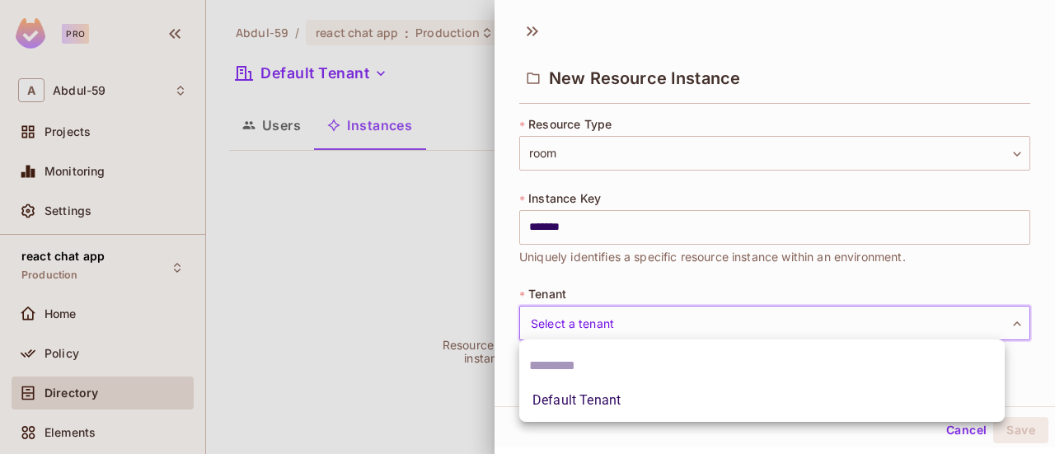
click at [602, 316] on body "Pro A Abdul-59 Projects Monitoring Settings react chat app Production Home Poli…" at bounding box center [527, 227] width 1055 height 454
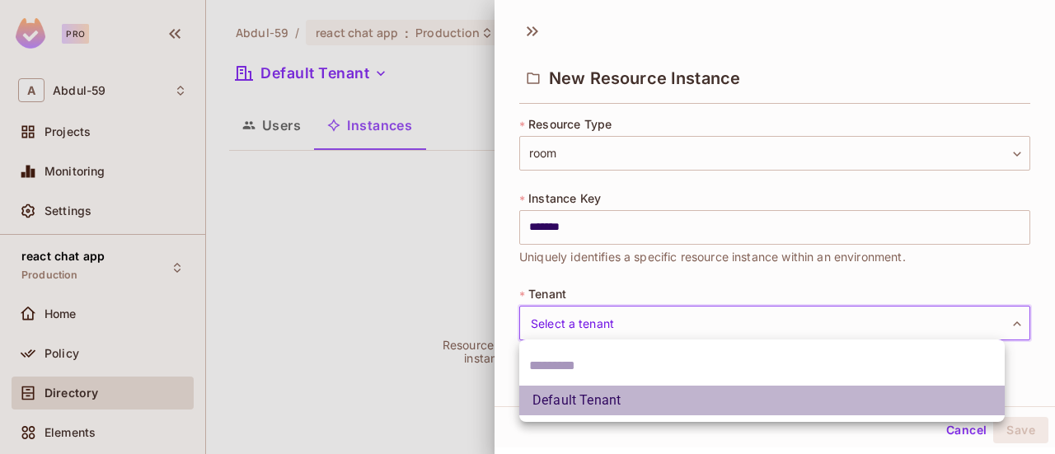
click at [603, 400] on li "Default Tenant" at bounding box center [761, 401] width 485 height 30
type input "*******"
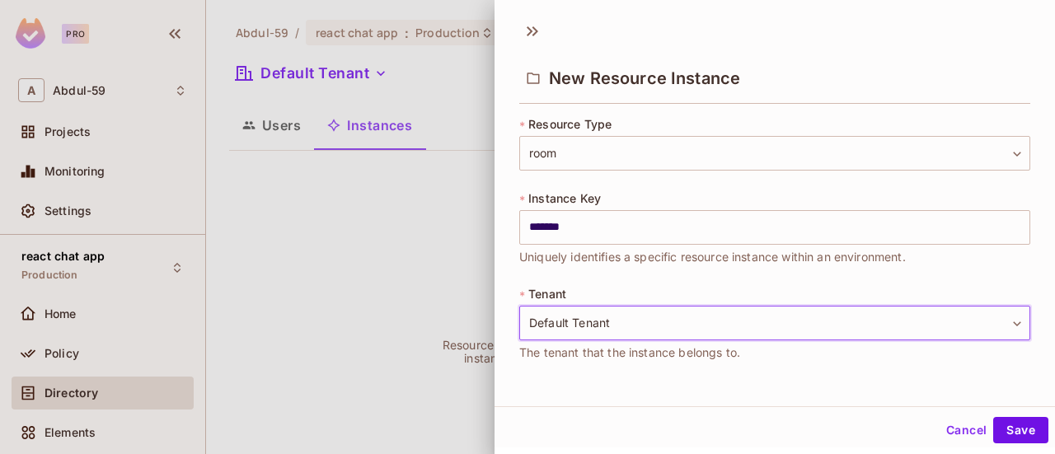
scroll to position [2, 0]
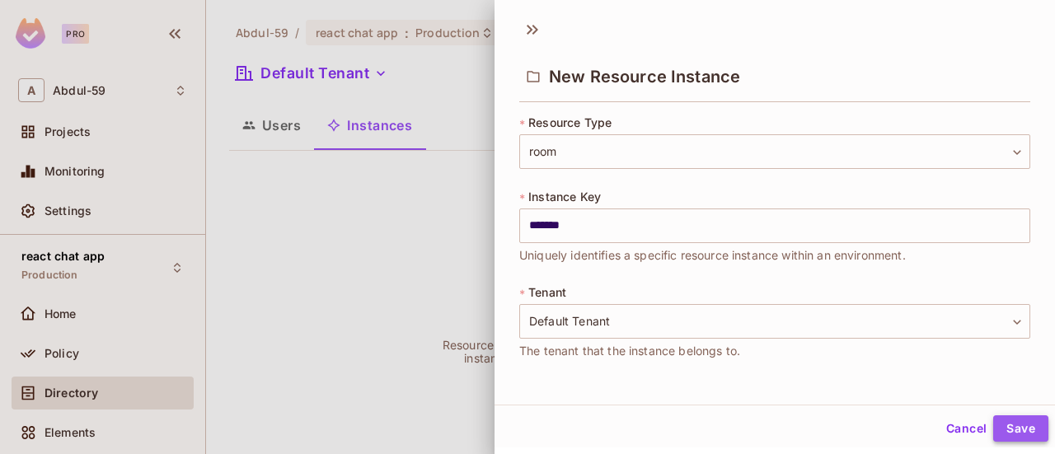
click at [1019, 437] on button "Save" at bounding box center [1020, 428] width 55 height 26
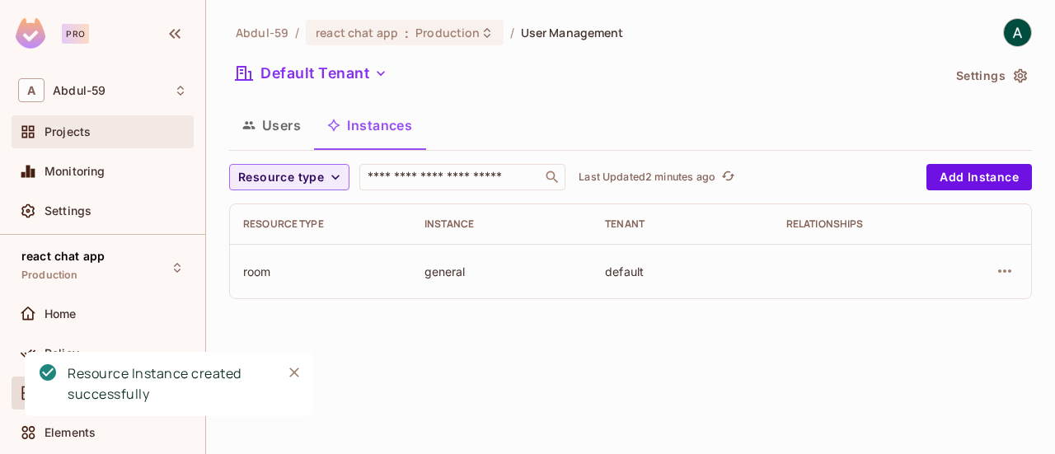
click at [89, 143] on div "Projects" at bounding box center [103, 131] width 182 height 33
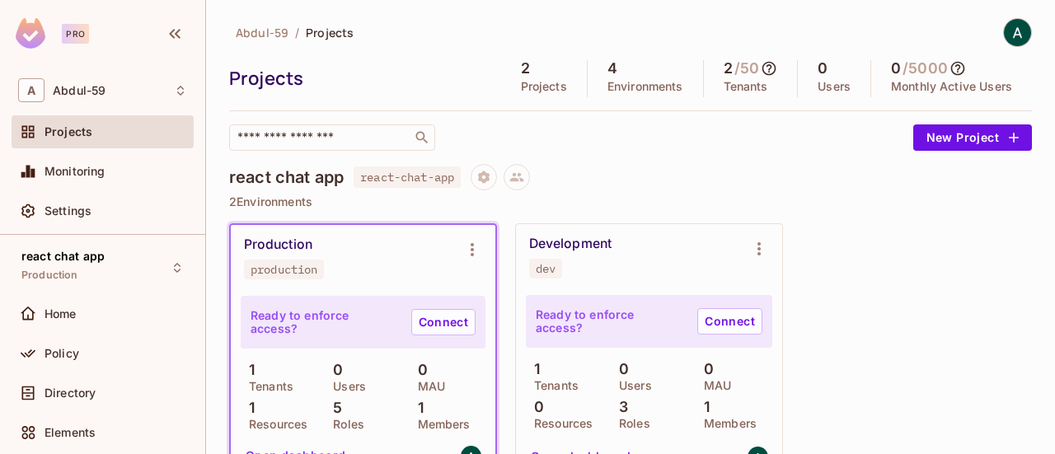
click at [279, 169] on h4 "react chat app" at bounding box center [286, 177] width 115 height 20
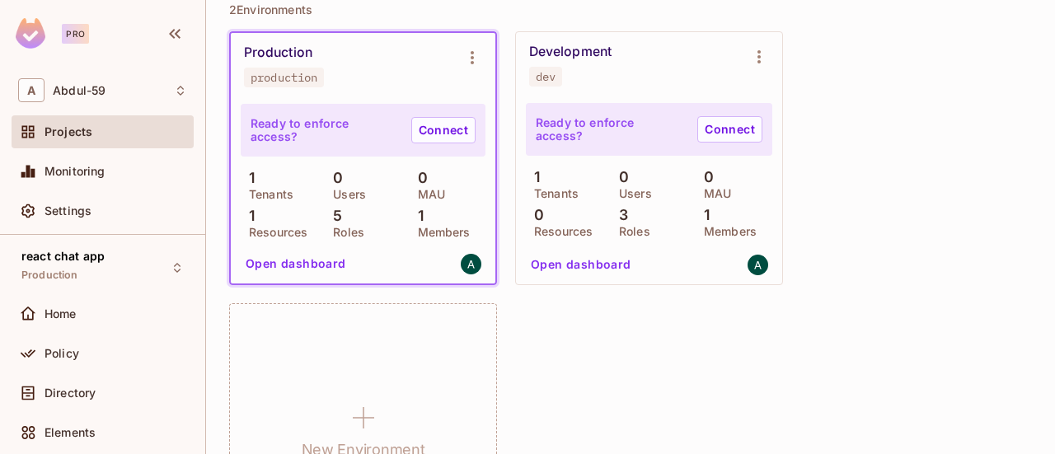
scroll to position [194, 0]
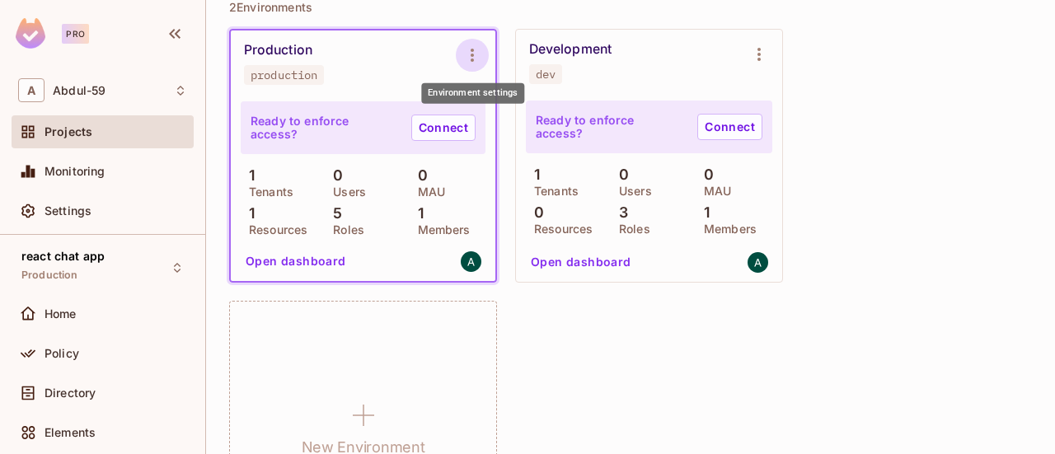
click at [476, 47] on icon "Environment settings" at bounding box center [472, 55] width 20 height 20
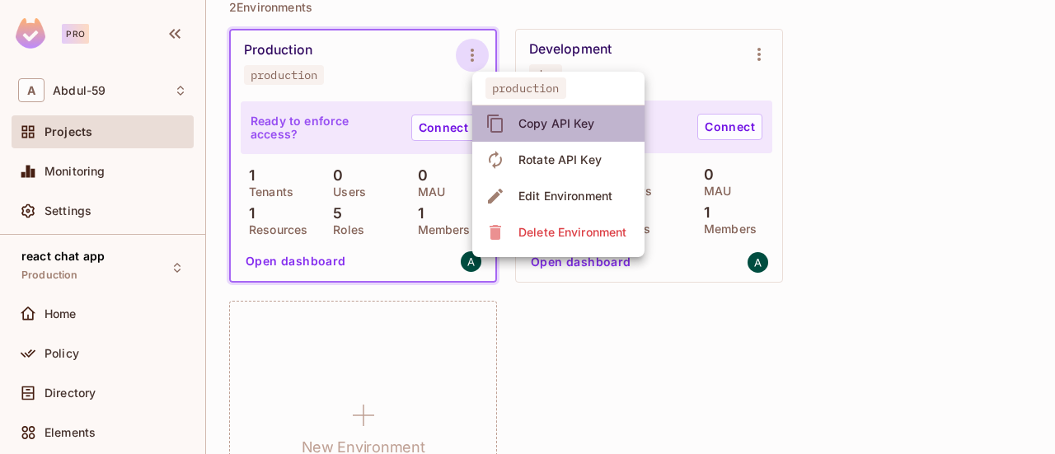
click at [506, 124] on div "Copy API Key" at bounding box center [542, 123] width 115 height 26
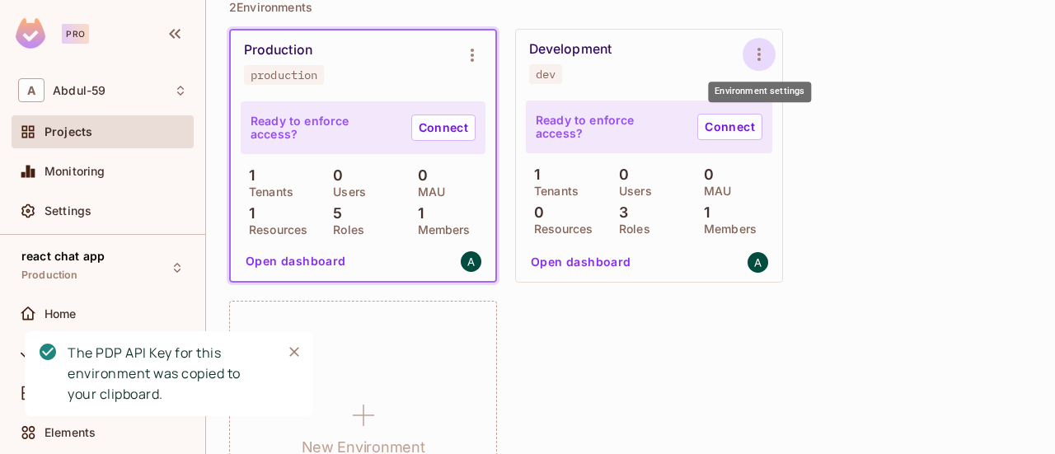
click at [771, 55] on button "Environment settings" at bounding box center [759, 54] width 33 height 33
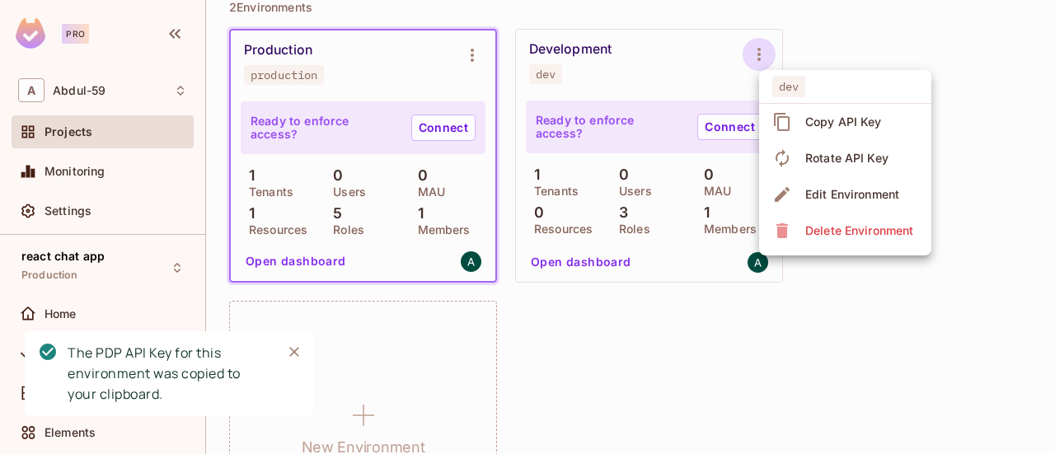
click at [771, 55] on div at bounding box center [527, 227] width 1055 height 454
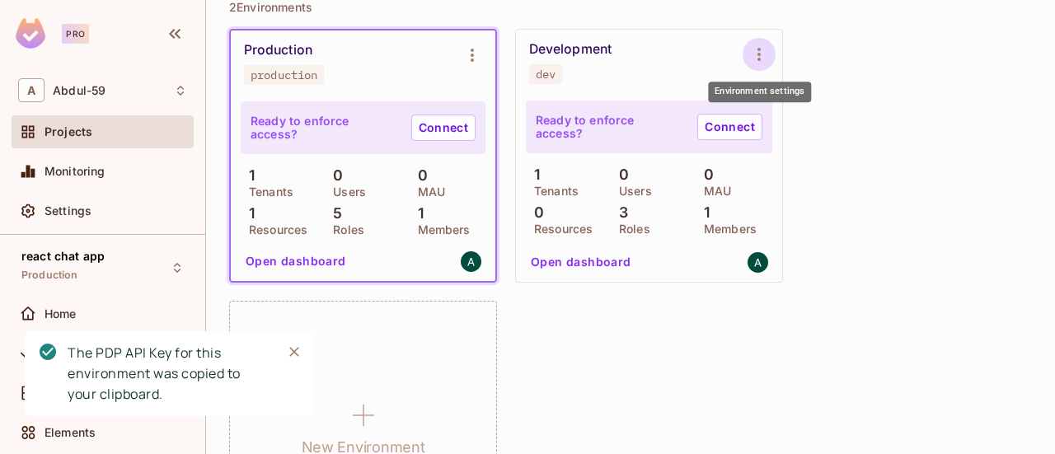
click at [771, 55] on button "Environment settings" at bounding box center [759, 54] width 33 height 33
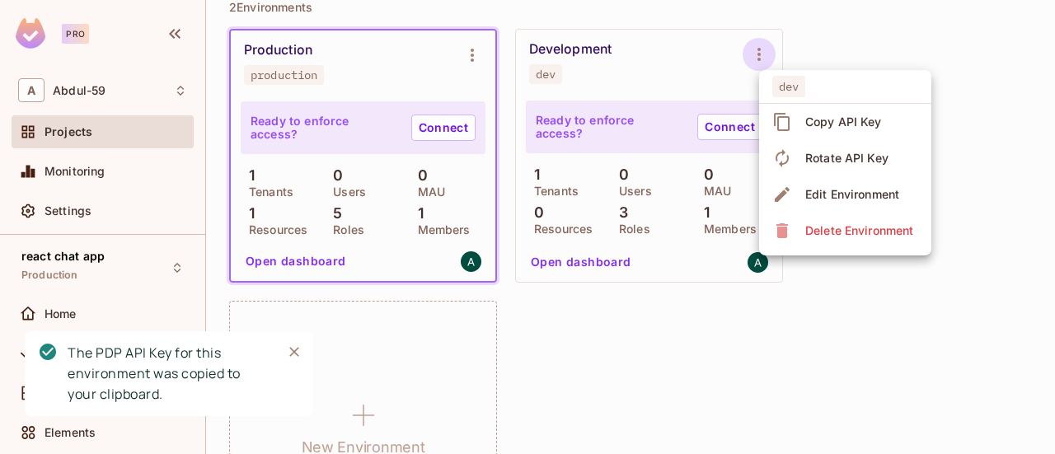
click at [814, 125] on div "Copy API Key" at bounding box center [843, 122] width 77 height 16
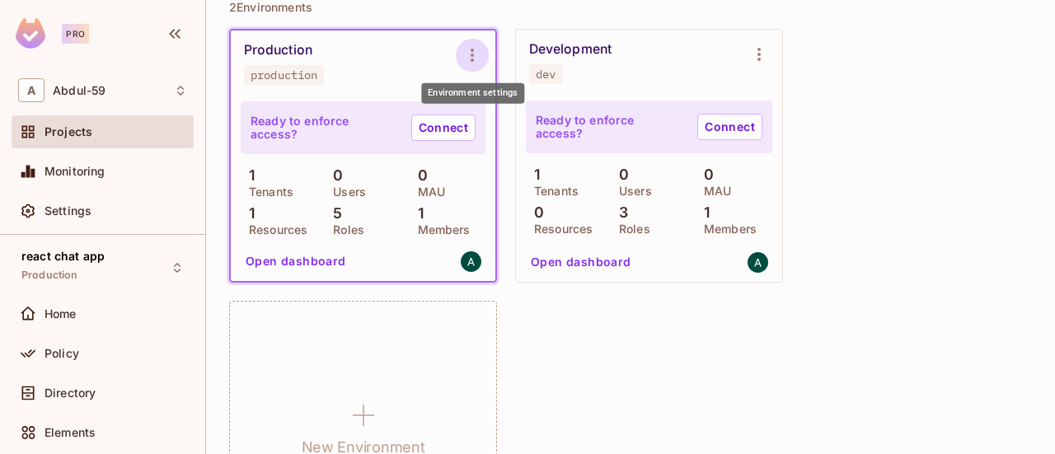
click at [479, 60] on icon "Environment settings" at bounding box center [472, 55] width 20 height 20
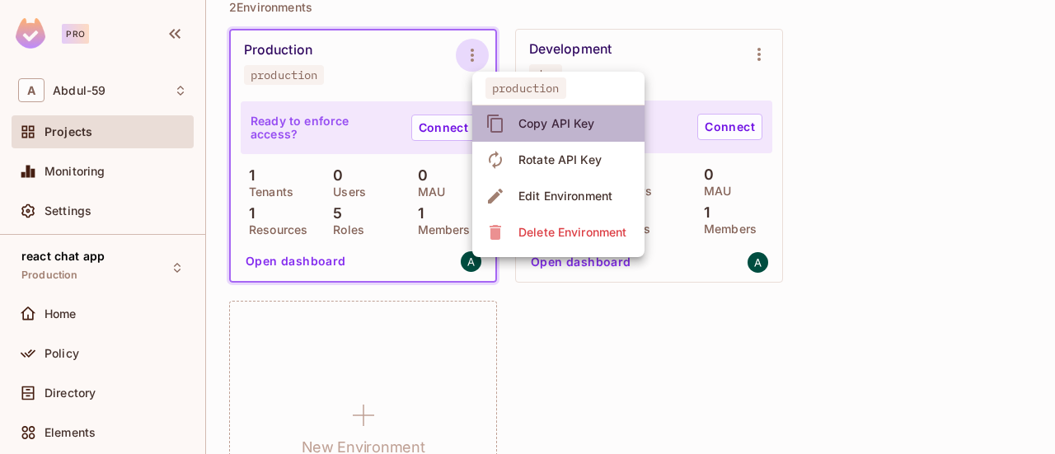
click at [503, 127] on icon at bounding box center [495, 124] width 20 height 20
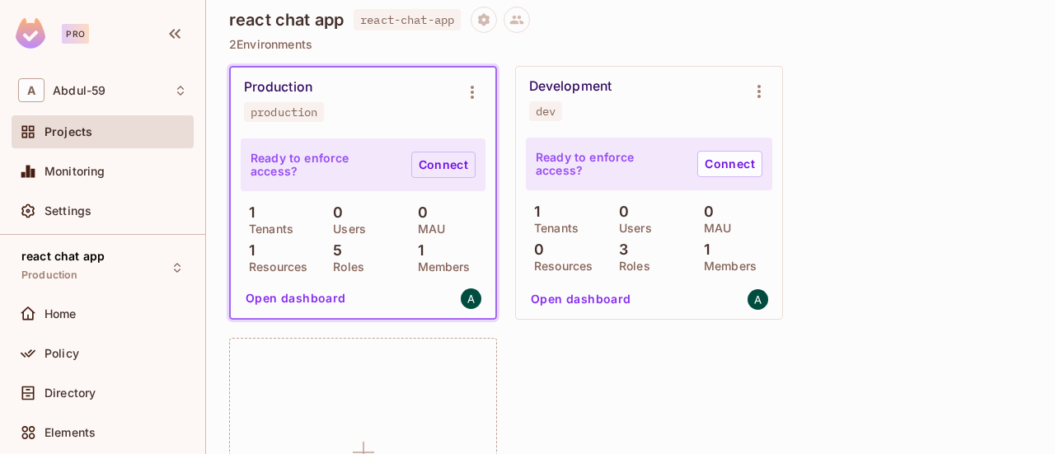
scroll to position [157, 0]
